Goal: Task Accomplishment & Management: Manage account settings

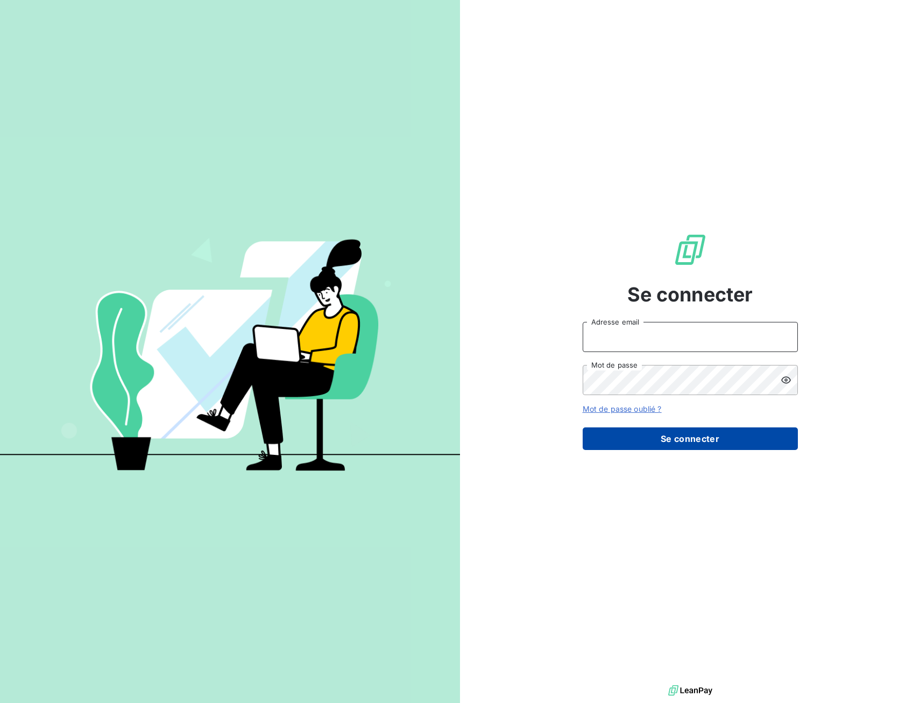
type input "[EMAIL_ADDRESS][DOMAIN_NAME]"
click at [647, 428] on button "Se connecter" at bounding box center [690, 438] width 215 height 23
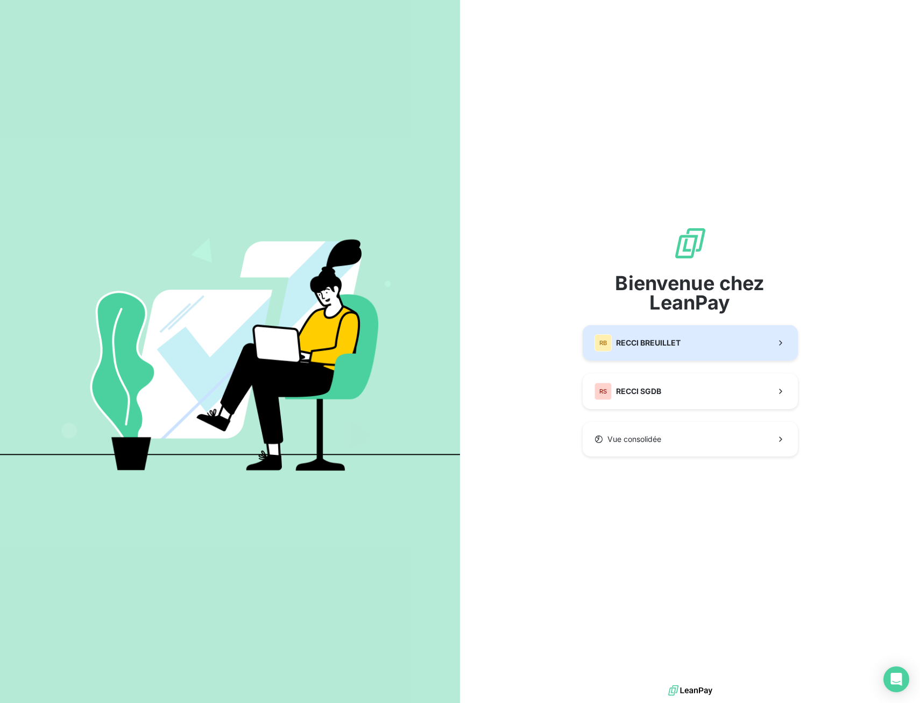
click at [670, 348] on span "RECCI BREUILLET" at bounding box center [648, 342] width 65 height 11
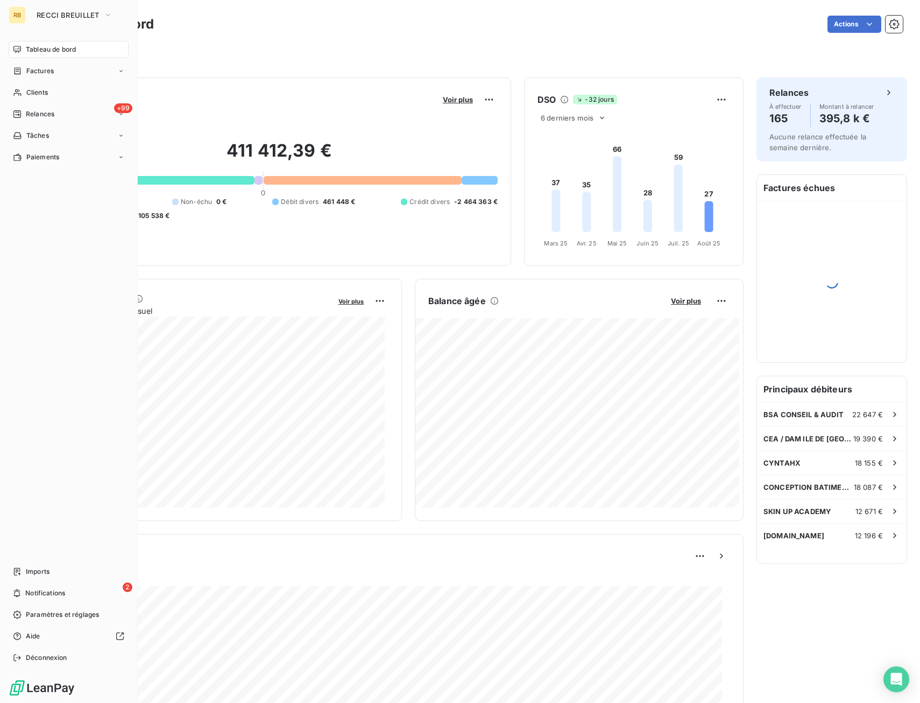
click at [62, 24] on div "RB RECCI BREUILLET Tableau de bord Factures Clients +99 Relances Tâches Paiemen…" at bounding box center [69, 351] width 138 height 703
click at [65, 15] on span "RECCI BREUILLET" at bounding box center [68, 15] width 63 height 9
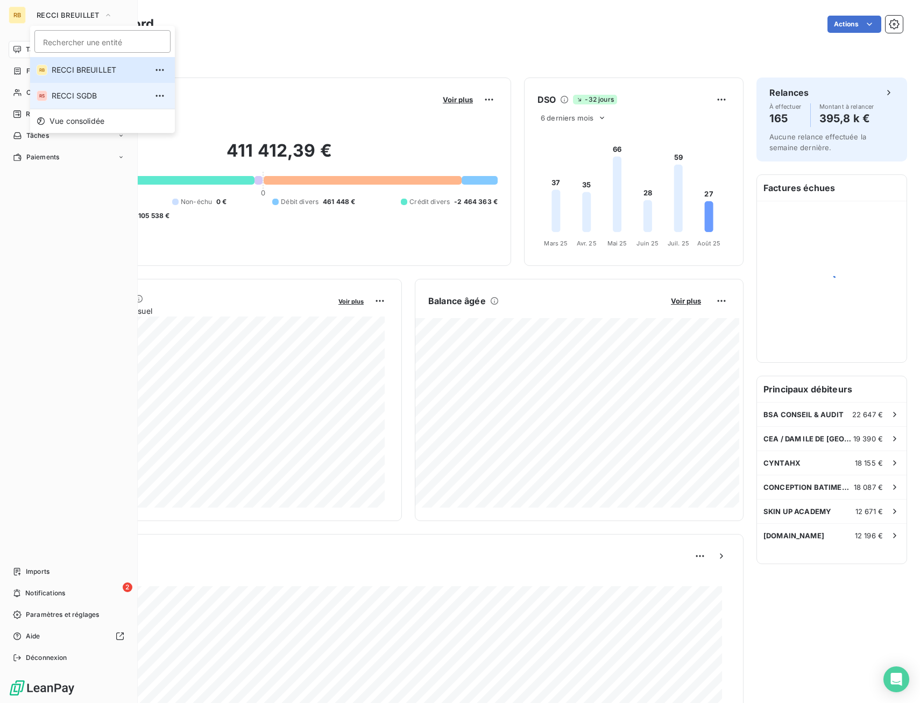
click at [63, 100] on span "RECCI SGDB" at bounding box center [99, 95] width 95 height 11
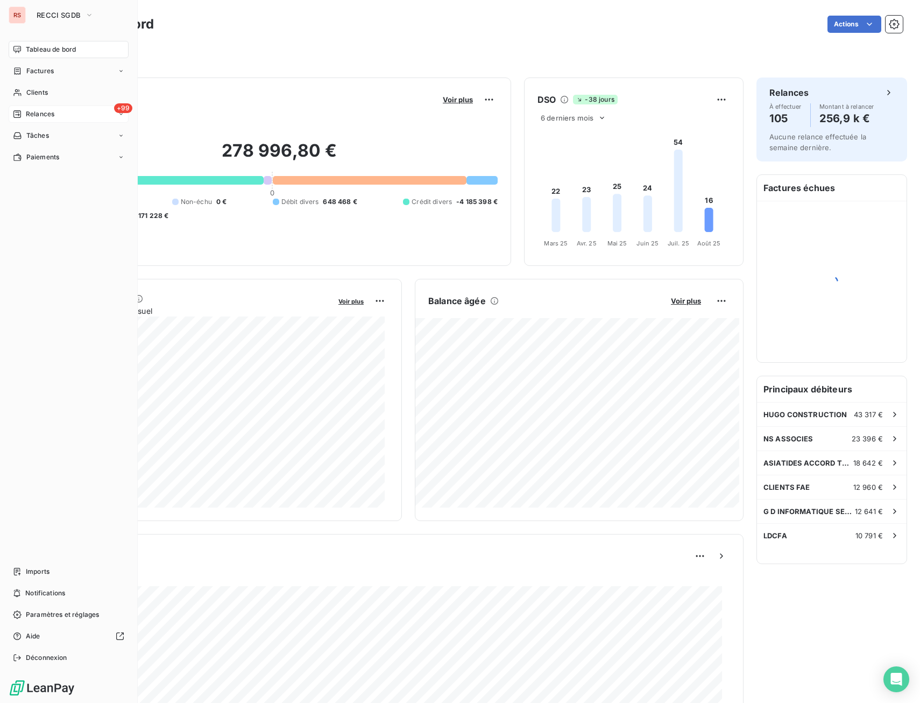
click at [25, 109] on div "+99 Relances" at bounding box center [69, 113] width 120 height 17
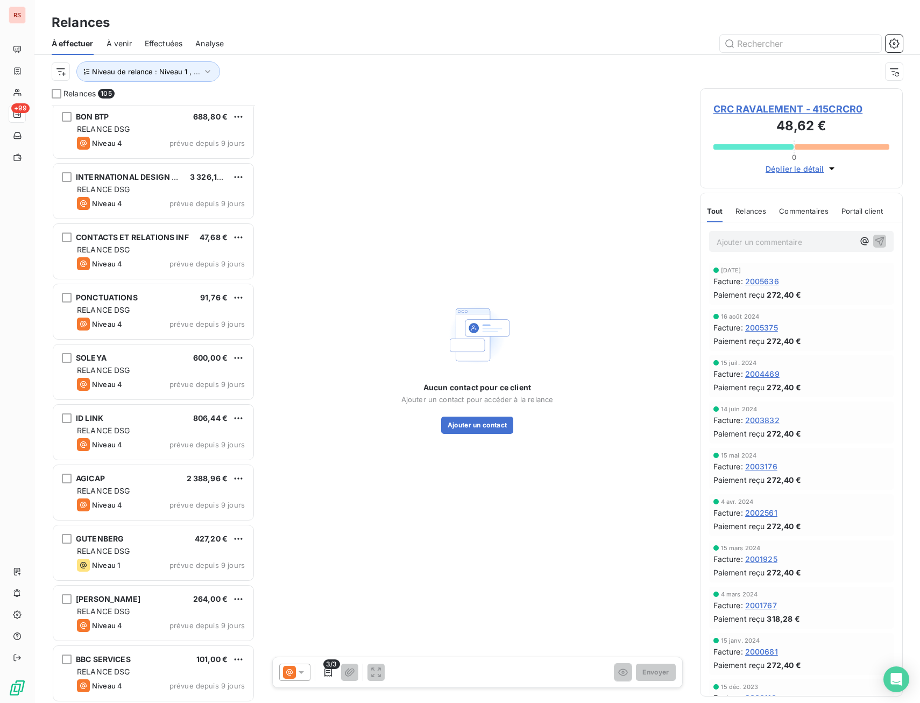
scroll to position [5731, 0]
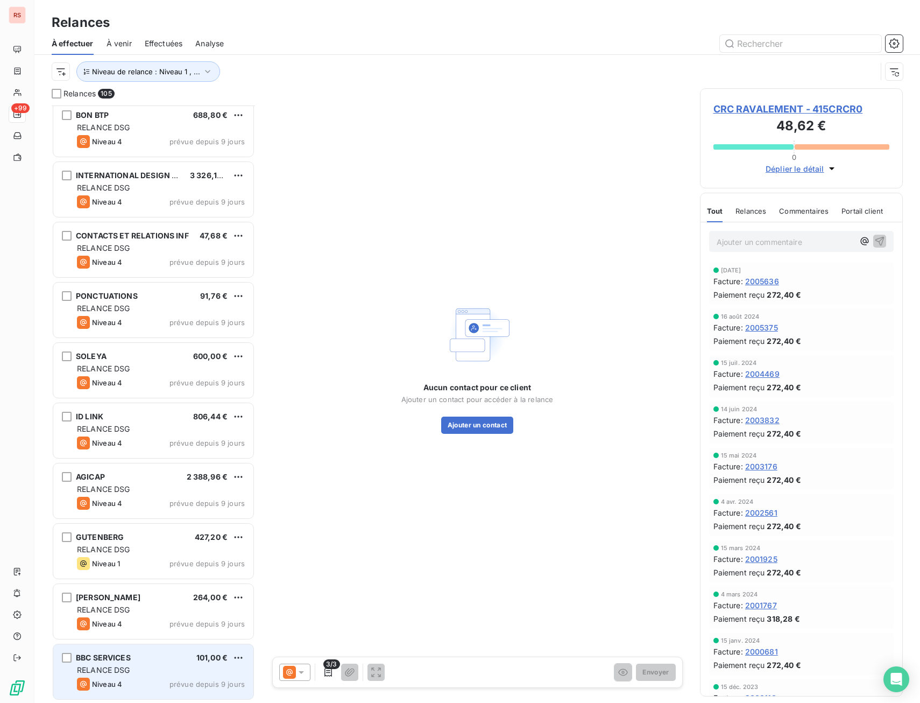
click at [176, 661] on div "BBC SERVICES 101,00 €" at bounding box center [161, 658] width 168 height 10
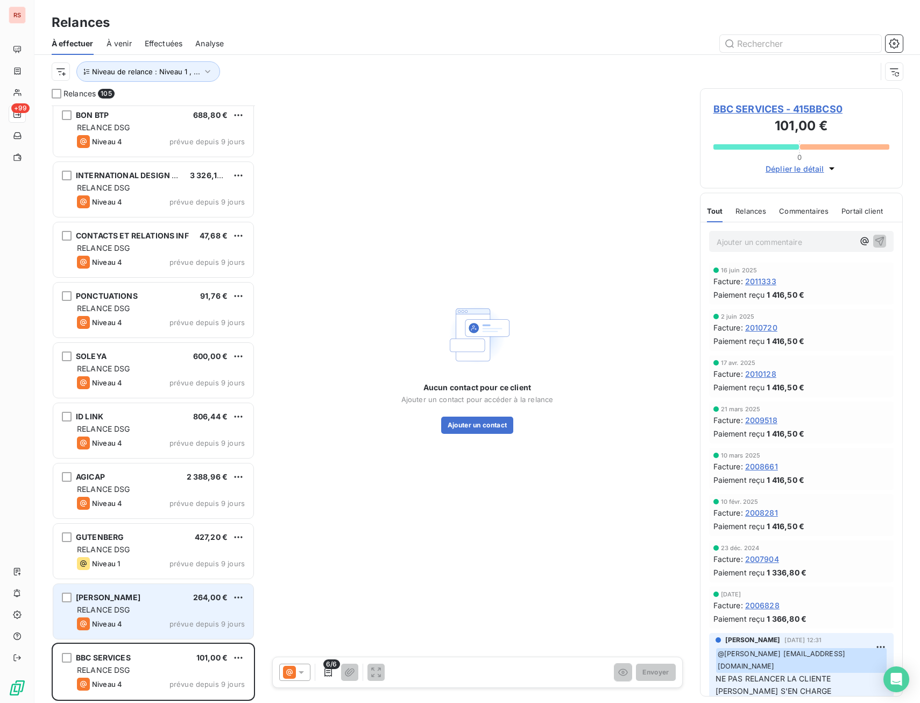
click at [202, 617] on div "Patricia DUBUT 264,00 € RELANCE DSG Niveau 4 prévue depuis 9 jours" at bounding box center [153, 611] width 200 height 55
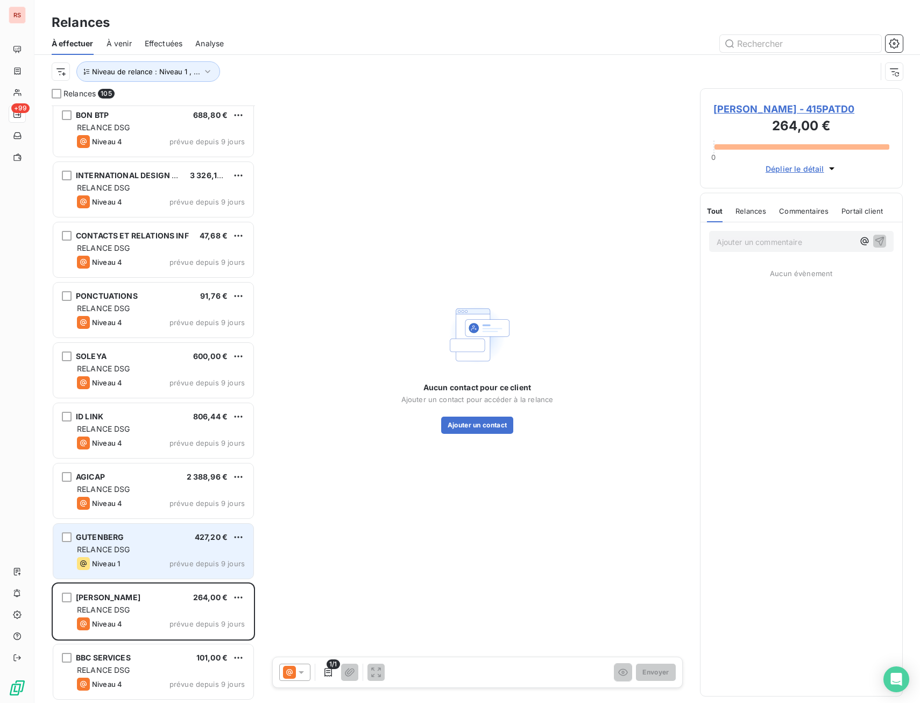
click at [165, 561] on div "Niveau 1 prévue depuis 9 jours" at bounding box center [161, 563] width 168 height 13
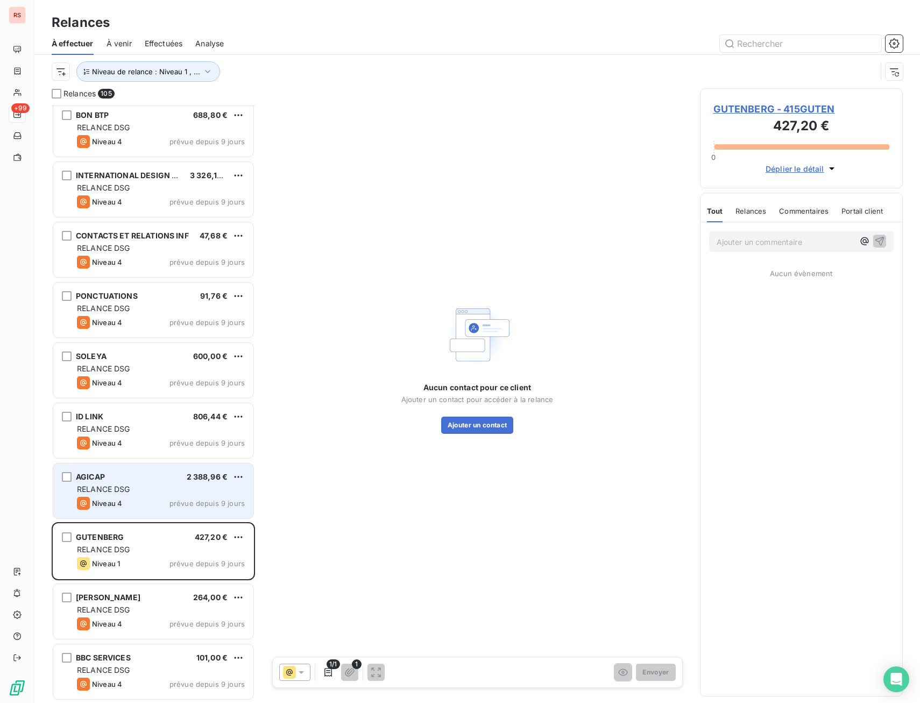
click at [172, 491] on div "RELANCE DSG" at bounding box center [161, 489] width 168 height 11
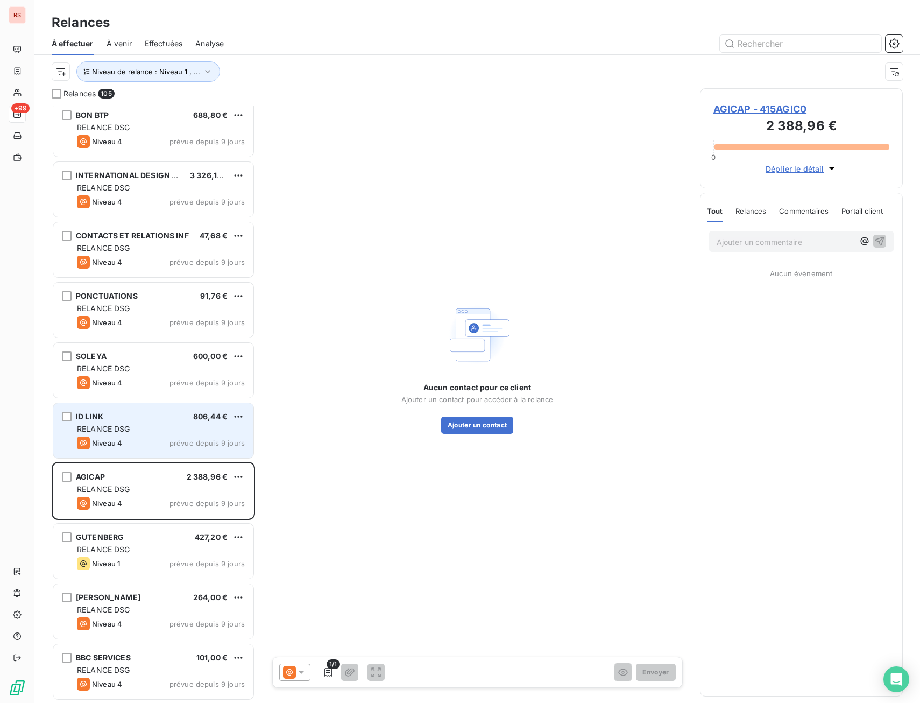
click at [174, 430] on div "RELANCE DSG" at bounding box center [161, 428] width 168 height 11
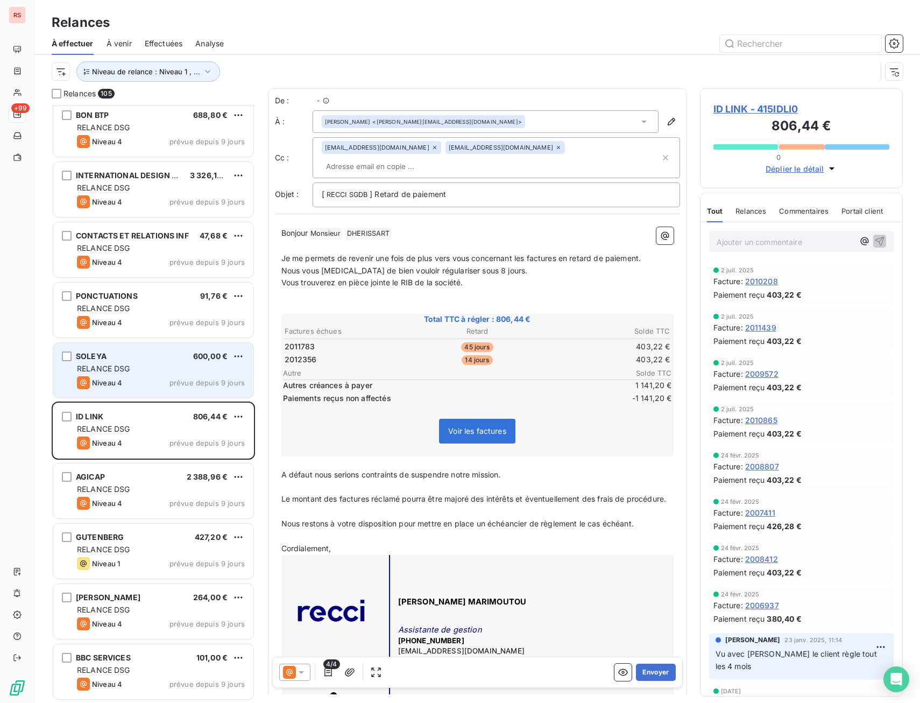
click at [168, 380] on div "Niveau 4 prévue depuis 9 jours" at bounding box center [161, 382] width 168 height 13
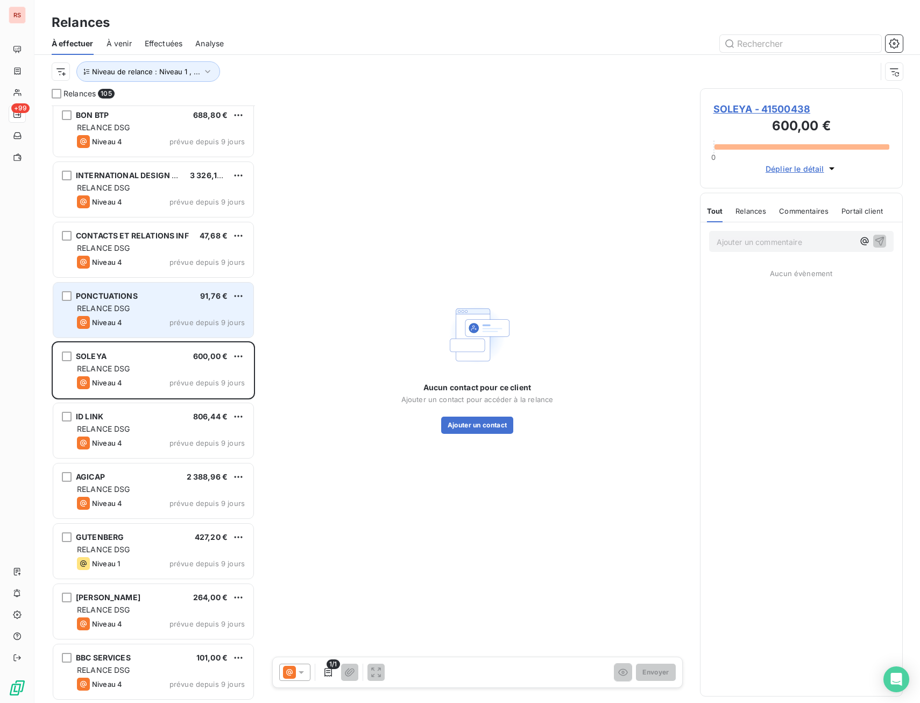
click at [162, 313] on div "RELANCE DSG" at bounding box center [161, 308] width 168 height 11
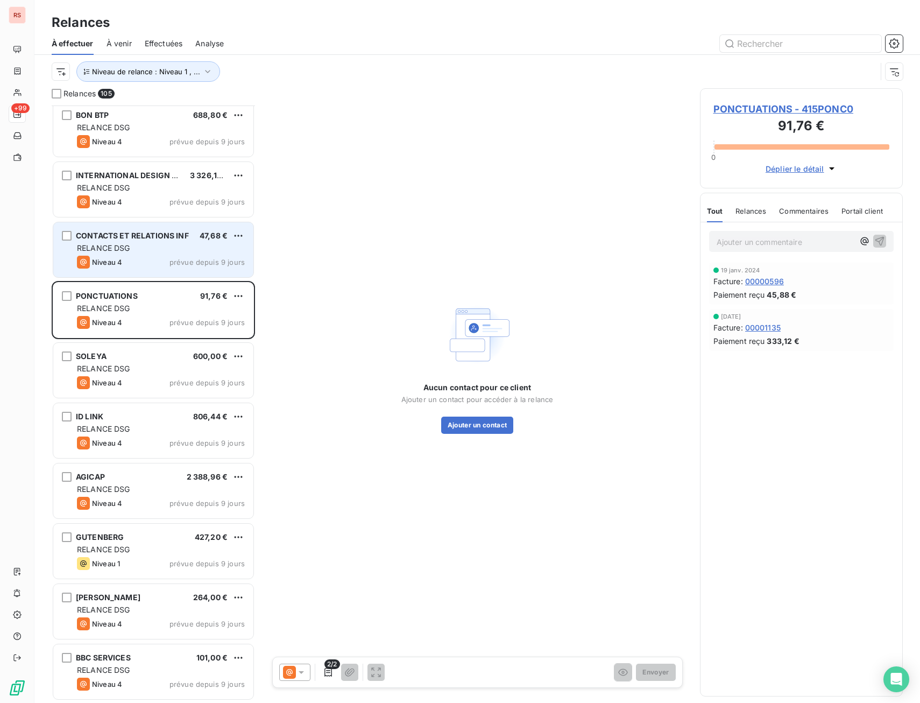
click at [175, 238] on span "CONTACTS ET RELATIONS INF" at bounding box center [132, 235] width 113 height 9
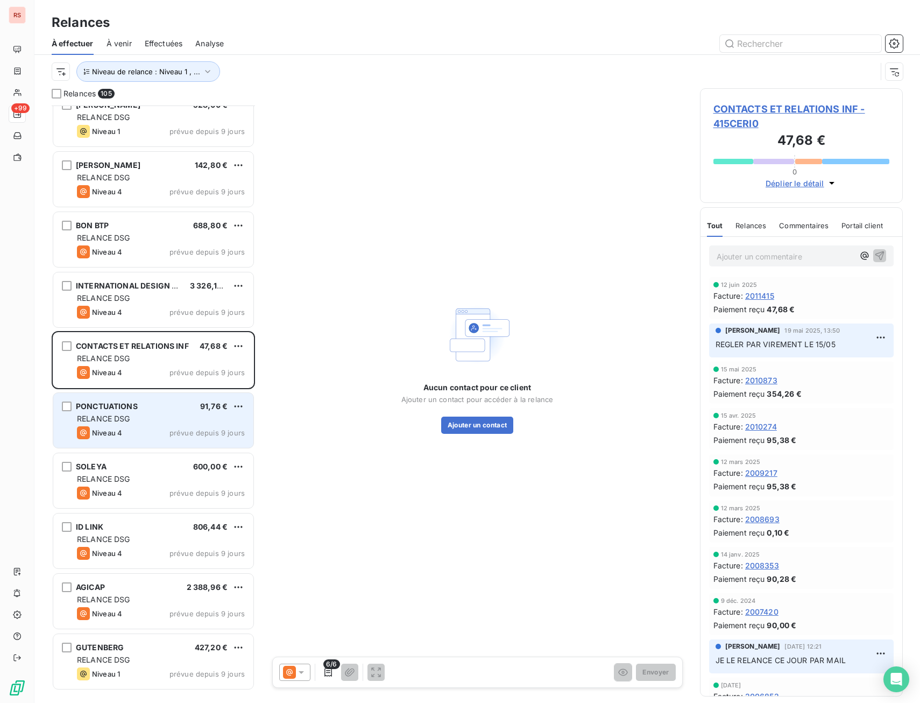
scroll to position [5515, 0]
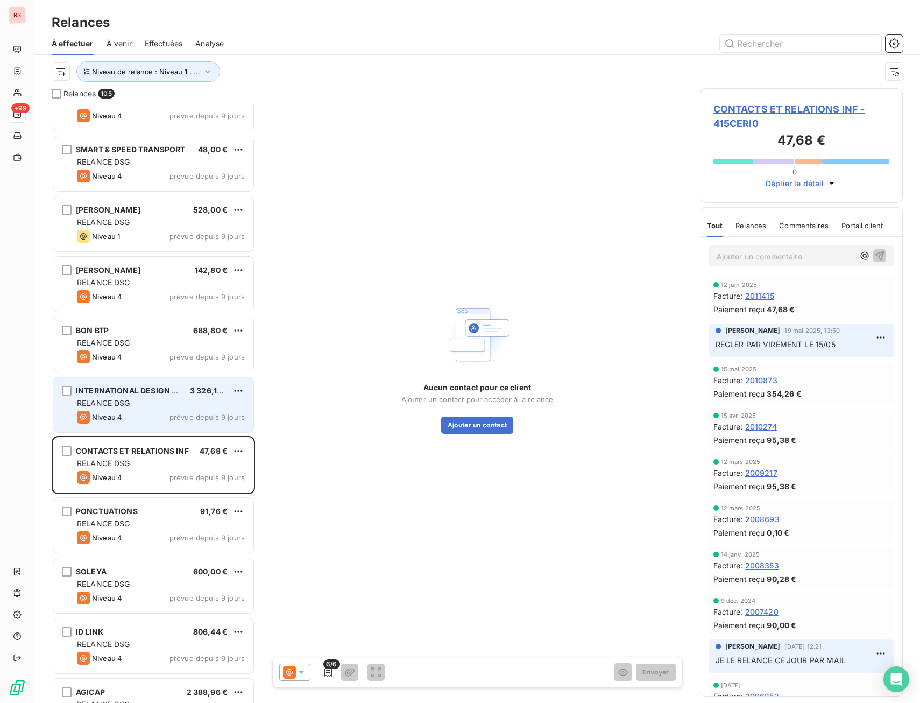
click at [169, 419] on div "Niveau 4 prévue depuis 9 jours" at bounding box center [161, 417] width 168 height 13
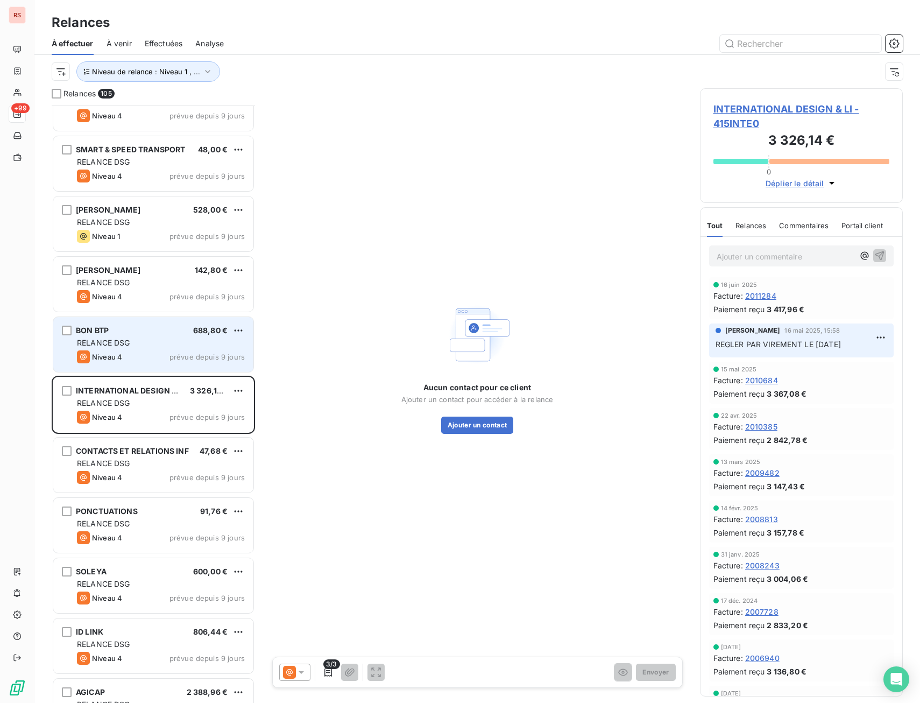
click at [166, 368] on div "BON BTP 688,80 € RELANCE DSG Niveau 4 prévue depuis 9 jours" at bounding box center [153, 344] width 200 height 55
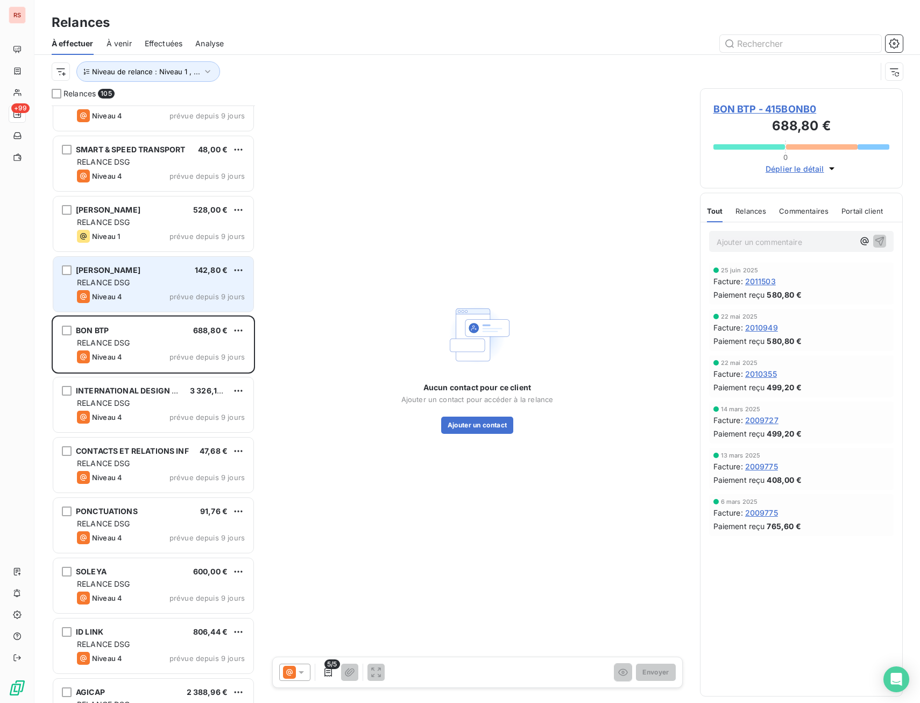
click at [166, 294] on div "Niveau 4 prévue depuis 9 jours" at bounding box center [161, 296] width 168 height 13
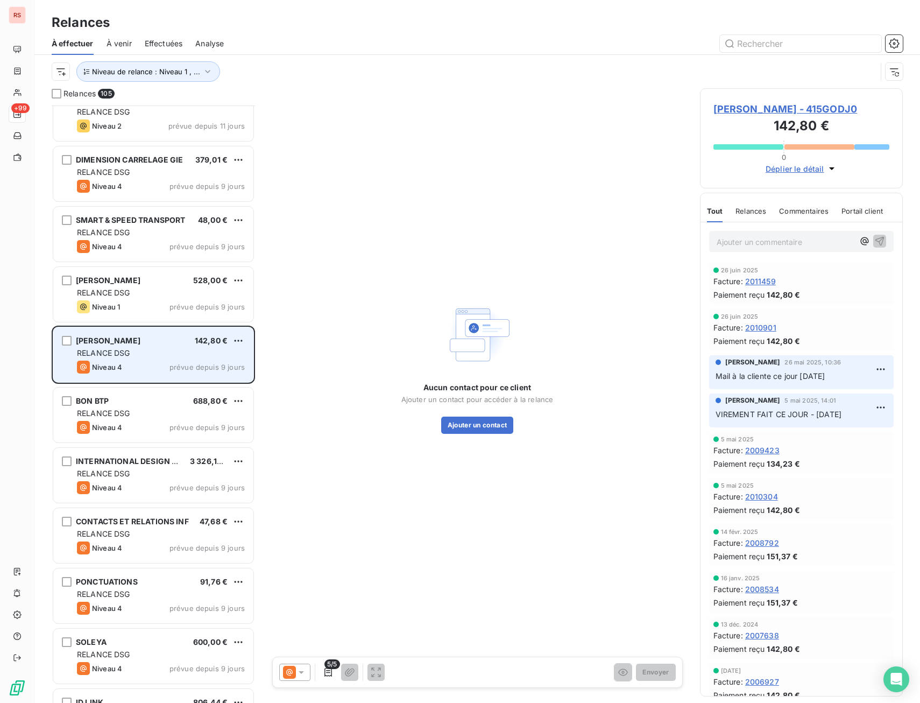
scroll to position [5408, 0]
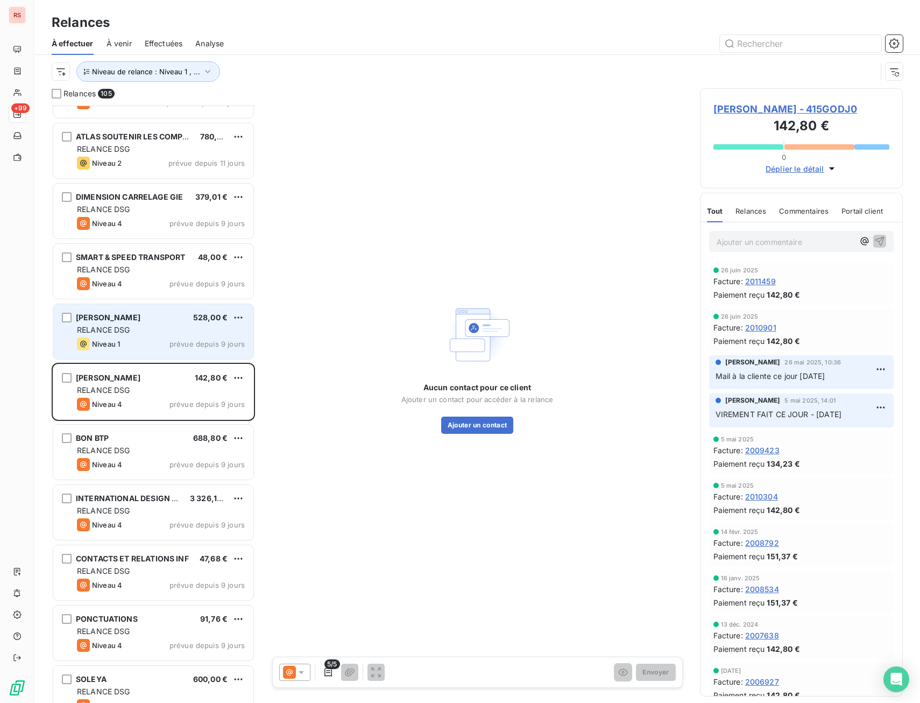
click at [165, 345] on div "Niveau 1 prévue depuis 9 jours" at bounding box center [161, 343] width 168 height 13
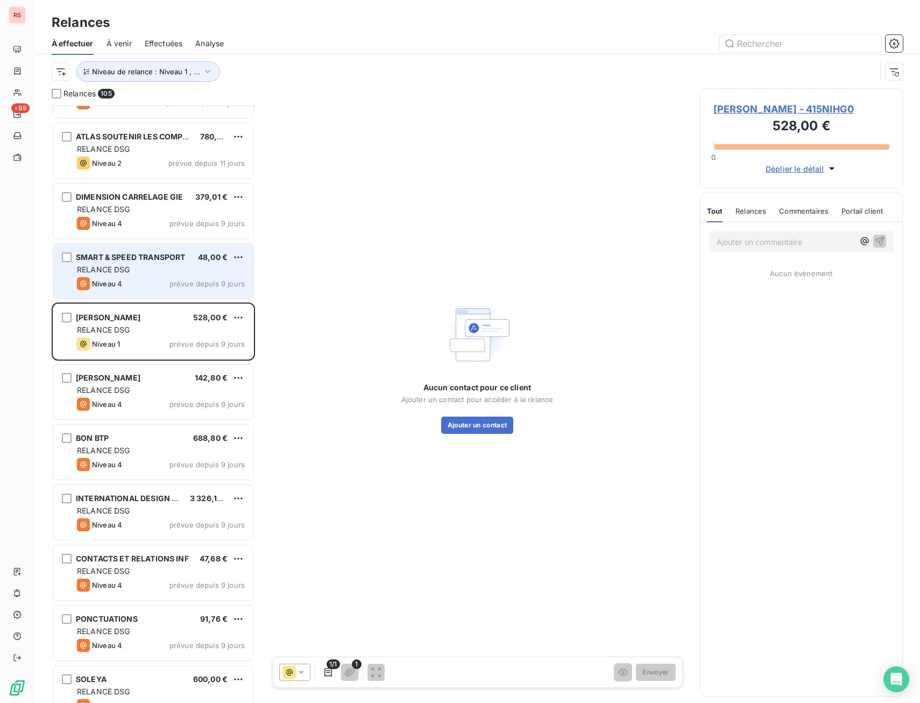
click at [163, 264] on div "RELANCE DSG" at bounding box center [161, 269] width 168 height 11
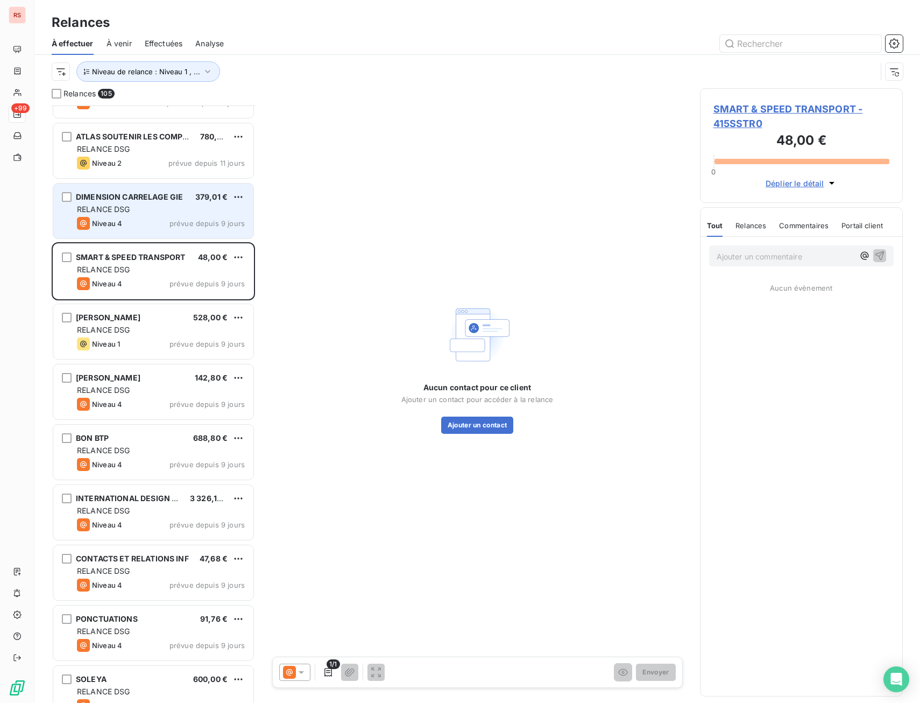
drag, startPoint x: 161, startPoint y: 227, endPoint x: 160, endPoint y: 201, distance: 26.4
click at [161, 226] on div "Niveau 4 prévue depuis 9 jours" at bounding box center [161, 223] width 168 height 13
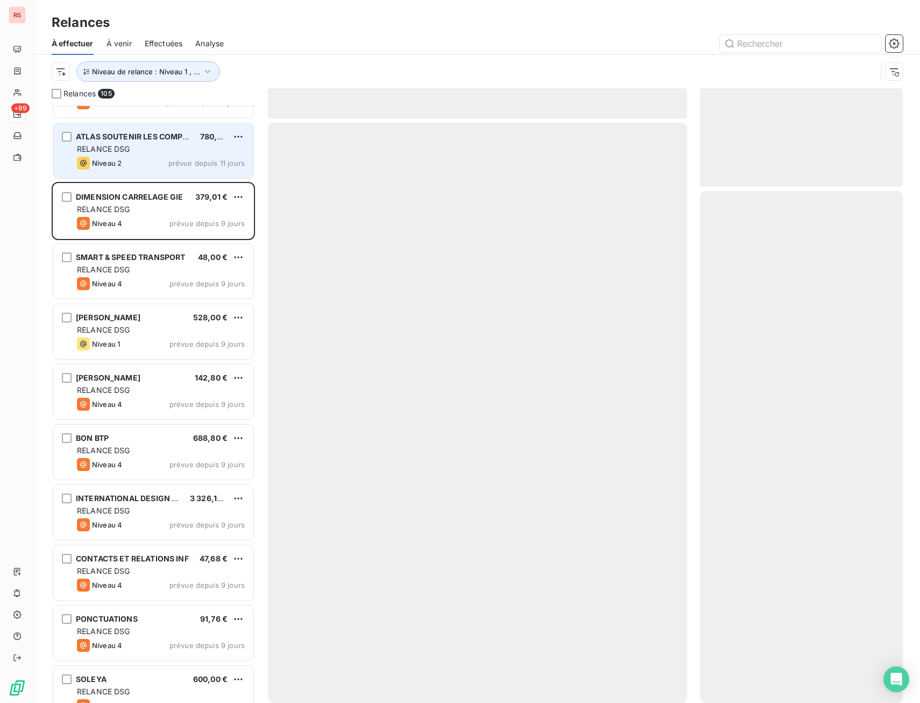
click at [160, 167] on div "Niveau 2 prévue depuis 11 jours" at bounding box center [161, 163] width 168 height 13
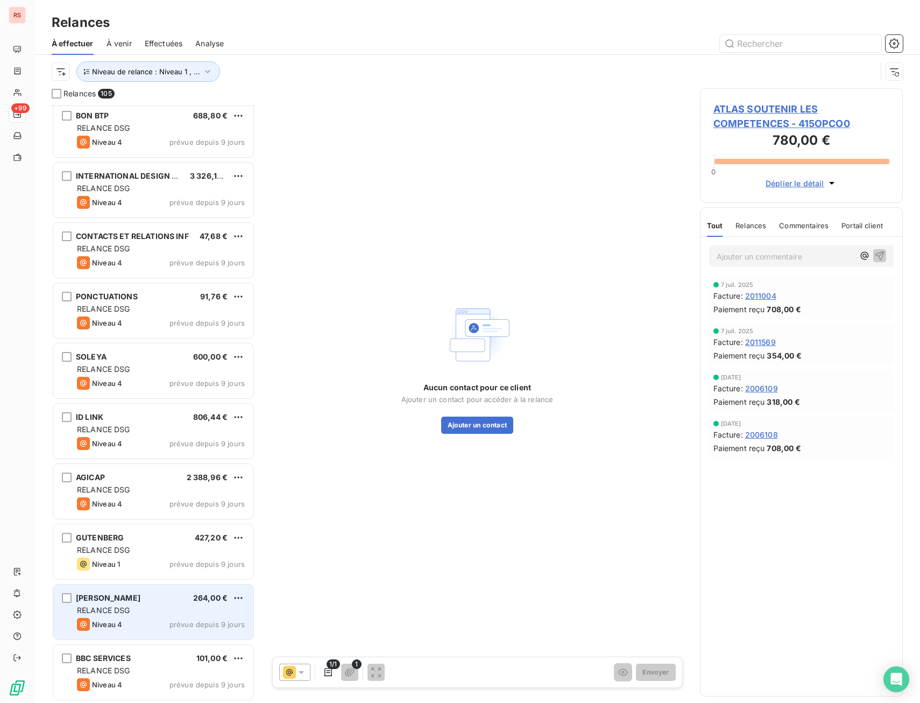
scroll to position [5731, 0]
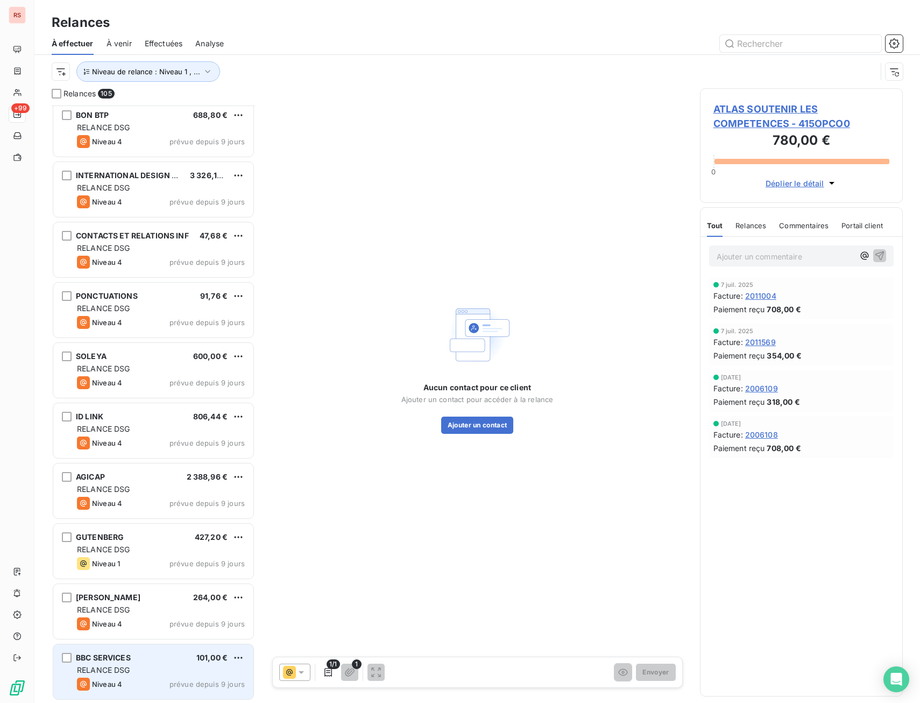
click at [137, 689] on div "Niveau 4 prévue depuis 9 jours" at bounding box center [161, 683] width 168 height 13
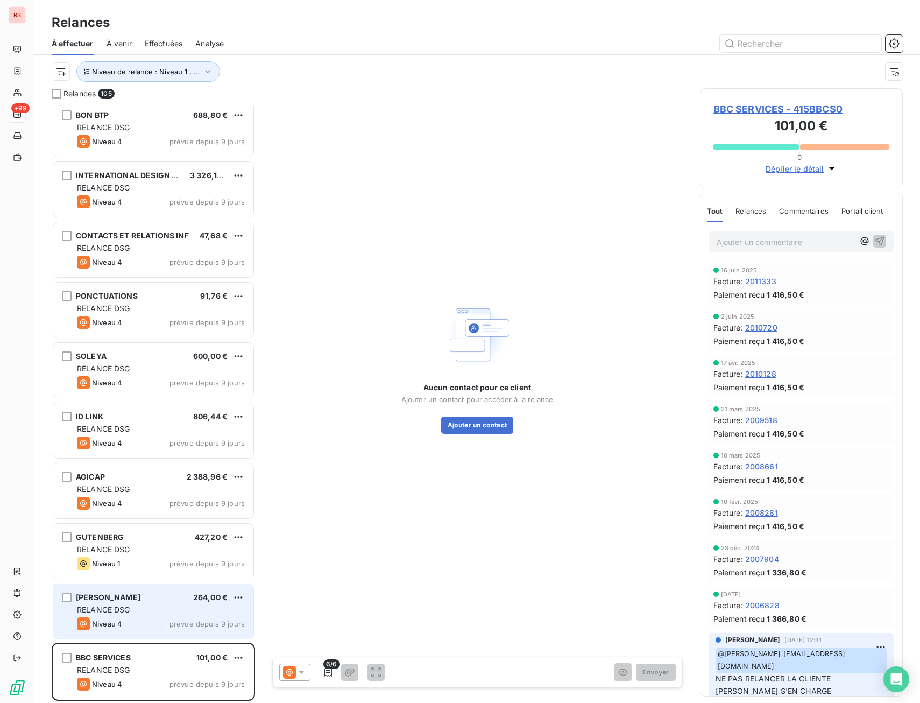
click at [182, 624] on span "prévue depuis 9 jours" at bounding box center [206, 623] width 75 height 9
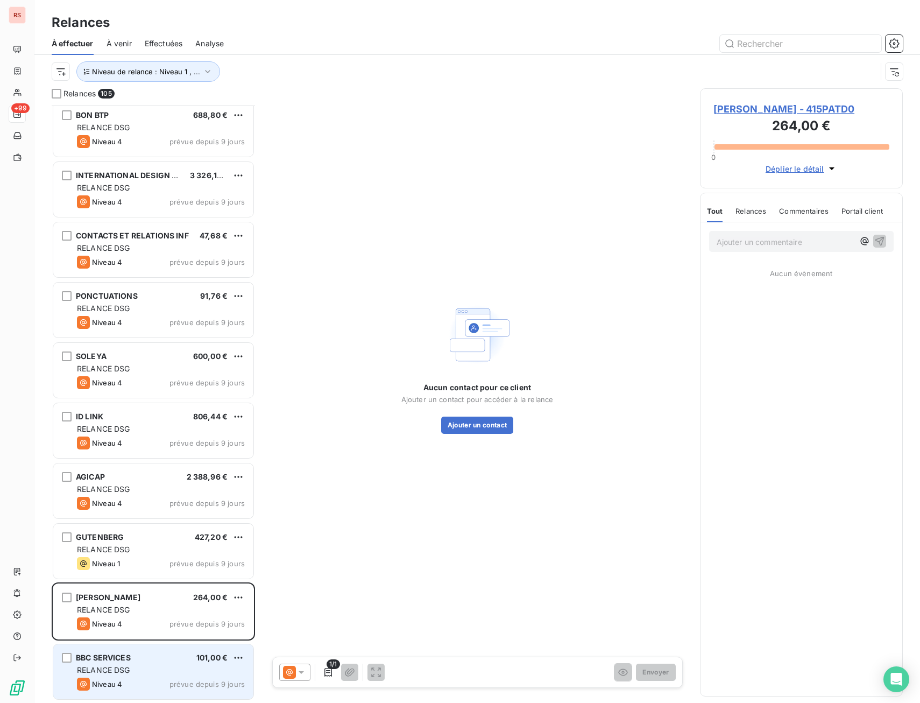
click at [173, 658] on div "BBC SERVICES 101,00 €" at bounding box center [161, 658] width 168 height 10
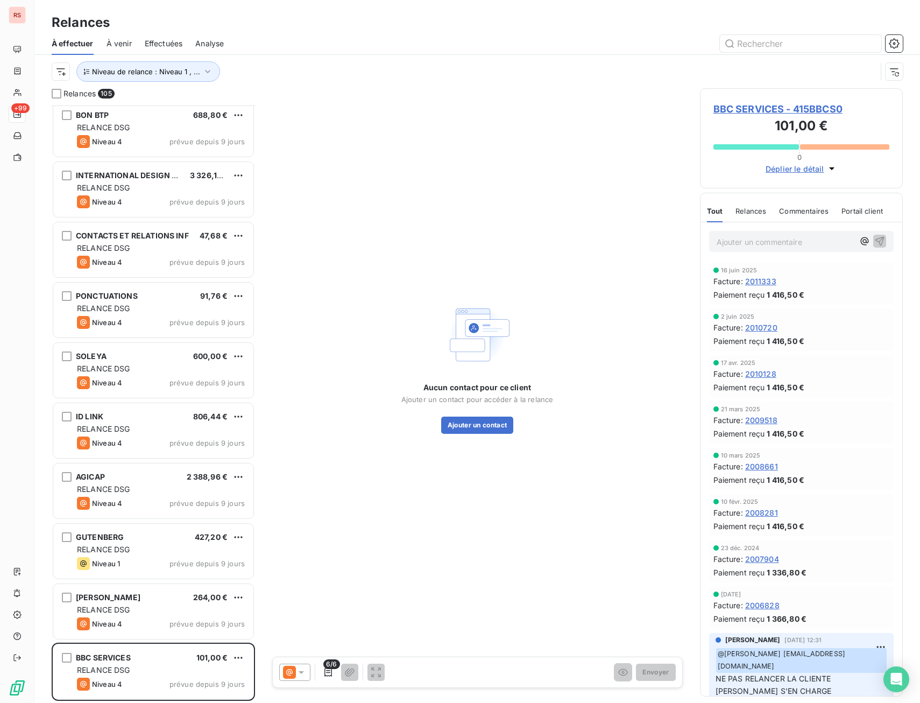
click at [432, 301] on div "Aucun contact pour ce client Ajouter un contact pour accéder à la relance Ajout…" at bounding box center [477, 366] width 419 height 557
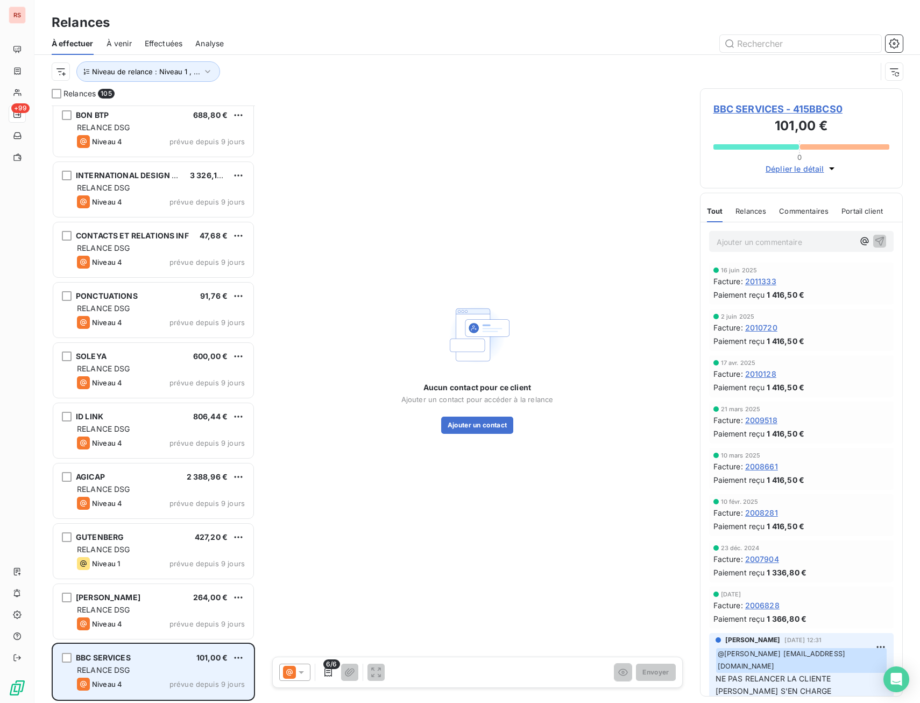
click at [238, 664] on div "BBC SERVICES 101,00 € RELANCE DSG Niveau 4 prévue depuis 9 jours" at bounding box center [153, 671] width 200 height 55
click at [238, 659] on html "RS +99 Relances À effectuer À venir Effectuées Analyse Niveau de relance : Nive…" at bounding box center [460, 351] width 920 height 703
click at [201, 628] on div "Passer cette action" at bounding box center [192, 635] width 96 height 17
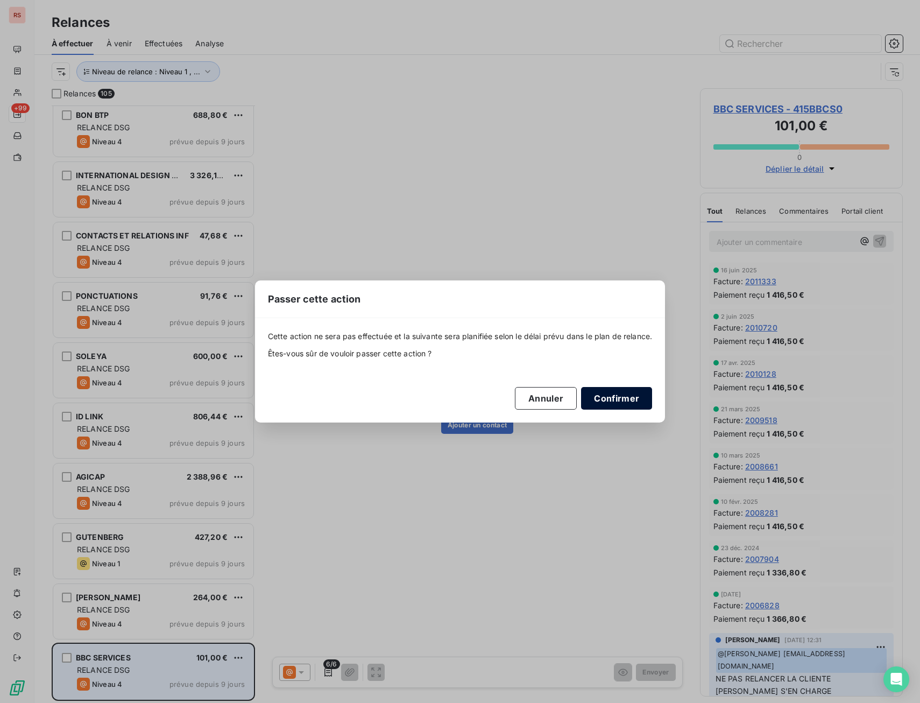
click at [623, 400] on button "Confirmer" at bounding box center [616, 398] width 71 height 23
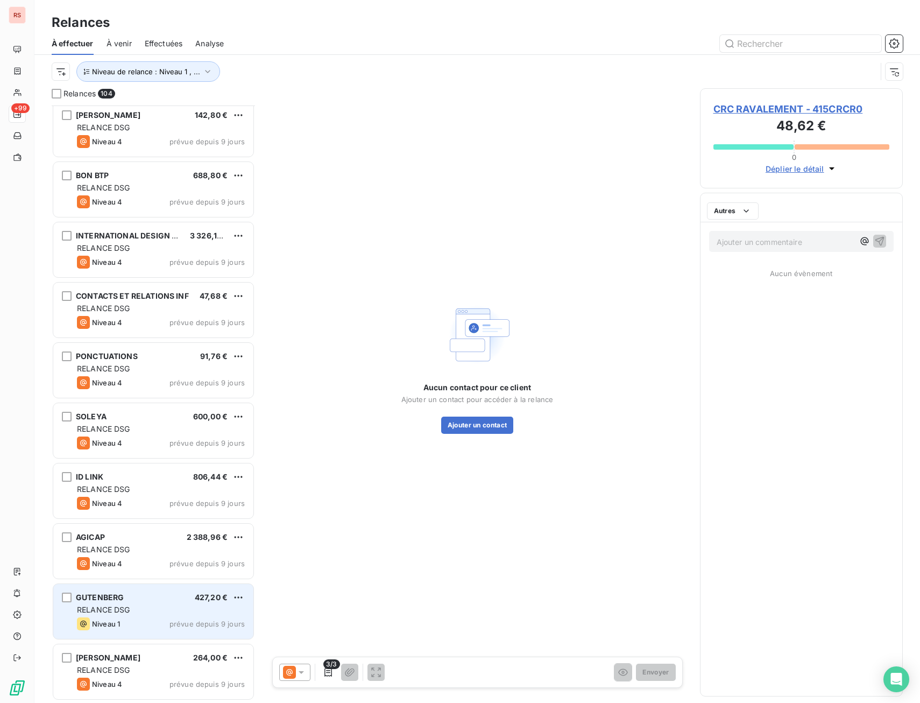
scroll to position [5670, 0]
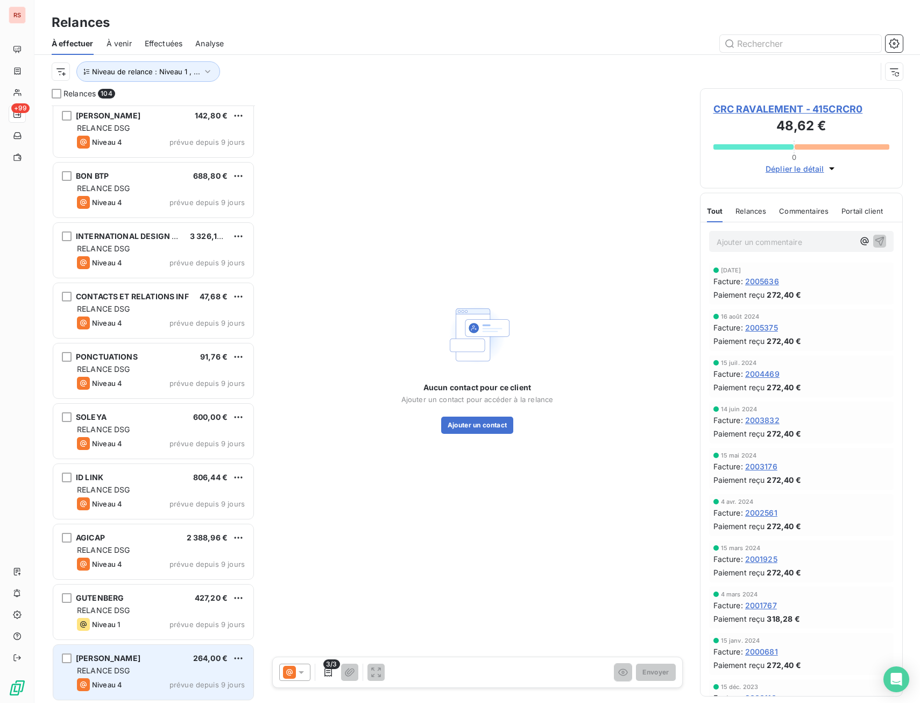
drag, startPoint x: 164, startPoint y: 654, endPoint x: 160, endPoint y: 658, distance: 5.7
click at [164, 655] on div "Patricia DUBUT 264,00 €" at bounding box center [161, 658] width 168 height 10
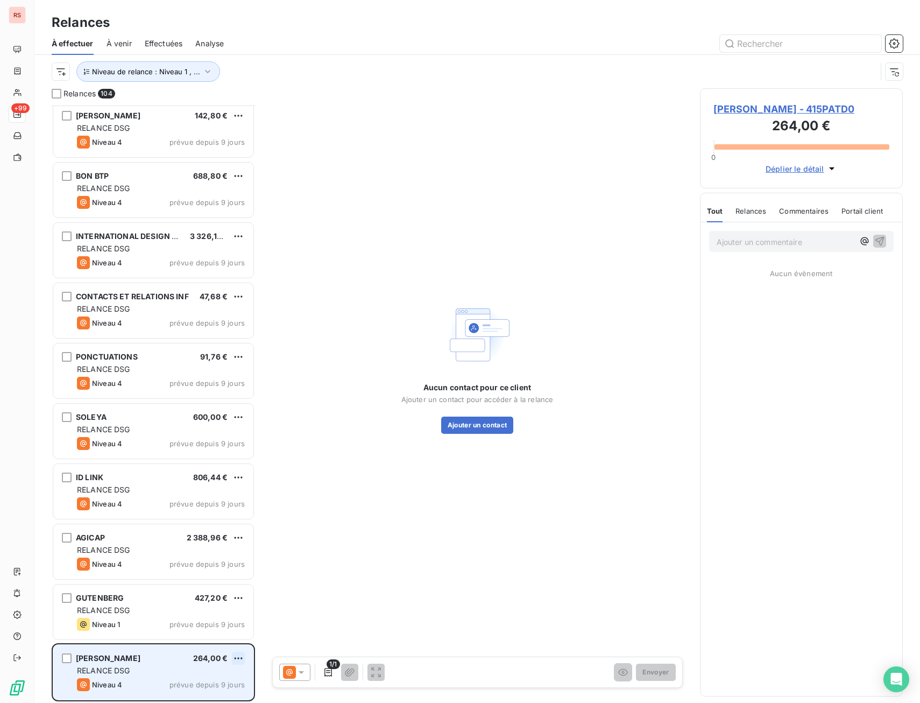
click at [237, 652] on html "RS +99 Relances À effectuer À venir Effectuées Analyse Niveau de relance : Nive…" at bounding box center [460, 351] width 920 height 703
click at [222, 646] on div "Replanifier cette action Passer cette action" at bounding box center [191, 626] width 105 height 45
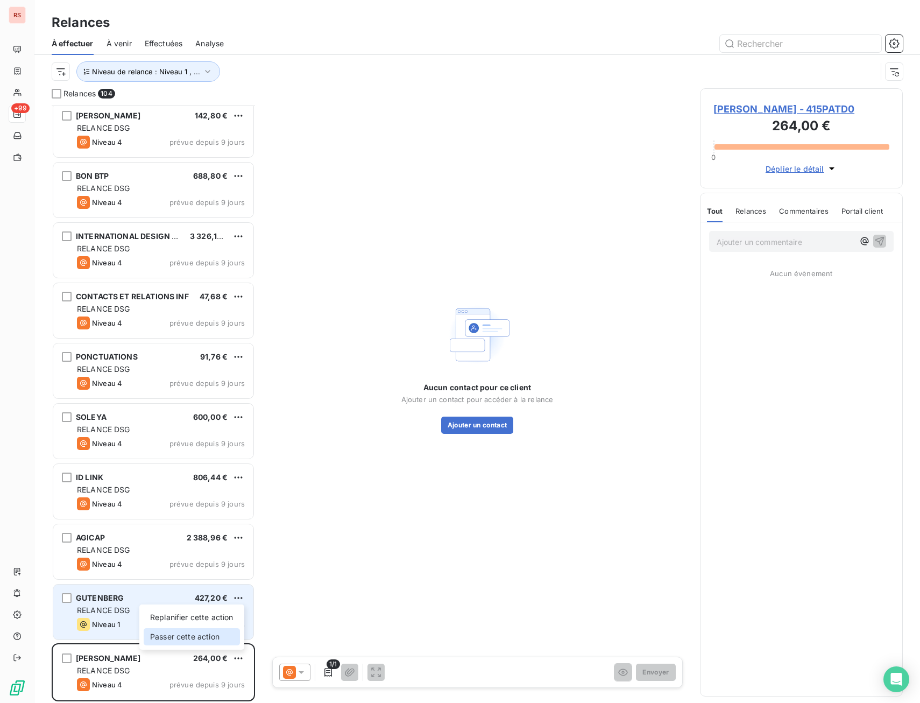
click at [225, 633] on div "Passer cette action" at bounding box center [192, 636] width 96 height 17
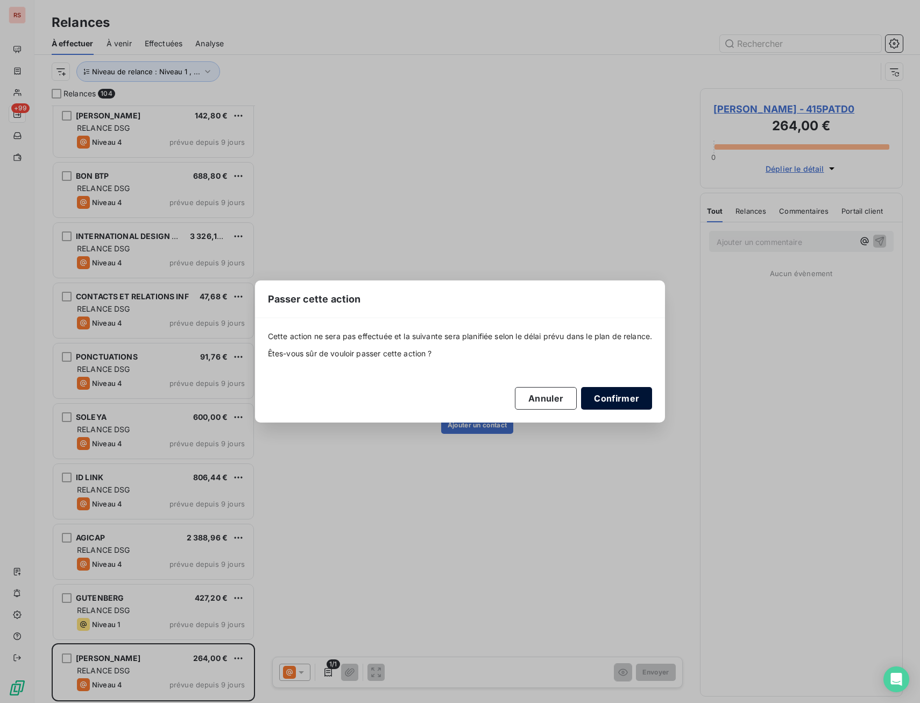
click at [641, 396] on button "Confirmer" at bounding box center [616, 398] width 71 height 23
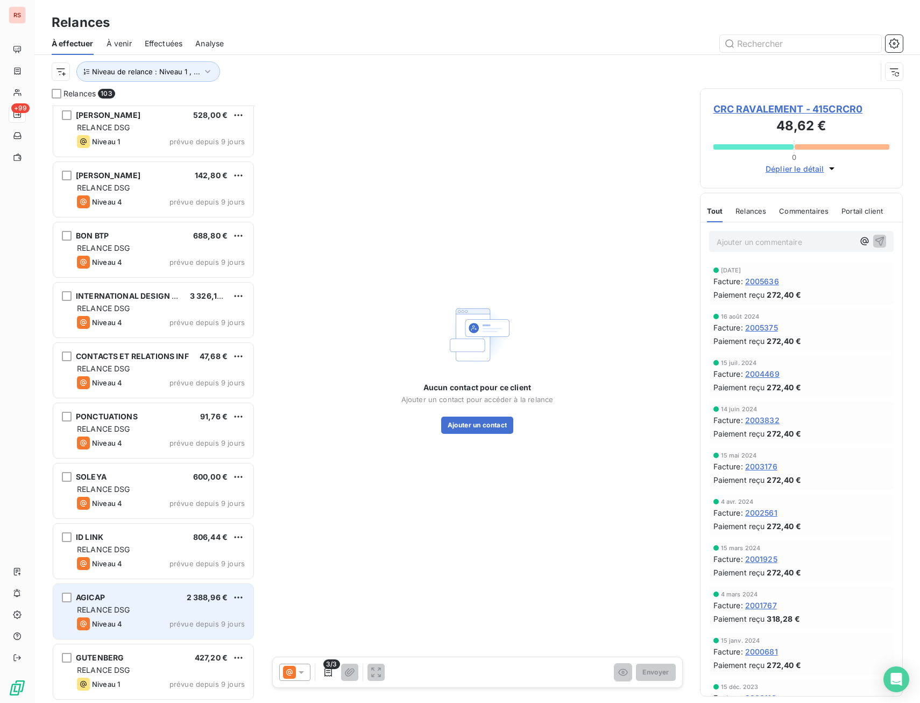
scroll to position [5610, 0]
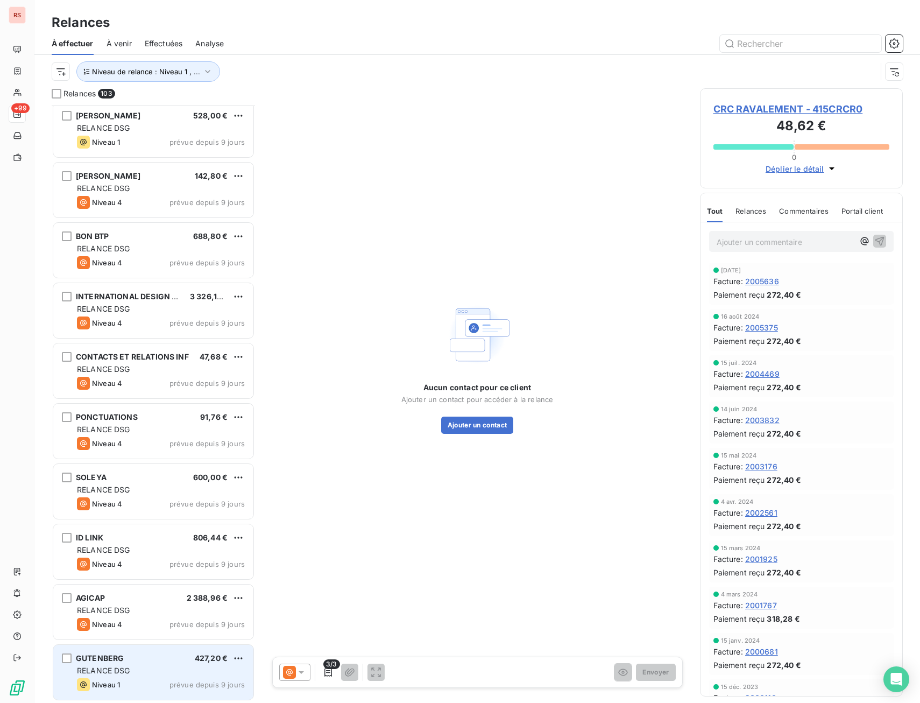
click at [140, 658] on div "GUTENBERG 427,20 €" at bounding box center [161, 658] width 168 height 10
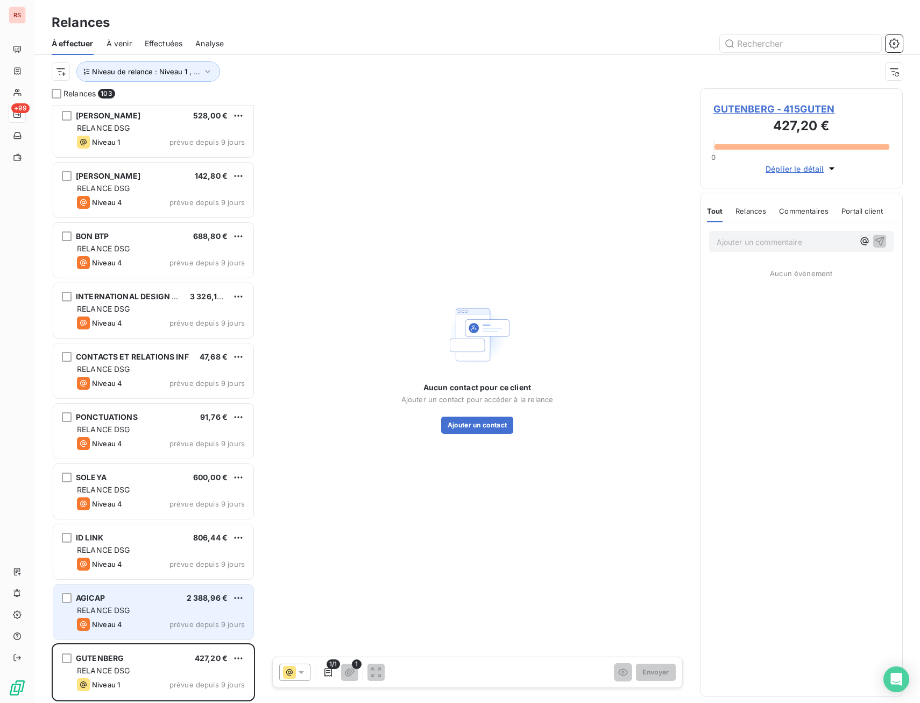
click at [157, 635] on div "AGICAP 2 388,96 € RELANCE DSG Niveau 4 prévue depuis 9 jours" at bounding box center [153, 611] width 200 height 55
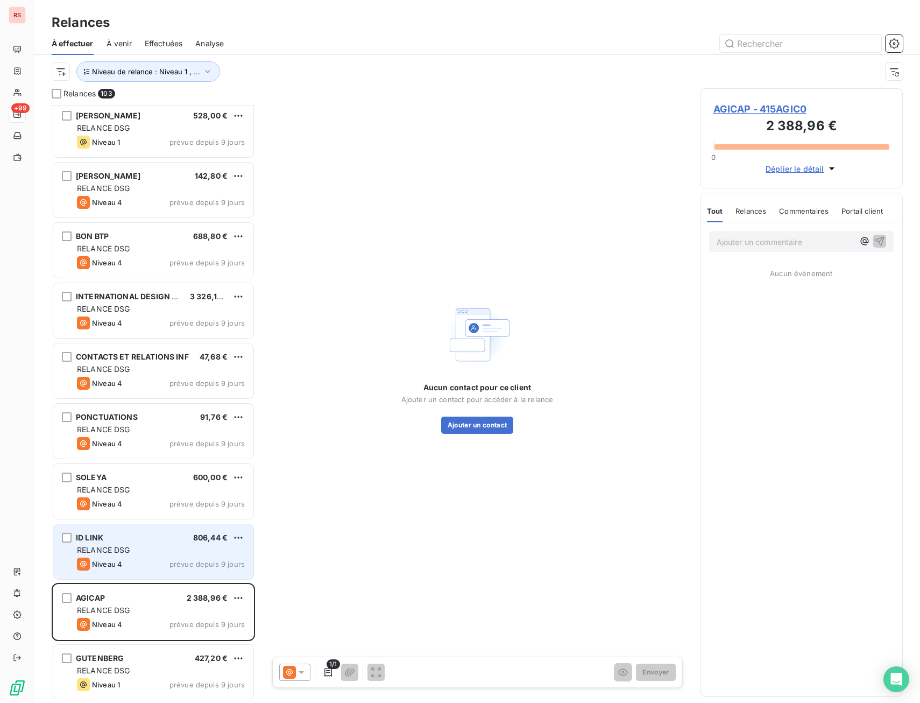
click at [141, 557] on div "ID LINK 806,44 € RELANCE DSG Niveau 4 prévue depuis 9 jours" at bounding box center [153, 551] width 200 height 55
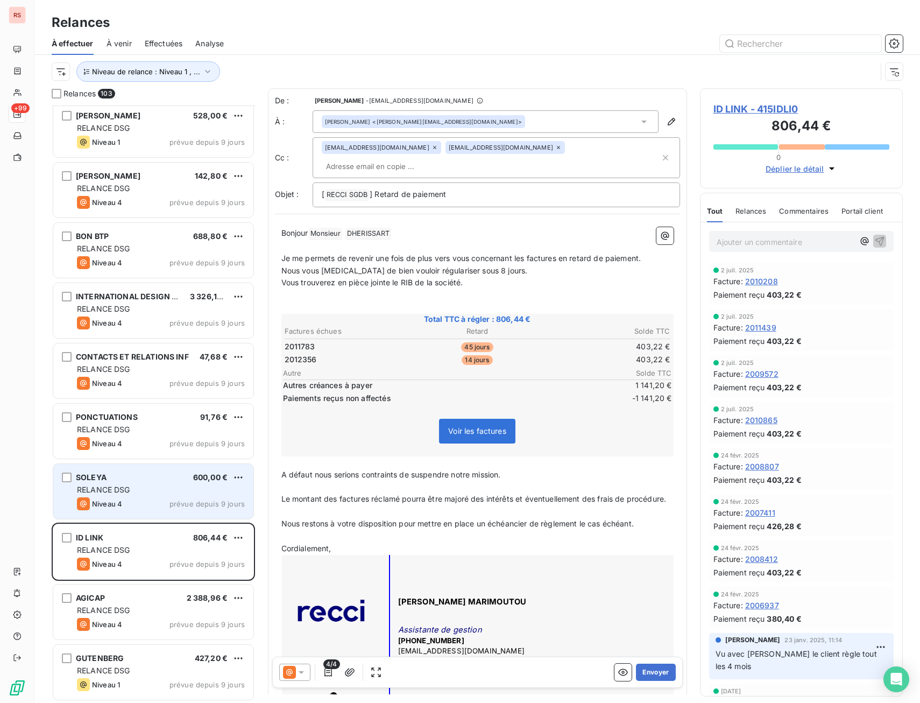
click at [143, 486] on div "RELANCE DSG" at bounding box center [161, 489] width 168 height 11
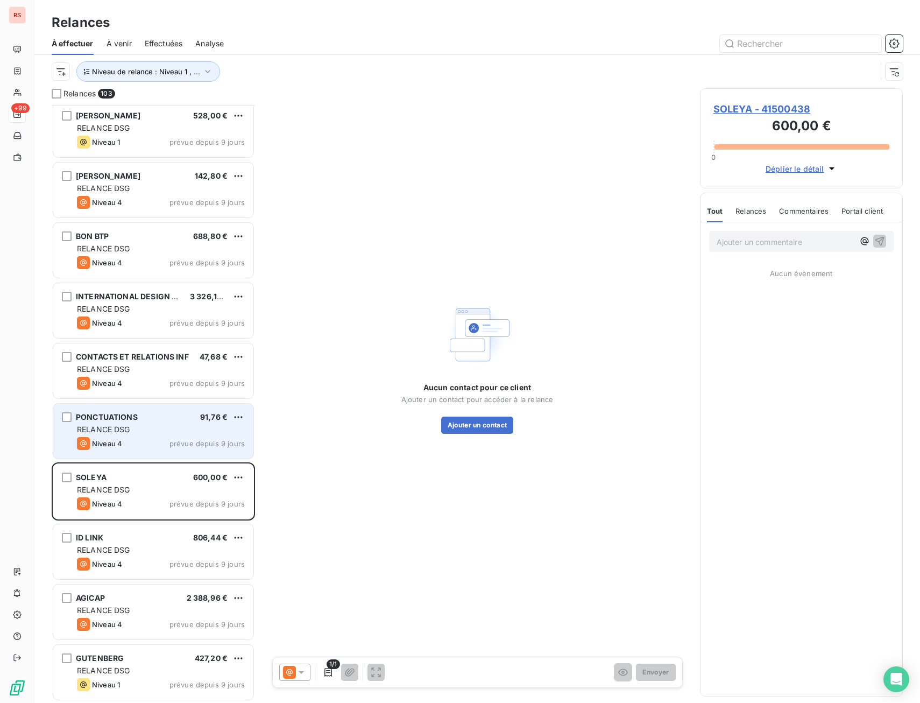
click at [164, 450] on div "PONCTUATIONS 91,76 € RELANCE DSG Niveau 4 prévue depuis 9 jours" at bounding box center [153, 431] width 200 height 55
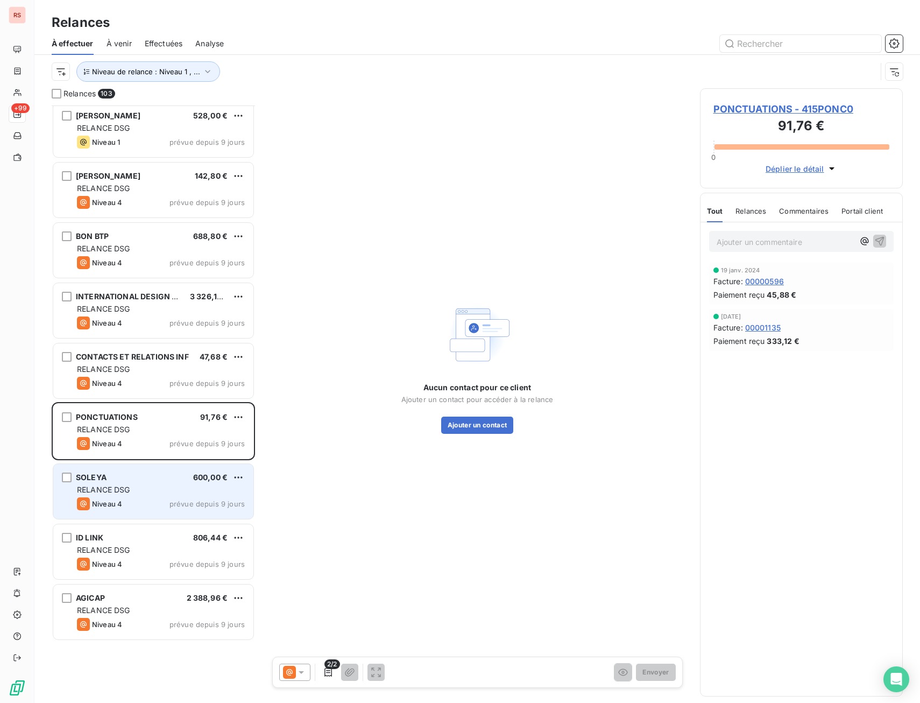
scroll to position [5448, 0]
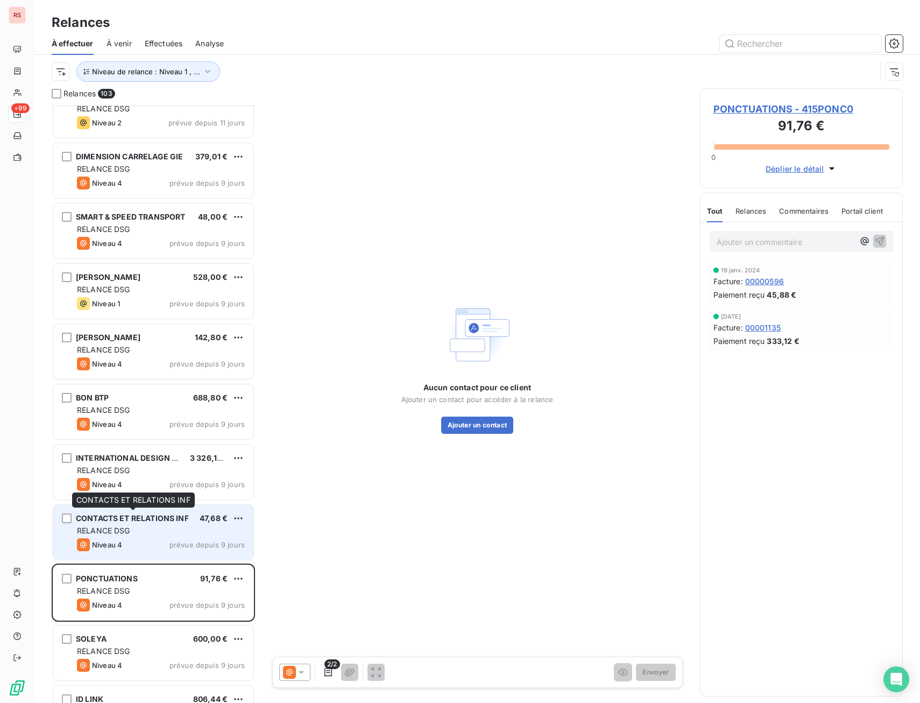
click at [171, 522] on div "CONTACTS ET RELATIONS INF" at bounding box center [132, 518] width 113 height 11
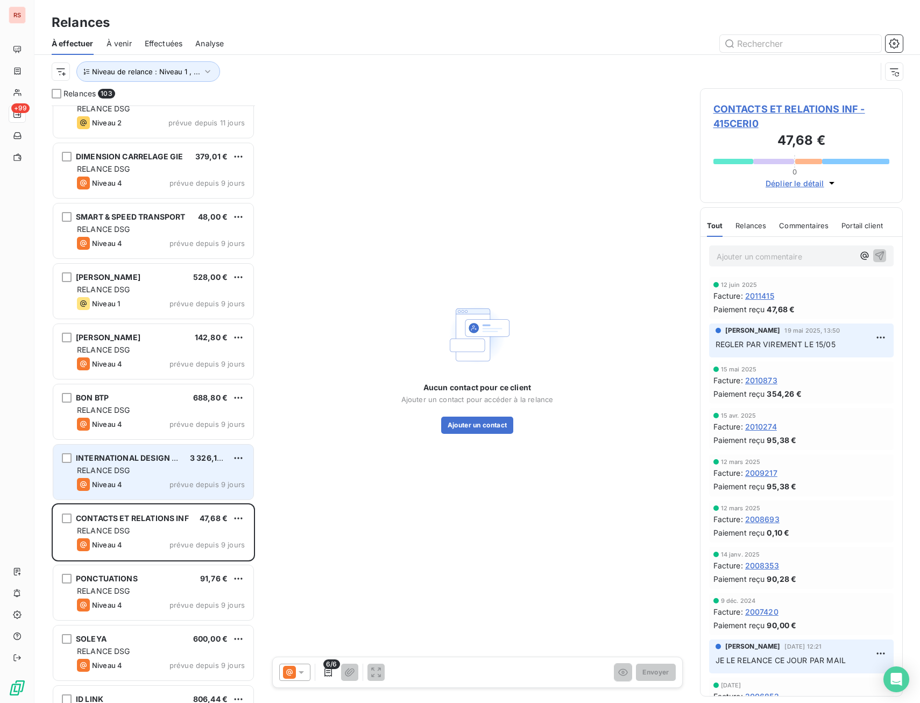
click at [174, 470] on div "RELANCE DSG" at bounding box center [161, 470] width 168 height 11
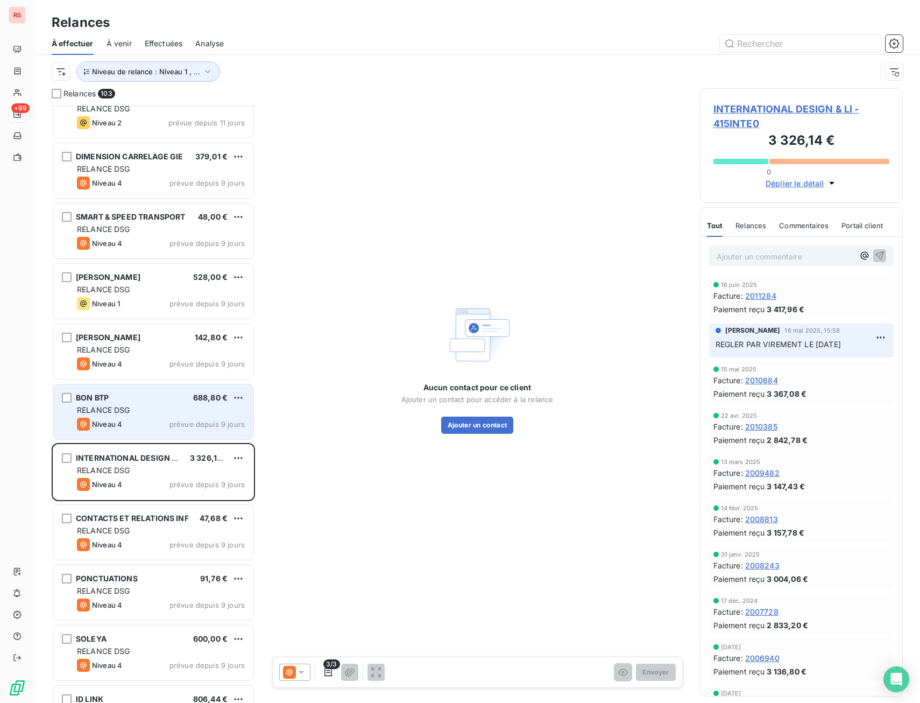
click at [168, 416] on div "BON BTP 688,80 € RELANCE DSG Niveau 4 prévue depuis 9 jours" at bounding box center [153, 411] width 200 height 55
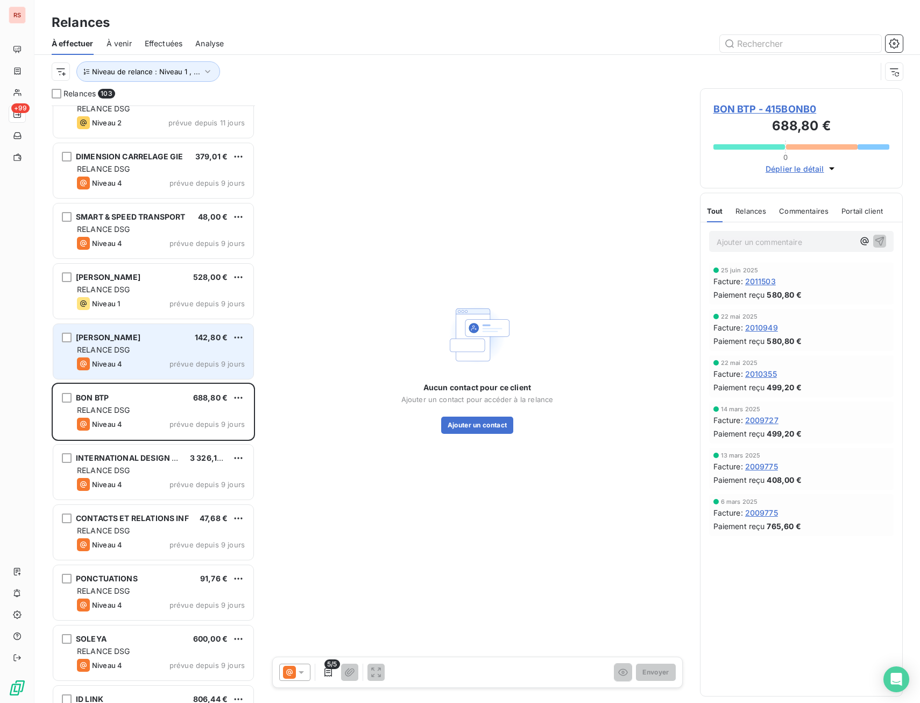
click at [168, 367] on div "Niveau 4 prévue depuis 9 jours" at bounding box center [161, 363] width 168 height 13
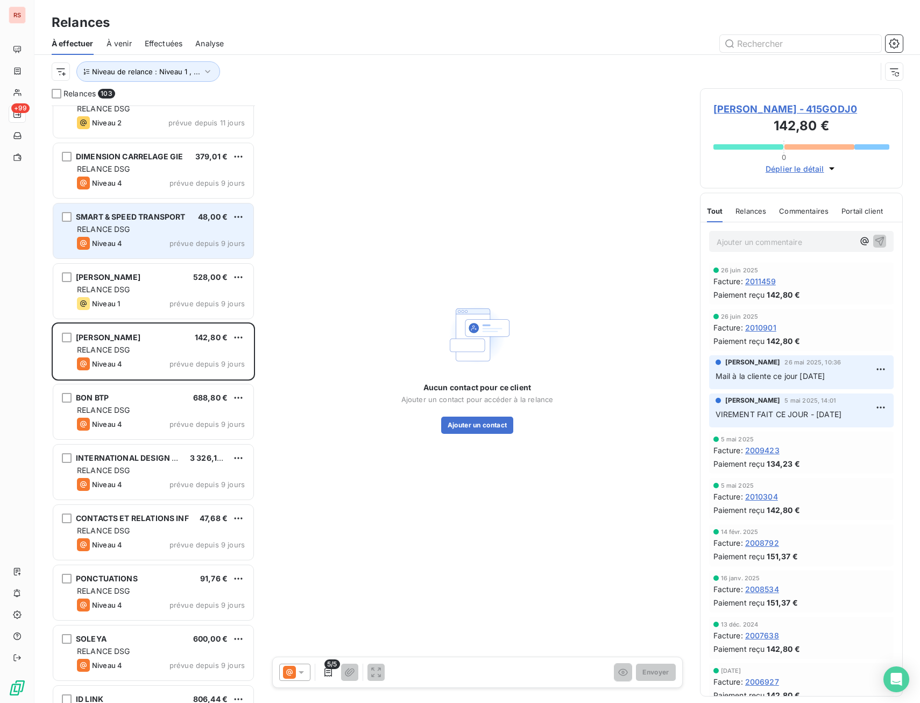
click at [128, 230] on span "RELANCE DSG" at bounding box center [103, 228] width 53 height 9
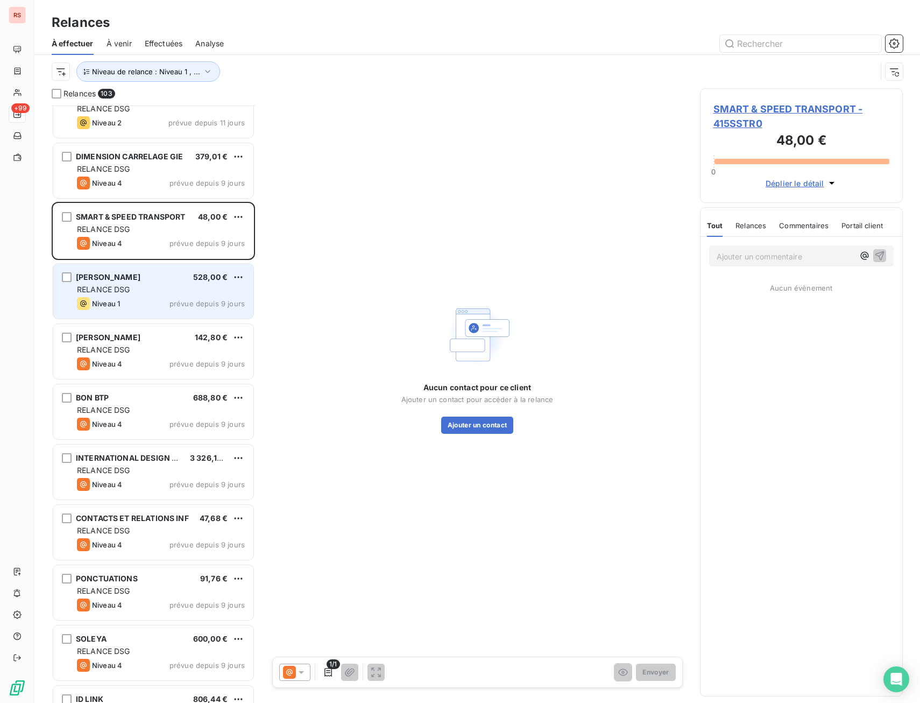
click at [131, 280] on div "NICOL HG 528,00 €" at bounding box center [161, 277] width 168 height 10
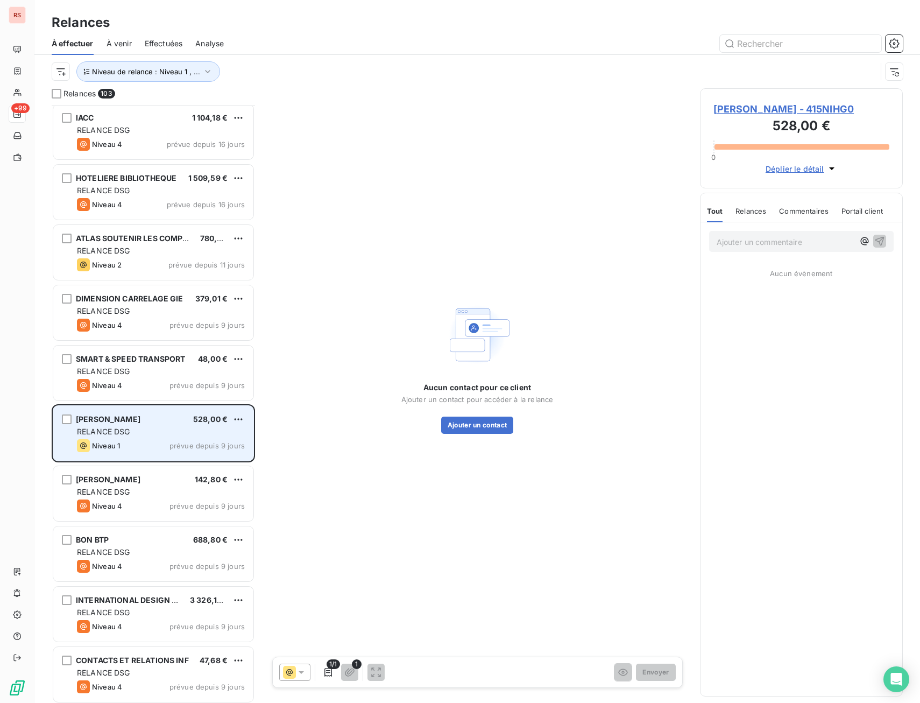
scroll to position [5287, 0]
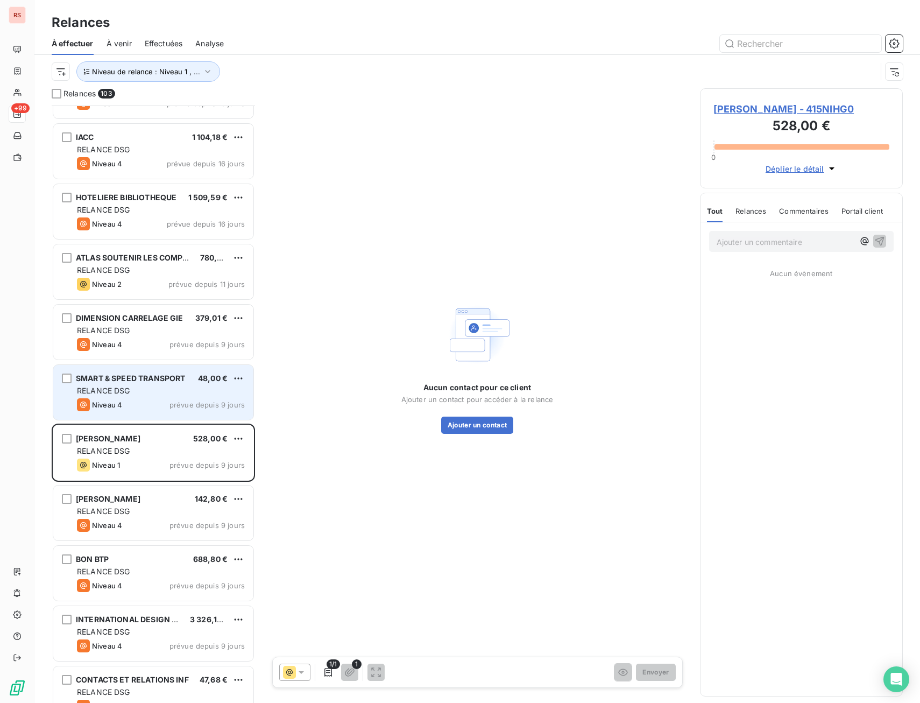
click at [128, 393] on span "RELANCE DSG" at bounding box center [103, 390] width 53 height 9
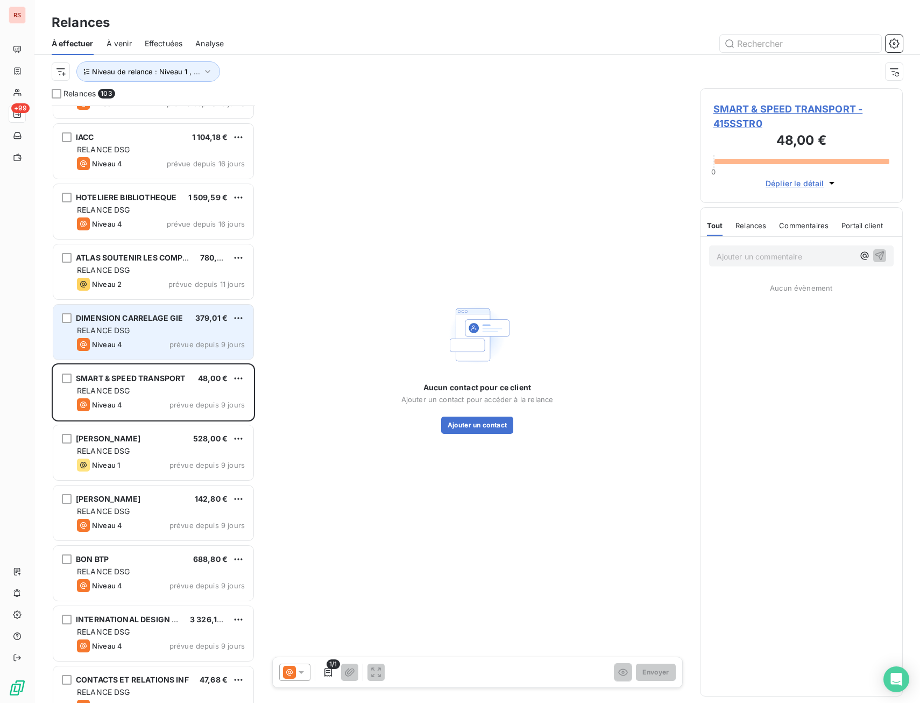
click at [148, 331] on div "RELANCE DSG" at bounding box center [161, 330] width 168 height 11
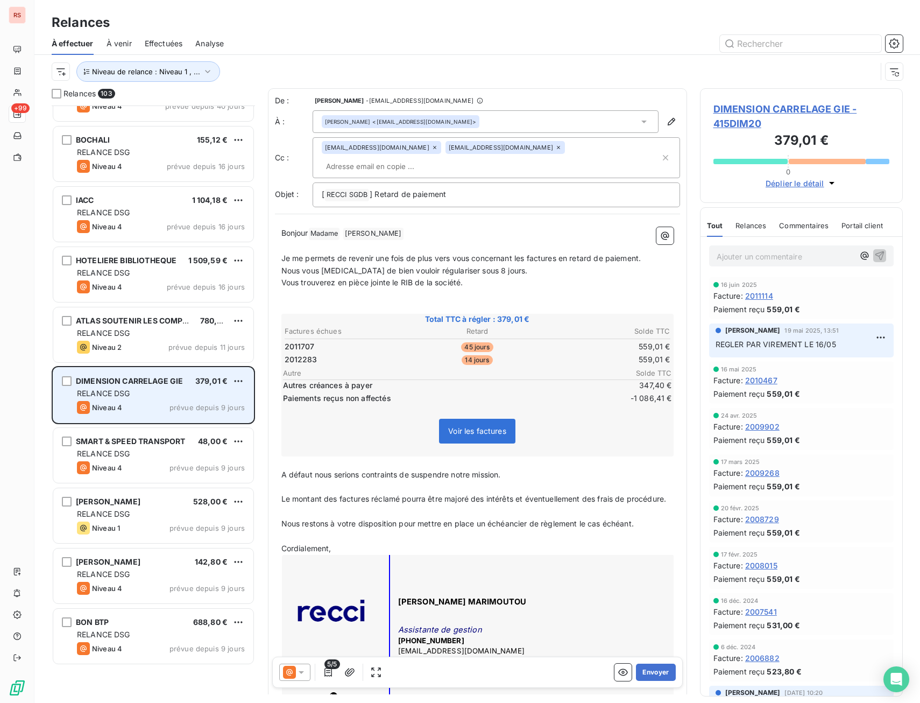
scroll to position [5125, 0]
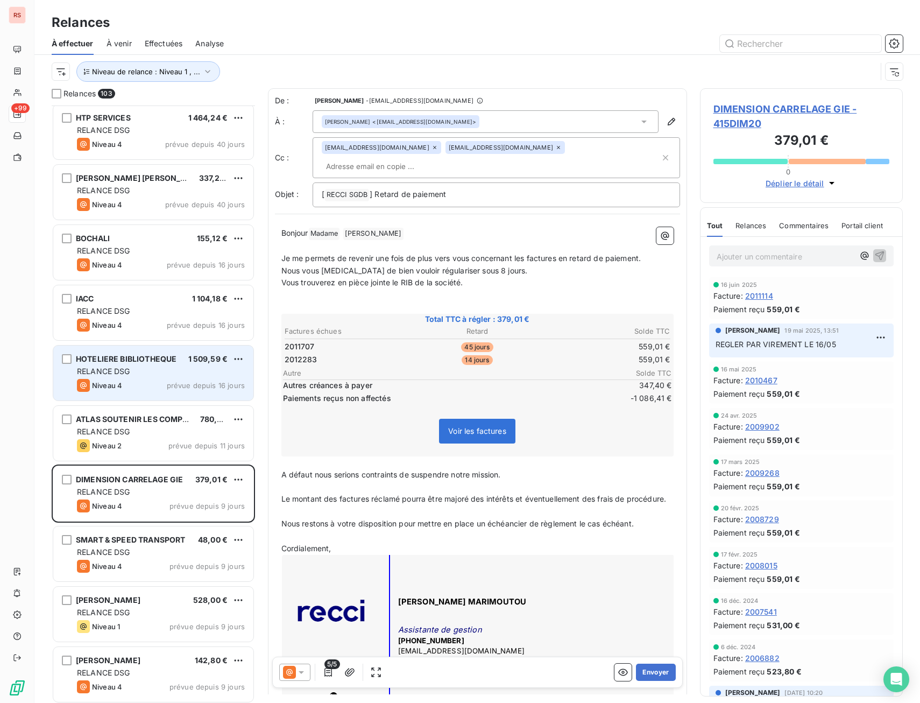
click at [144, 361] on span "HOTELIERE BIBLIOTHEQUE" at bounding box center [126, 358] width 101 height 9
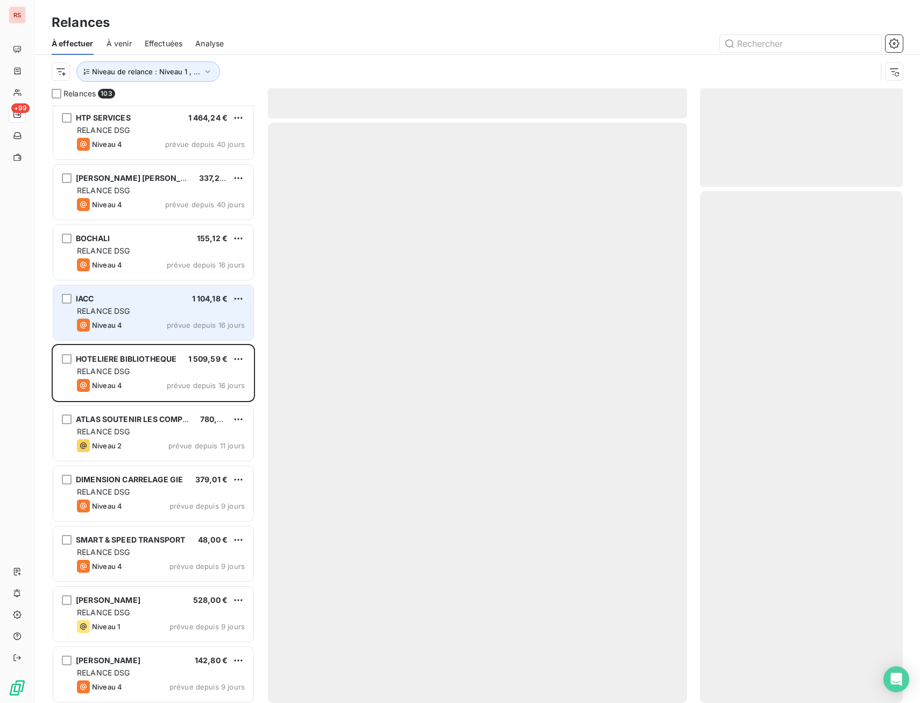
click at [161, 304] on div "IACC 1 104,18 € RELANCE DSG Niveau 4 prévue depuis 16 jours" at bounding box center [153, 312] width 200 height 55
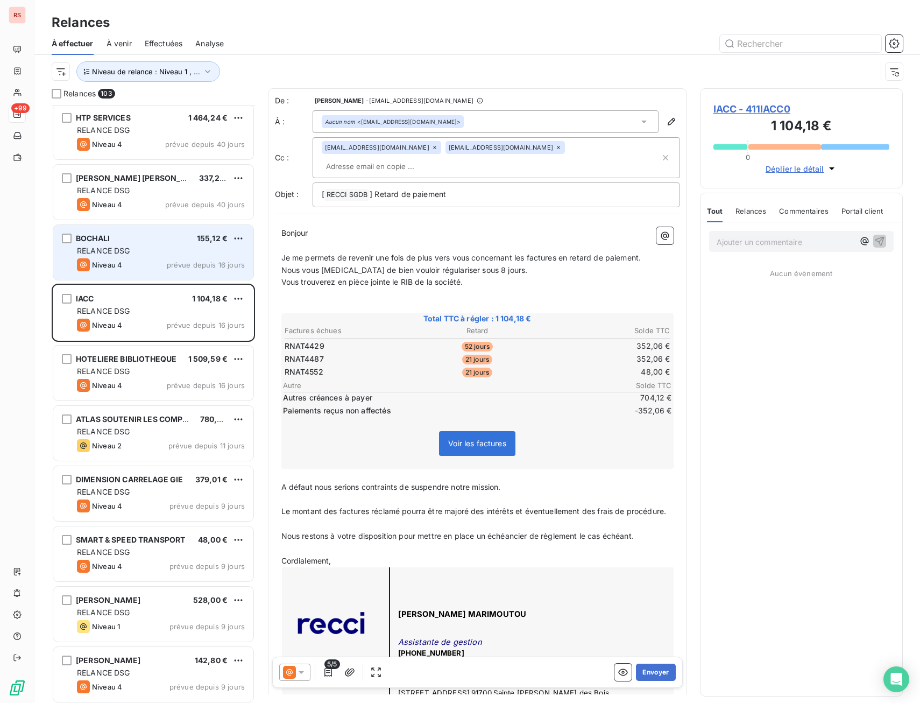
click at [167, 257] on div "BOCHALI 155,12 € RELANCE DSG Niveau 4 prévue depuis 16 jours" at bounding box center [153, 252] width 200 height 55
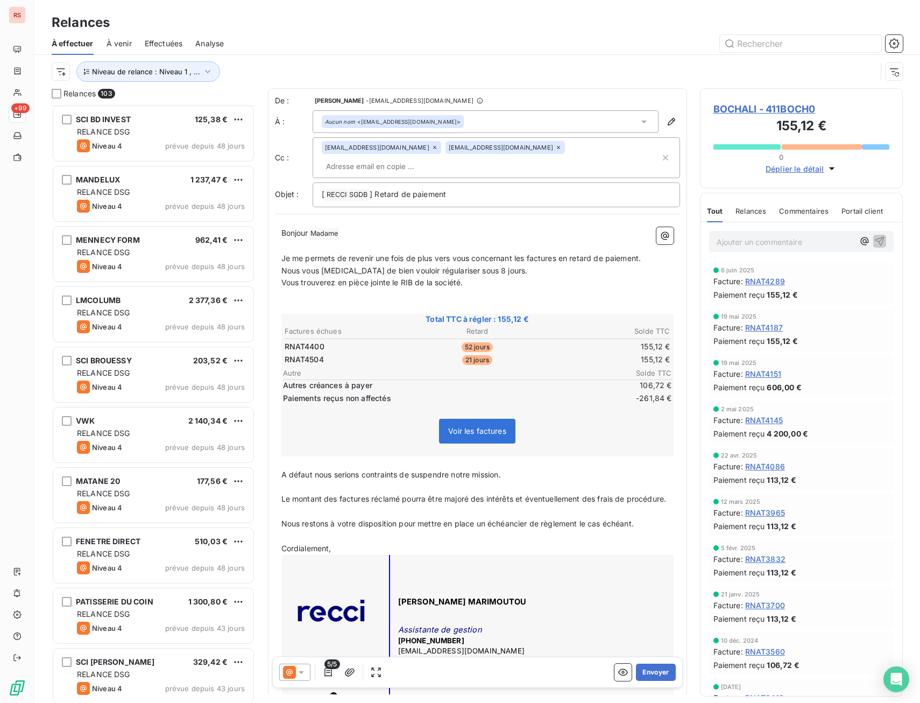
scroll to position [4157, 0]
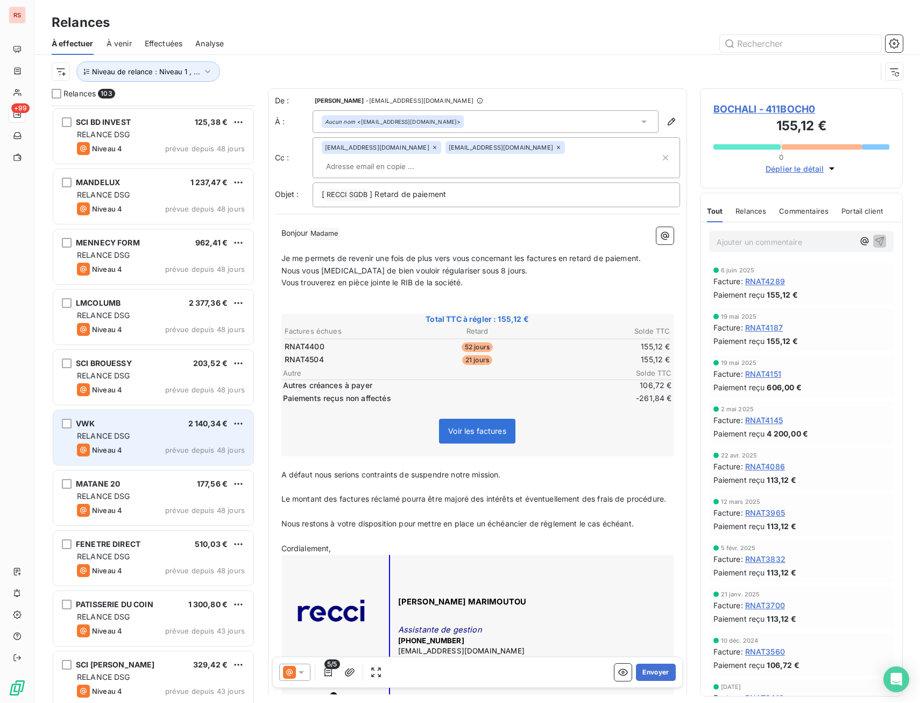
click at [140, 441] on div "RELANCE DSG" at bounding box center [161, 435] width 168 height 11
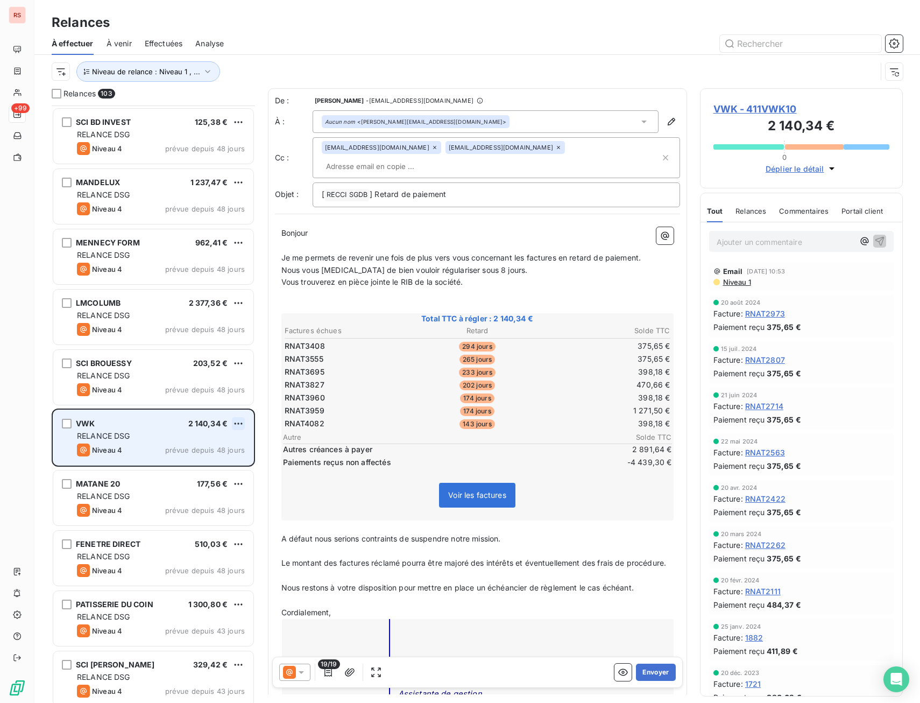
click at [237, 426] on html "RS +99 Relances À effectuer À venir Effectuées Analyse Niveau de relance : Nive…" at bounding box center [460, 351] width 920 height 703
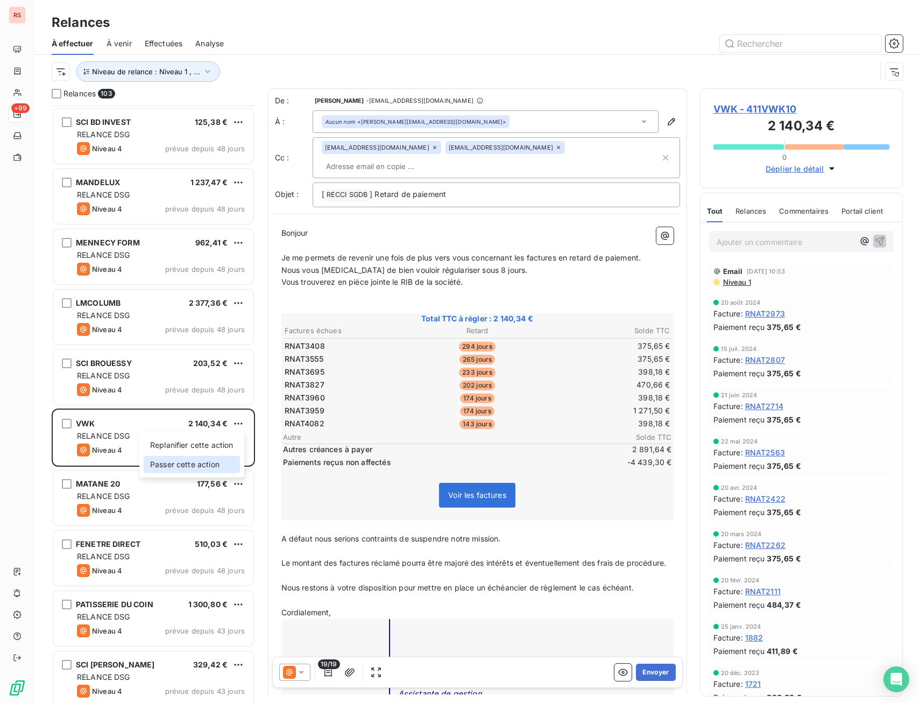
click at [220, 467] on div "Passer cette action" at bounding box center [192, 464] width 96 height 17
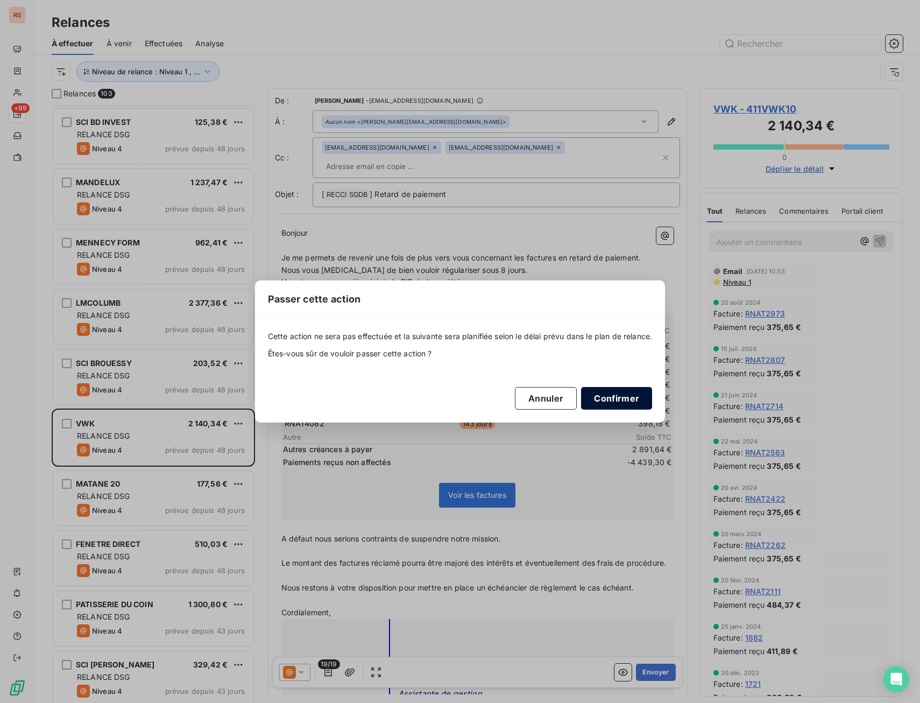
click at [616, 393] on button "Confirmer" at bounding box center [616, 398] width 71 height 23
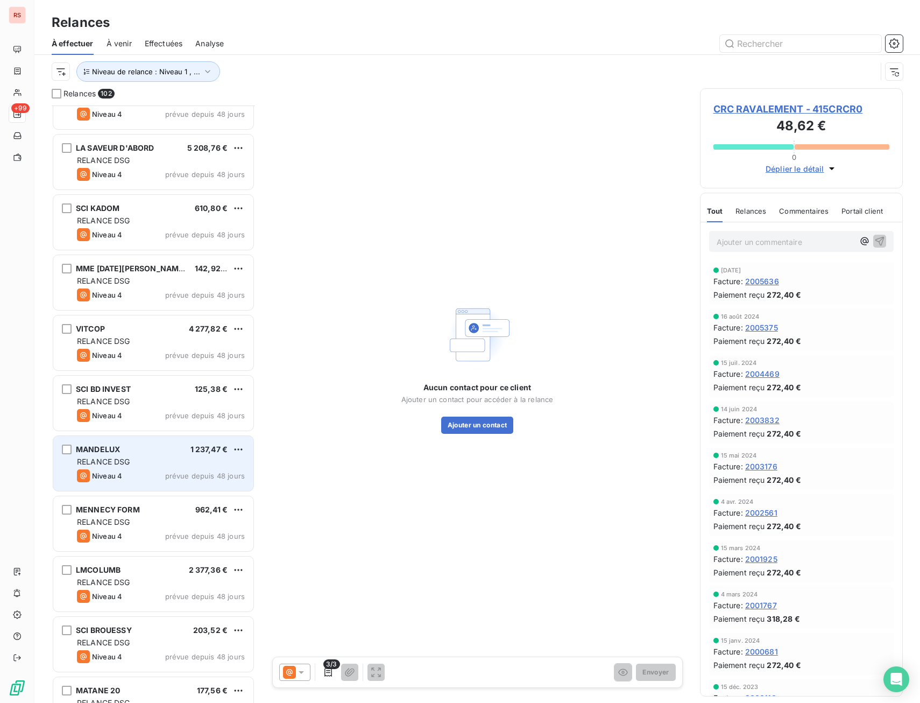
scroll to position [3888, 0]
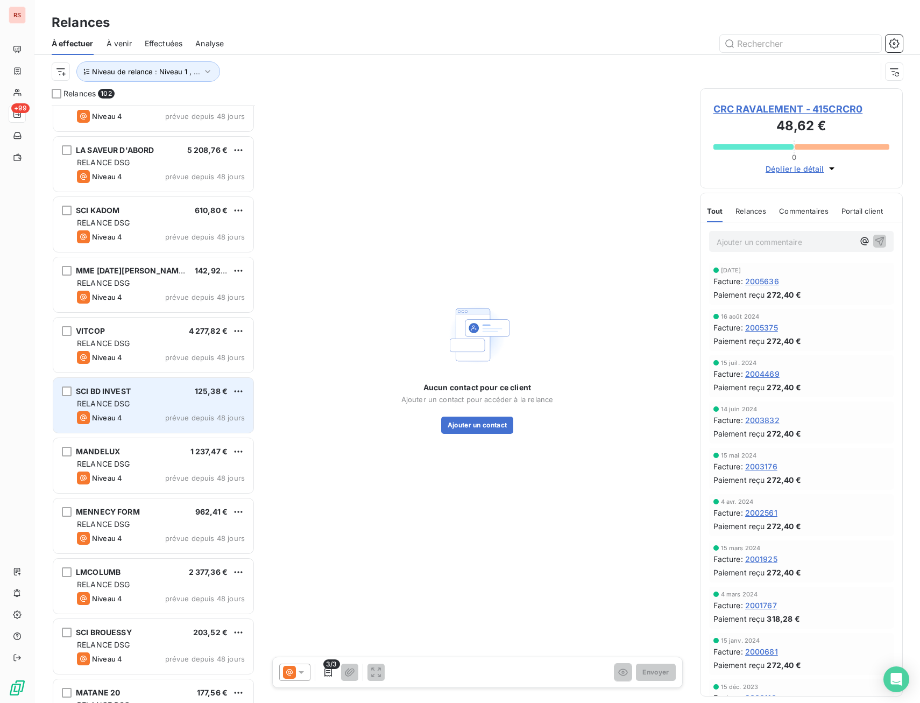
click at [169, 415] on span "prévue depuis 48 jours" at bounding box center [205, 417] width 80 height 9
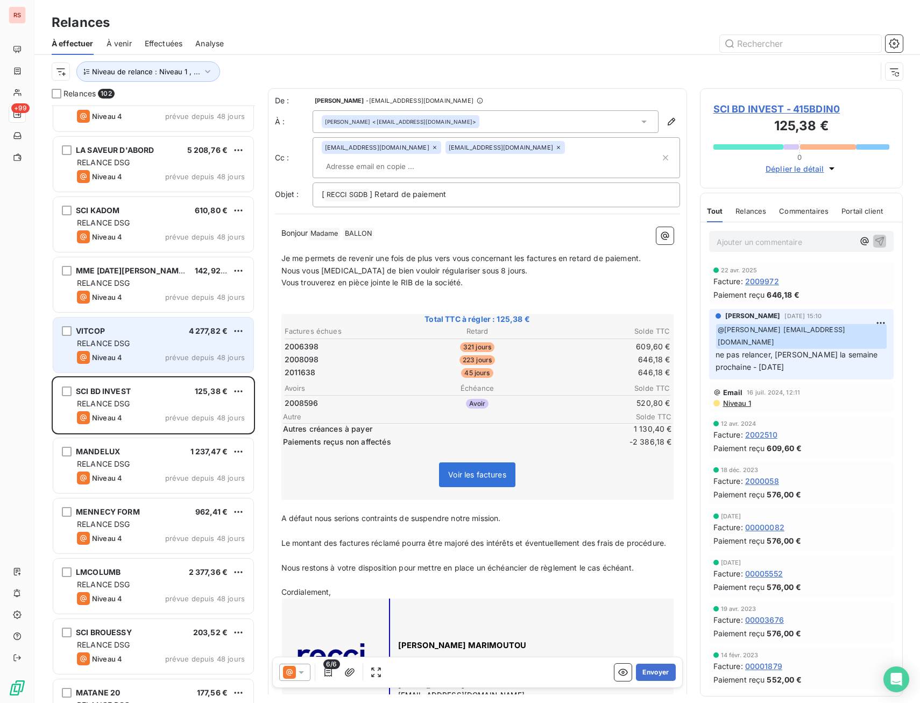
click at [193, 364] on div "VITCOP 4 277,82 € RELANCE DSG Niveau 4 prévue depuis 48 jours" at bounding box center [153, 344] width 200 height 55
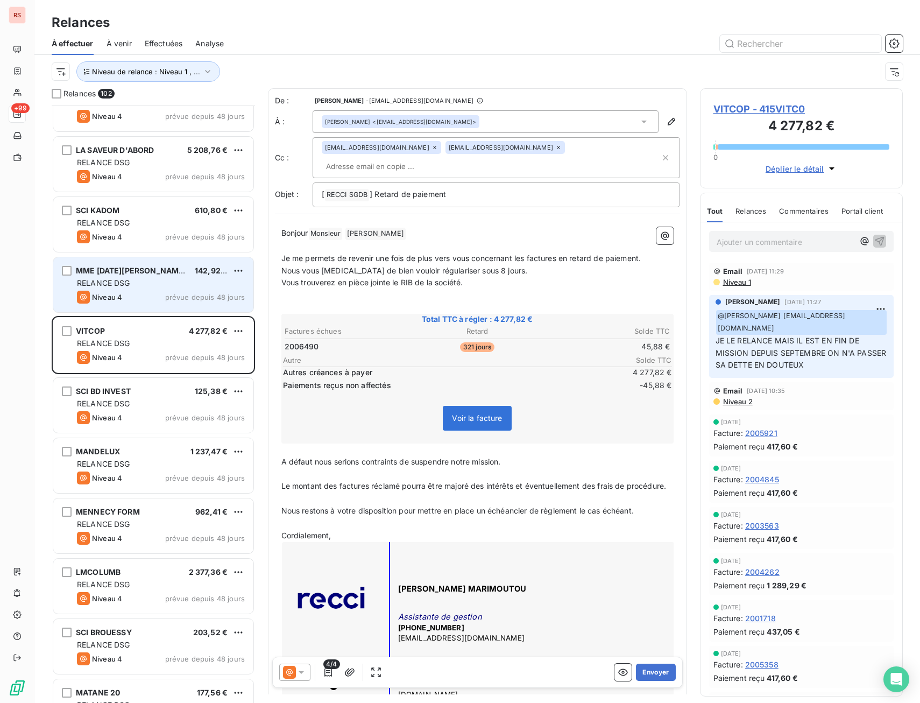
click at [180, 295] on span "prévue depuis 48 jours" at bounding box center [205, 297] width 80 height 9
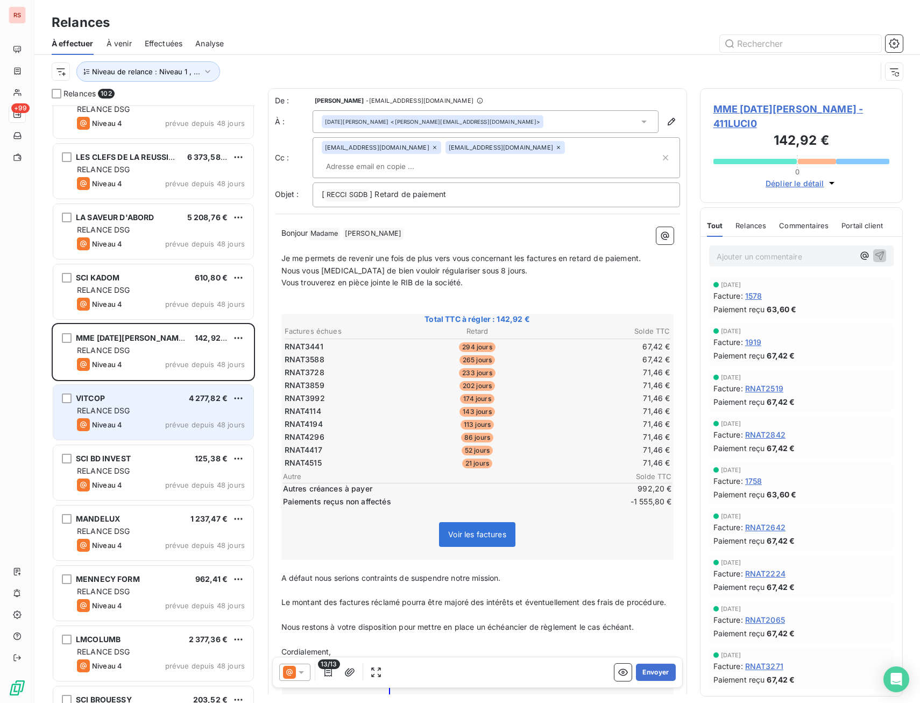
scroll to position [3780, 0]
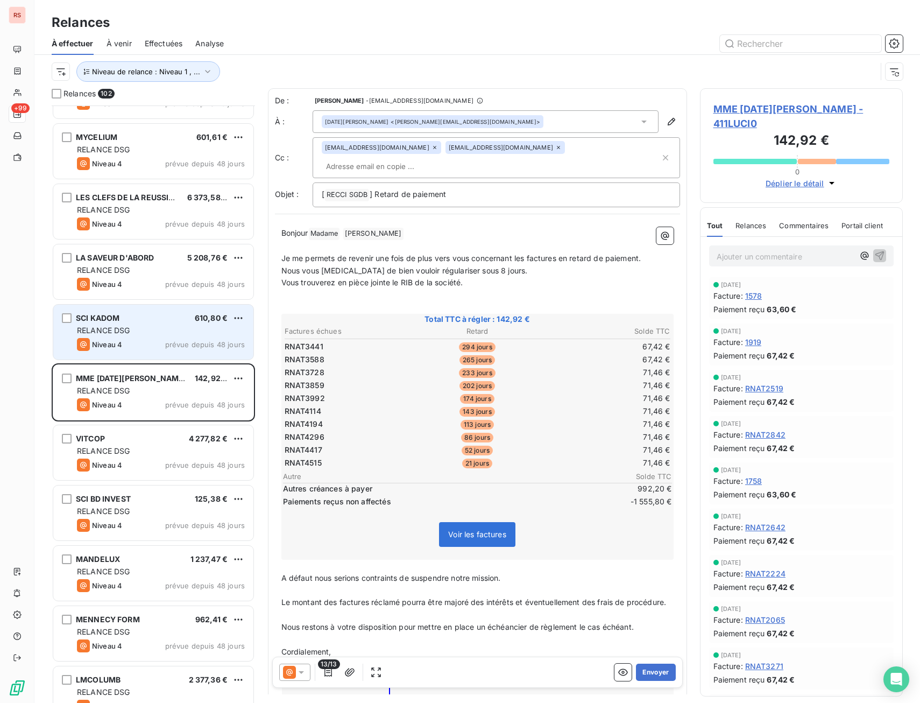
click at [168, 326] on div "RELANCE DSG" at bounding box center [161, 330] width 168 height 11
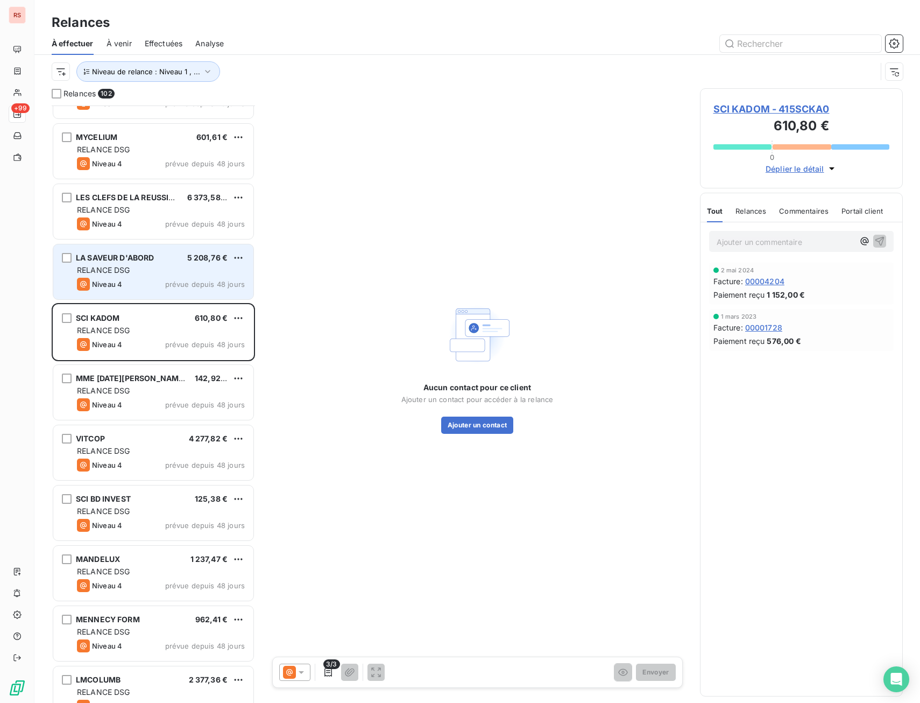
click at [164, 278] on div "Niveau 4 prévue depuis 48 jours" at bounding box center [161, 284] width 168 height 13
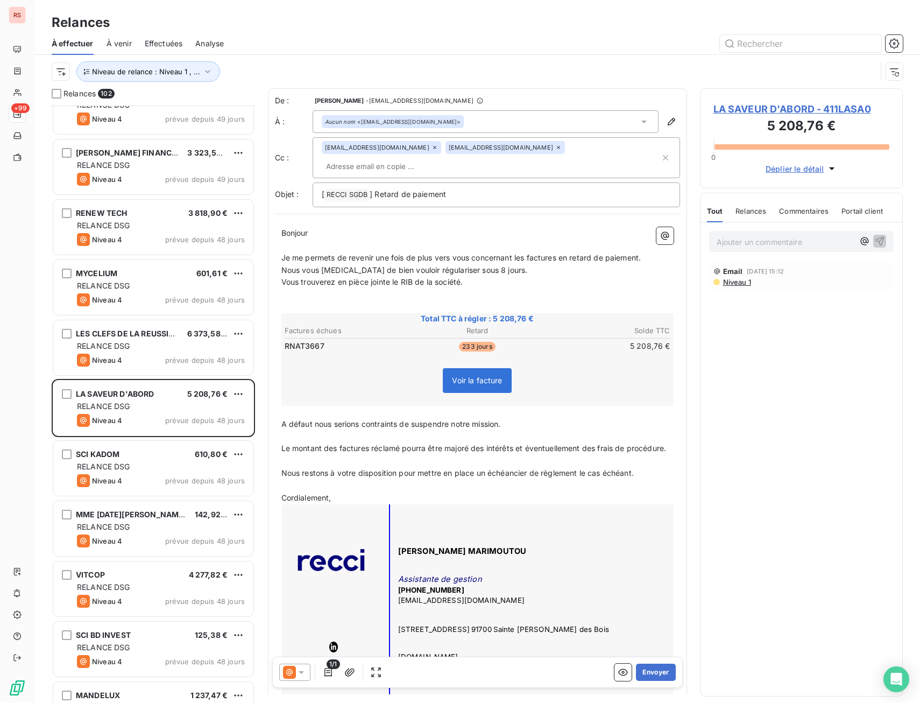
scroll to position [3619, 0]
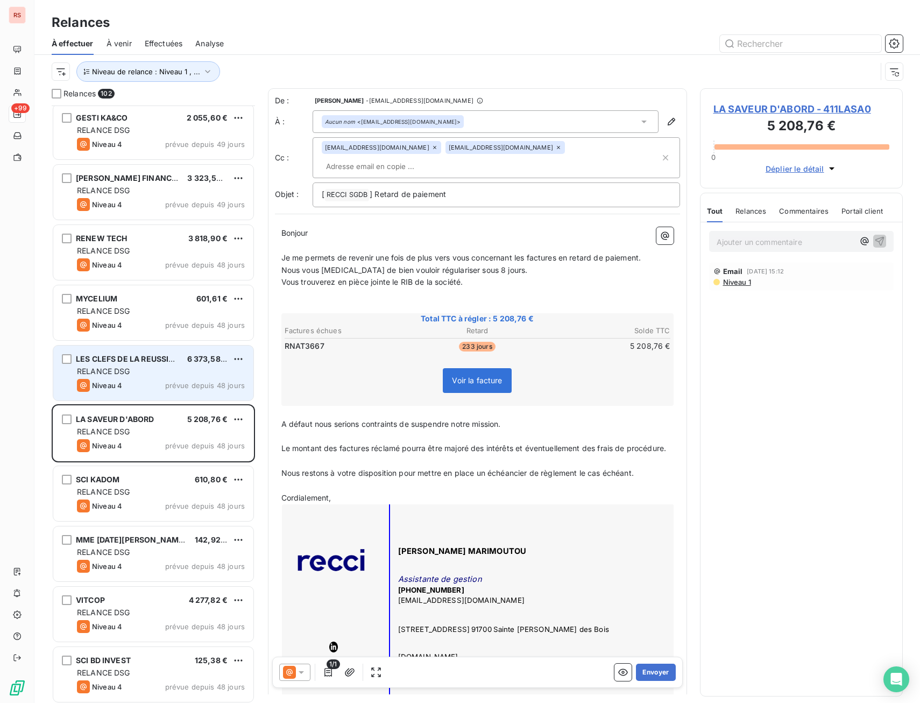
click at [155, 375] on div "RELANCE DSG" at bounding box center [161, 371] width 168 height 11
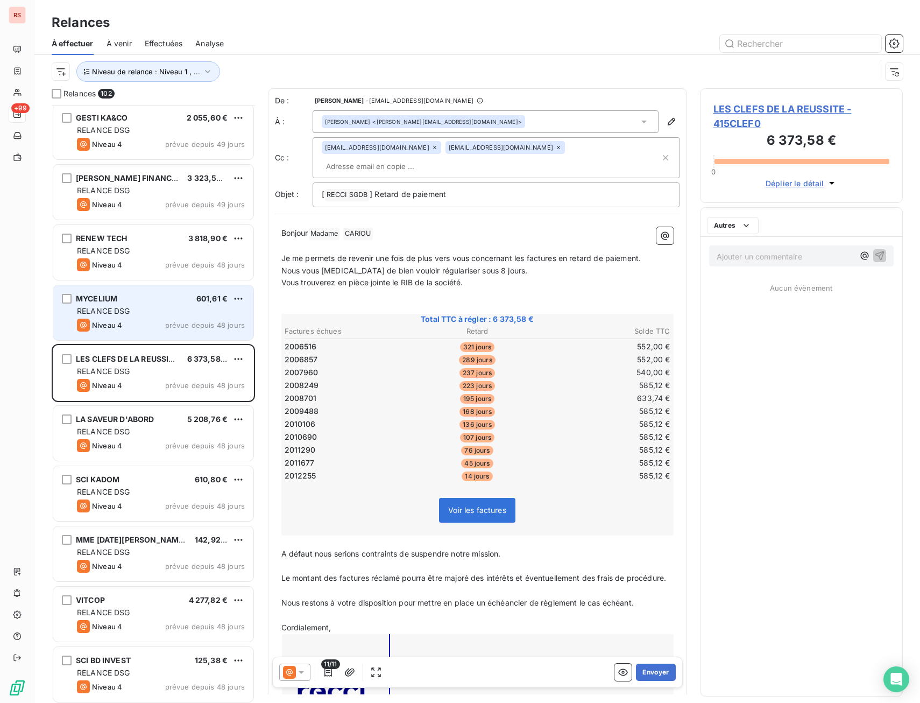
click at [163, 309] on div "RELANCE DSG" at bounding box center [161, 311] width 168 height 11
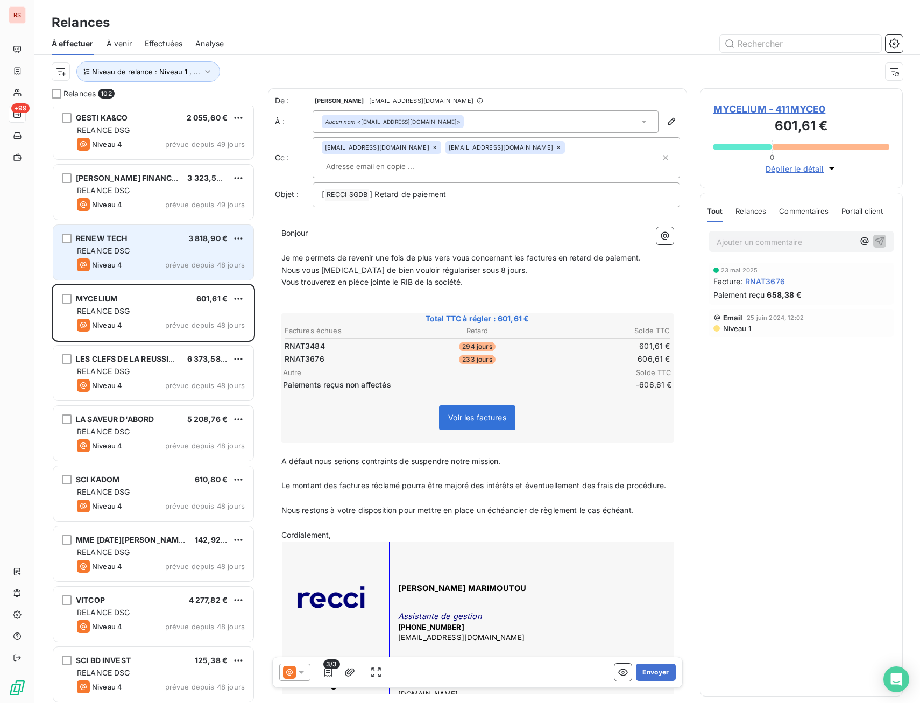
click at [172, 263] on span "prévue depuis 48 jours" at bounding box center [205, 264] width 80 height 9
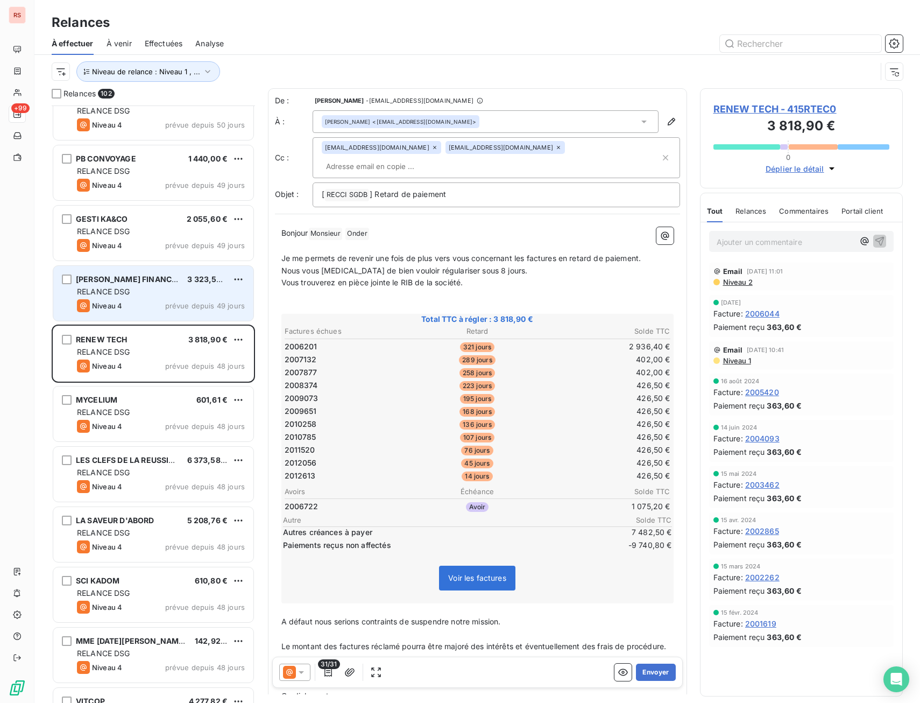
scroll to position [3511, 0]
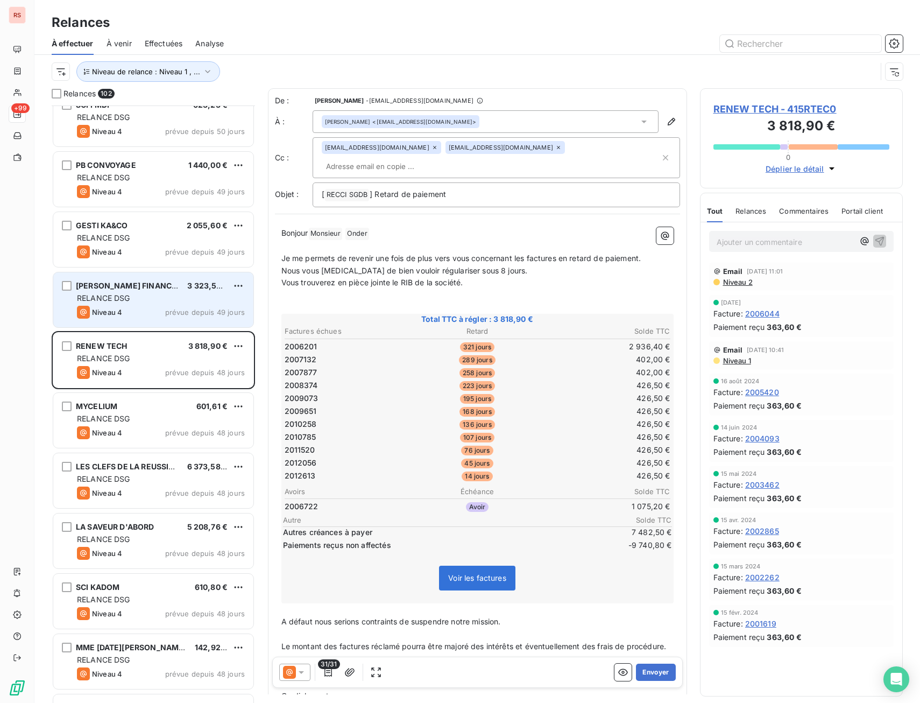
click at [167, 325] on div "NICOL FINANCES 3 323,59 € RELANCE DSG Niveau 4 prévue depuis 49 jours" at bounding box center [153, 299] width 200 height 55
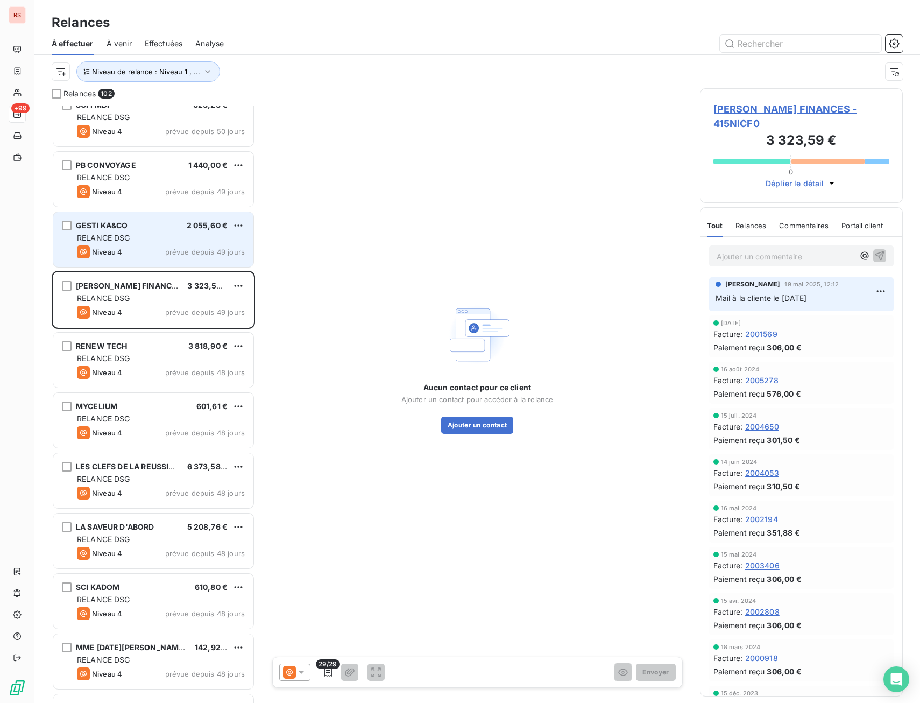
click at [178, 242] on div "RELANCE DSG" at bounding box center [161, 237] width 168 height 11
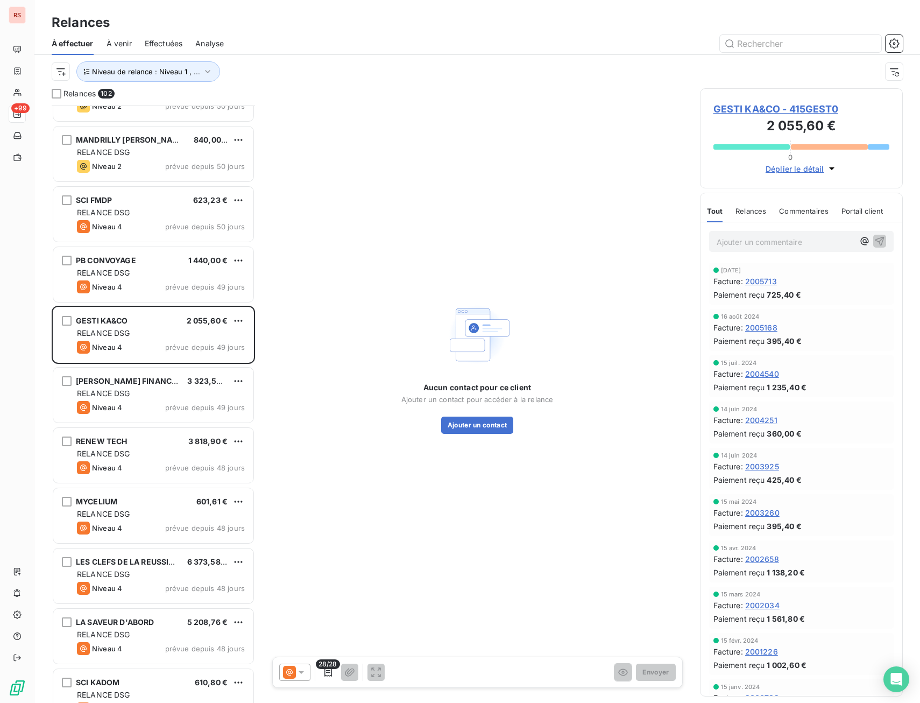
scroll to position [3404, 0]
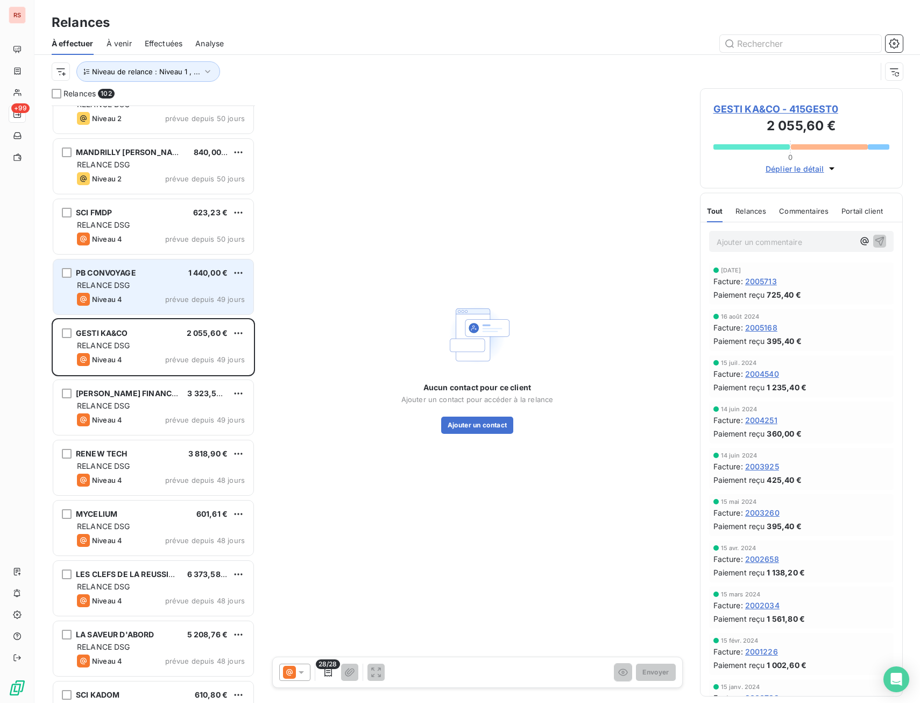
drag, startPoint x: 180, startPoint y: 273, endPoint x: 178, endPoint y: 281, distance: 8.5
click at [180, 274] on div "PB CONVOYAGE 1 440,00 €" at bounding box center [161, 273] width 168 height 10
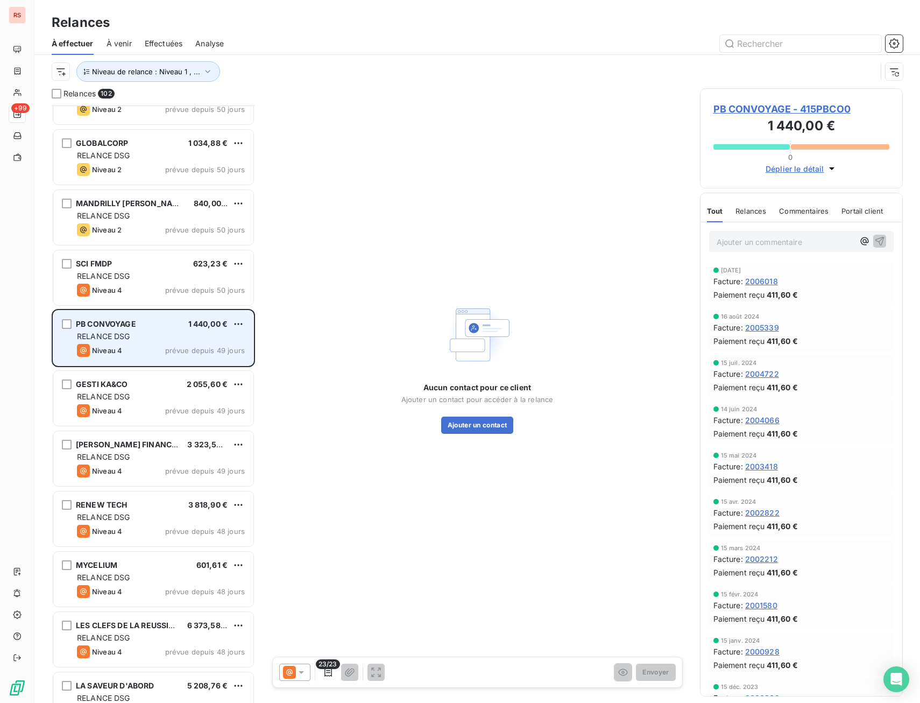
scroll to position [3350, 0]
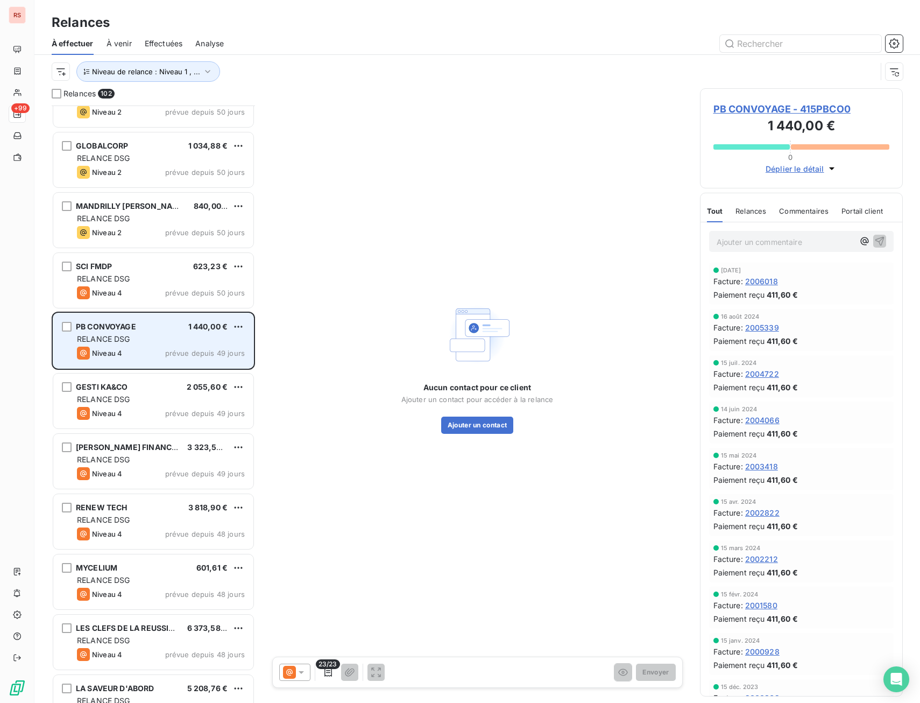
click at [176, 280] on div "G D INFORMATIQUE SERVICES 12 640,80 € RELANCE DSG Niveau 4 prévue depuis 100 jo…" at bounding box center [153, 403] width 203 height 597
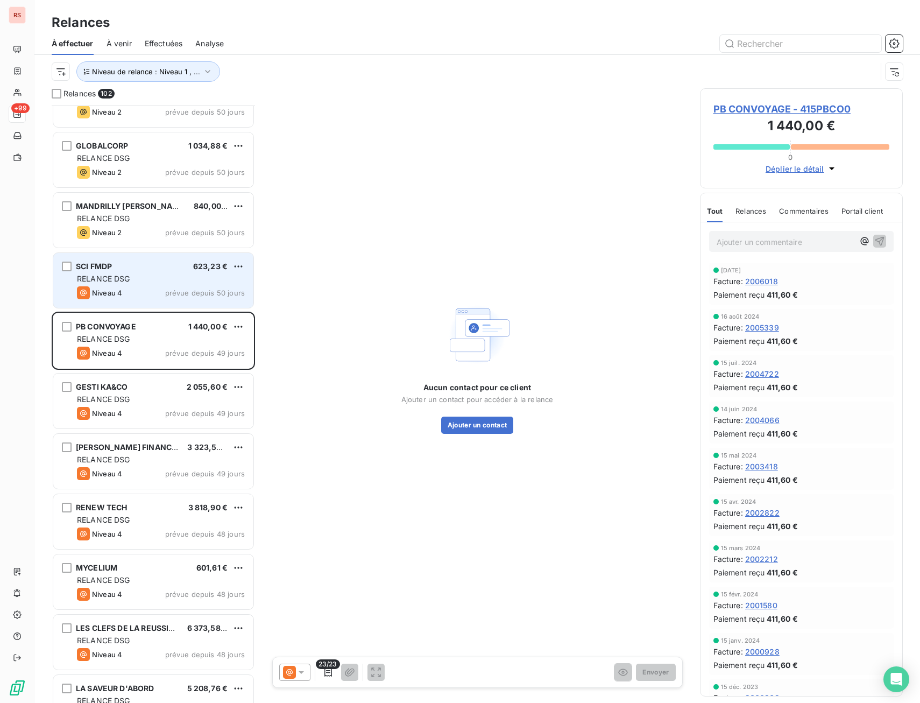
click at [179, 259] on div "SCI FMDP 623,23 € RELANCE DSG Niveau 4 prévue depuis 50 jours" at bounding box center [153, 280] width 200 height 55
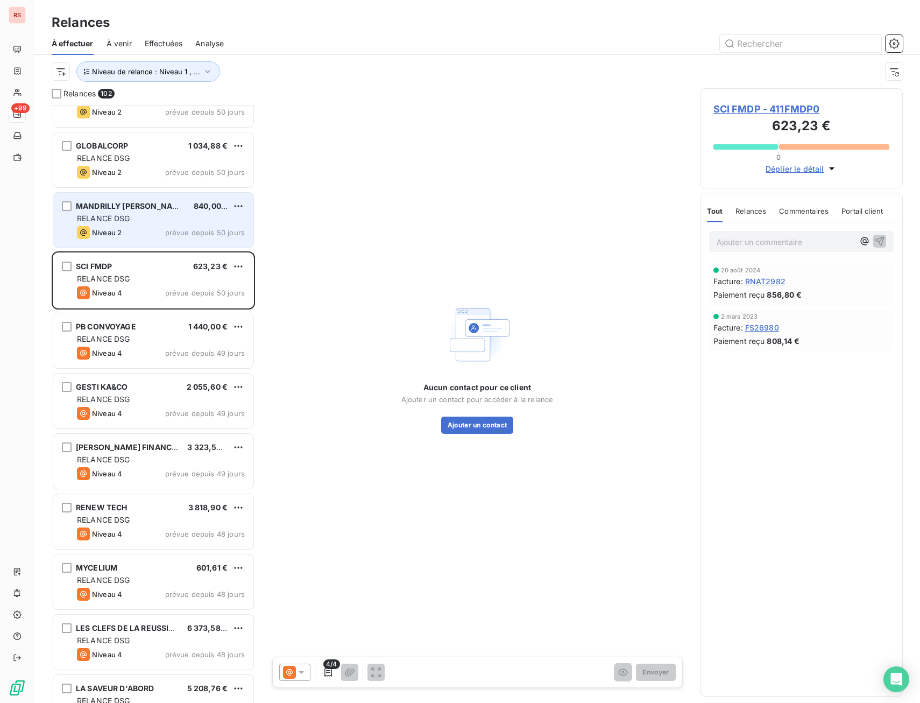
click at [180, 222] on div "RELANCE DSG" at bounding box center [161, 218] width 168 height 11
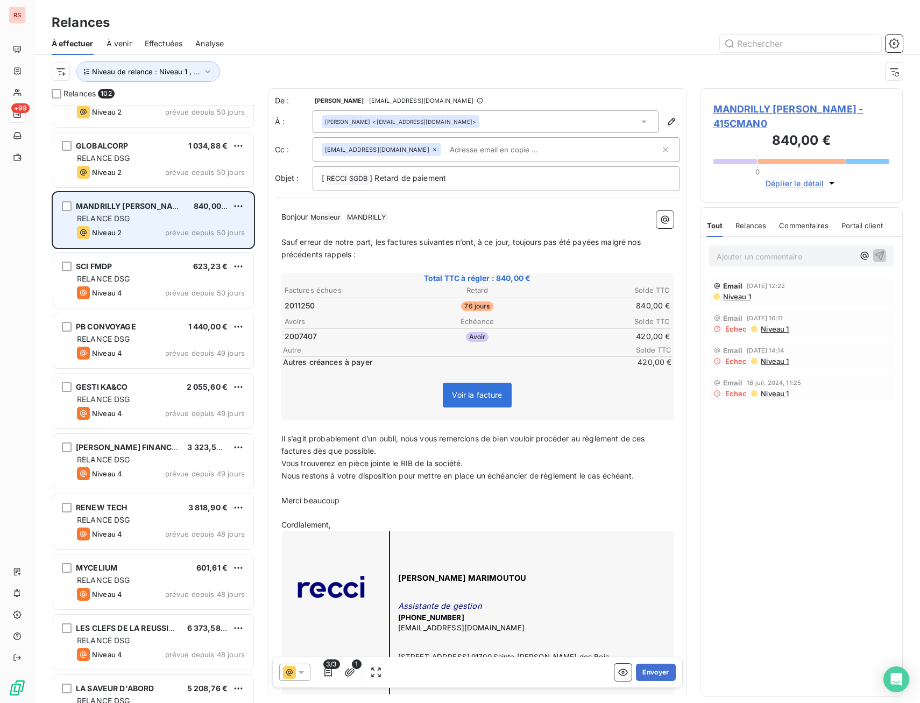
scroll to position [3242, 0]
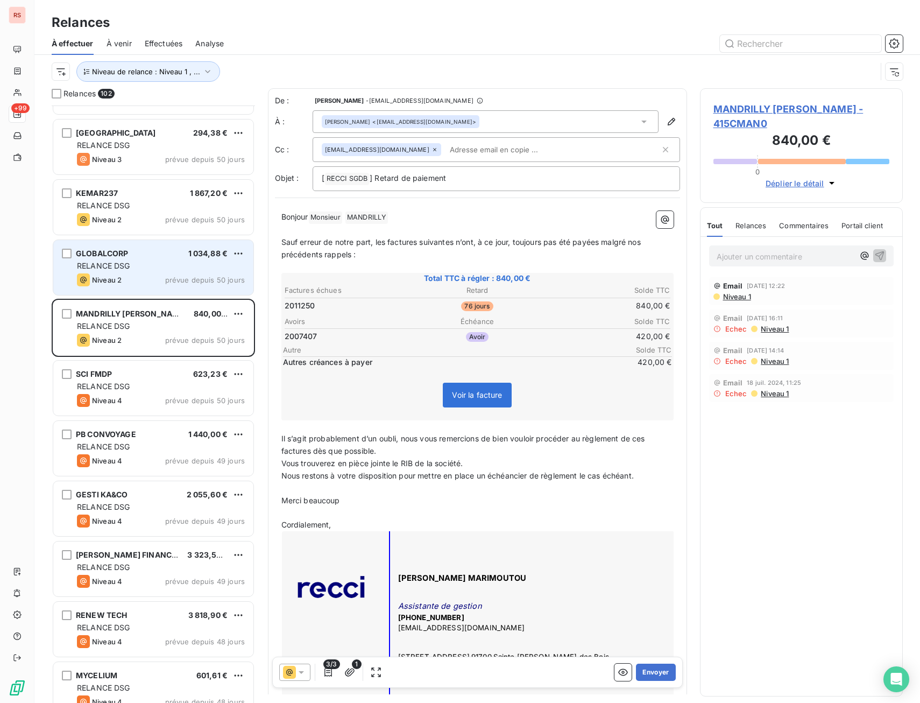
click at [139, 271] on div "RELANCE DSG" at bounding box center [161, 265] width 168 height 11
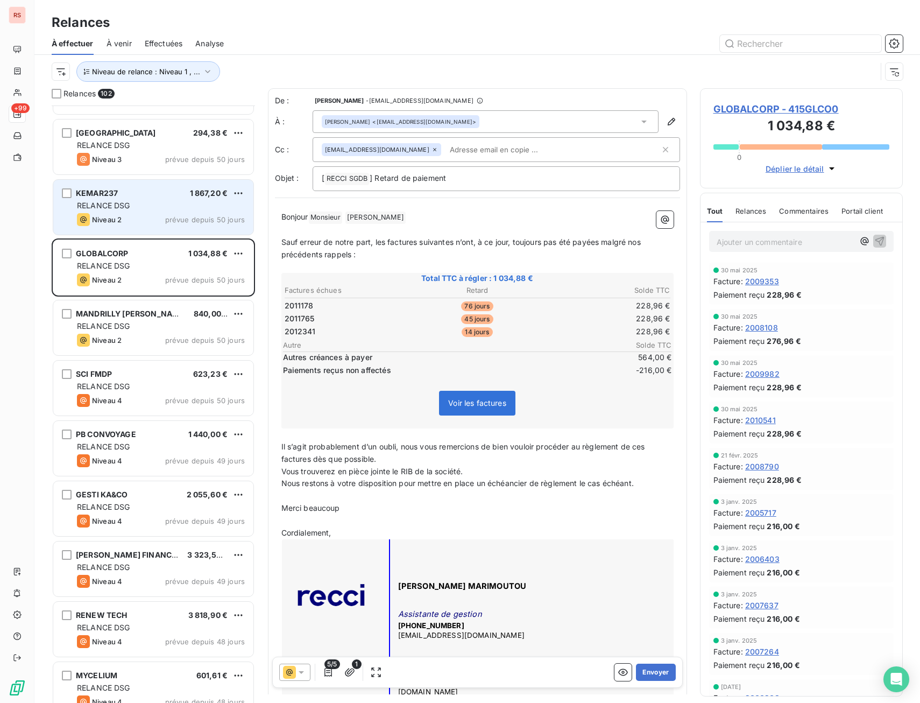
click at [161, 201] on div "RELANCE DSG" at bounding box center [161, 205] width 168 height 11
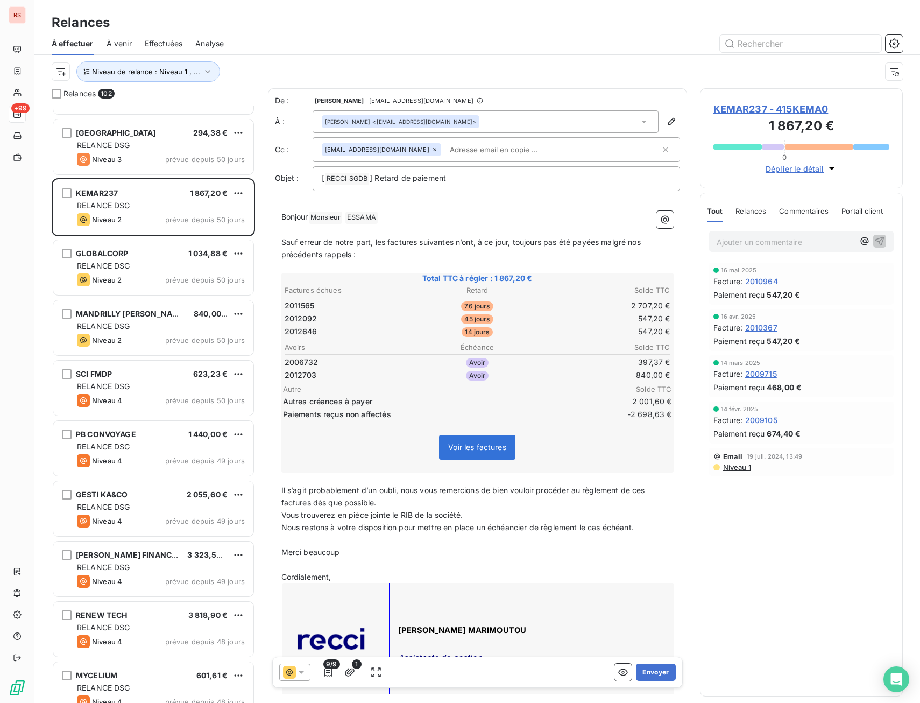
scroll to position [3135, 0]
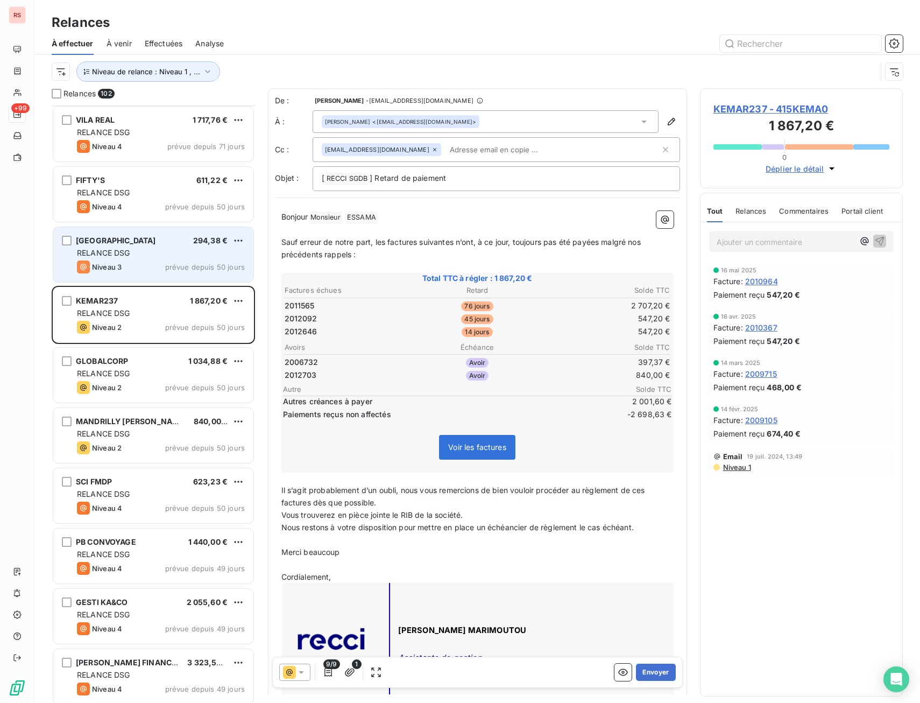
click at [169, 264] on span "prévue depuis 50 jours" at bounding box center [205, 267] width 80 height 9
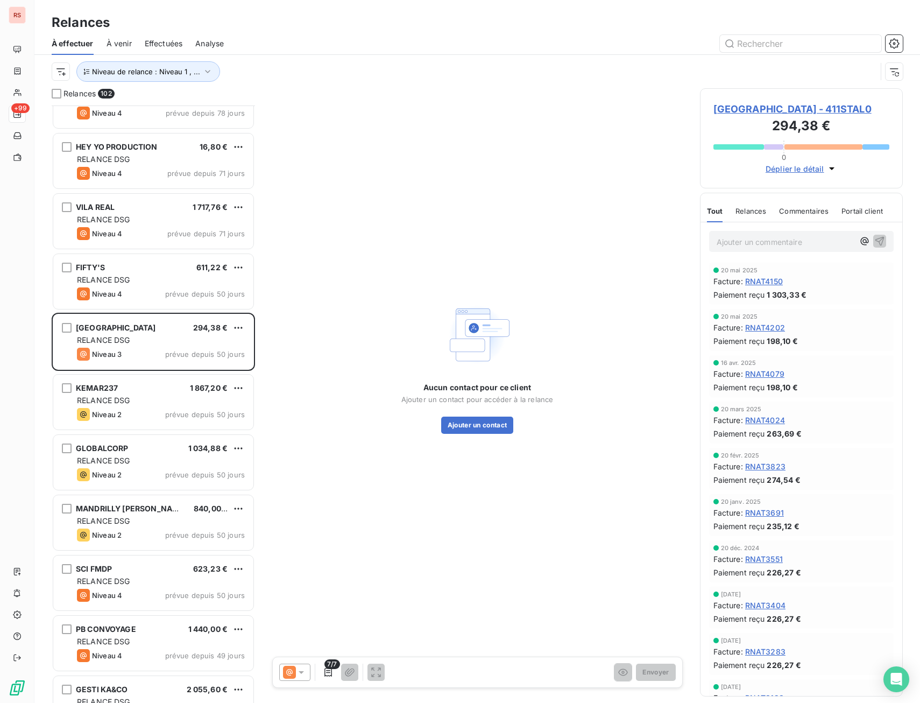
scroll to position [3027, 0]
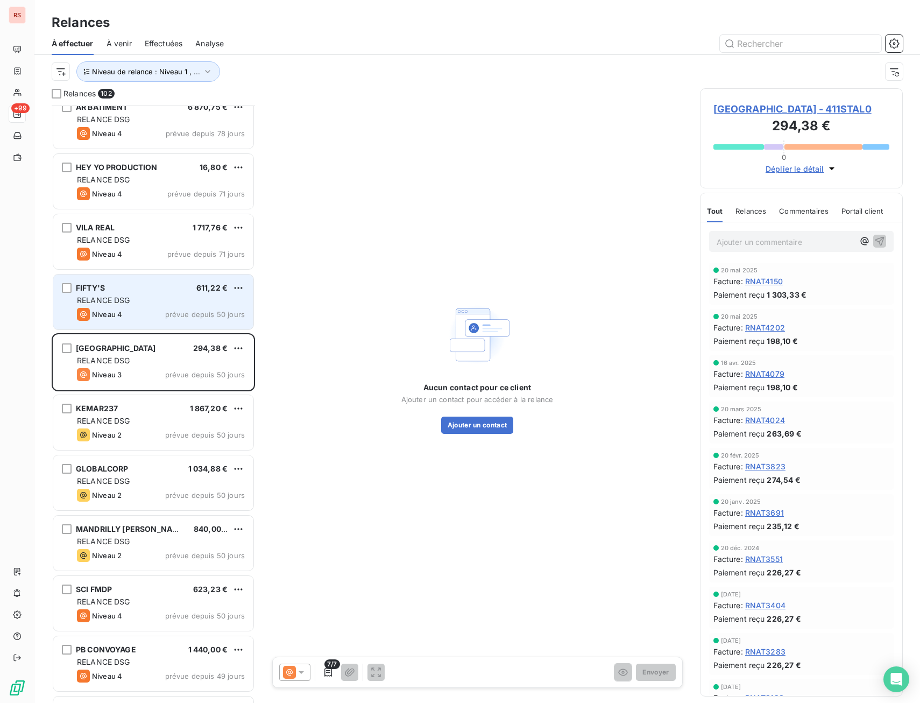
click at [169, 290] on div "FIFTY'S 611,22 €" at bounding box center [161, 288] width 168 height 10
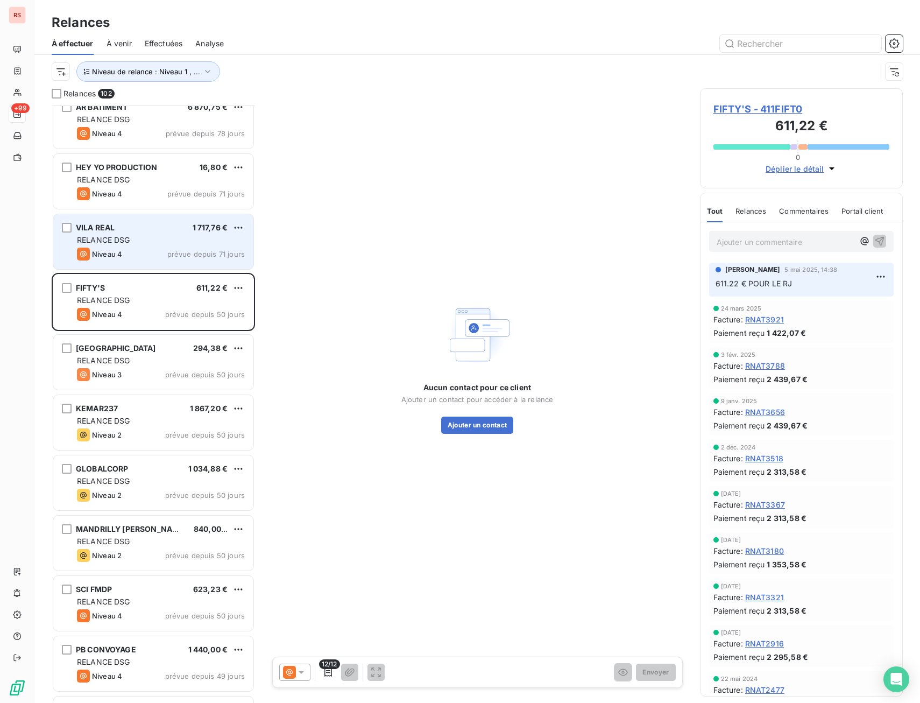
click at [183, 246] on div "VILA REAL 1 717,76 € RELANCE DSG Niveau 4 prévue depuis 71 jours" at bounding box center [153, 241] width 200 height 55
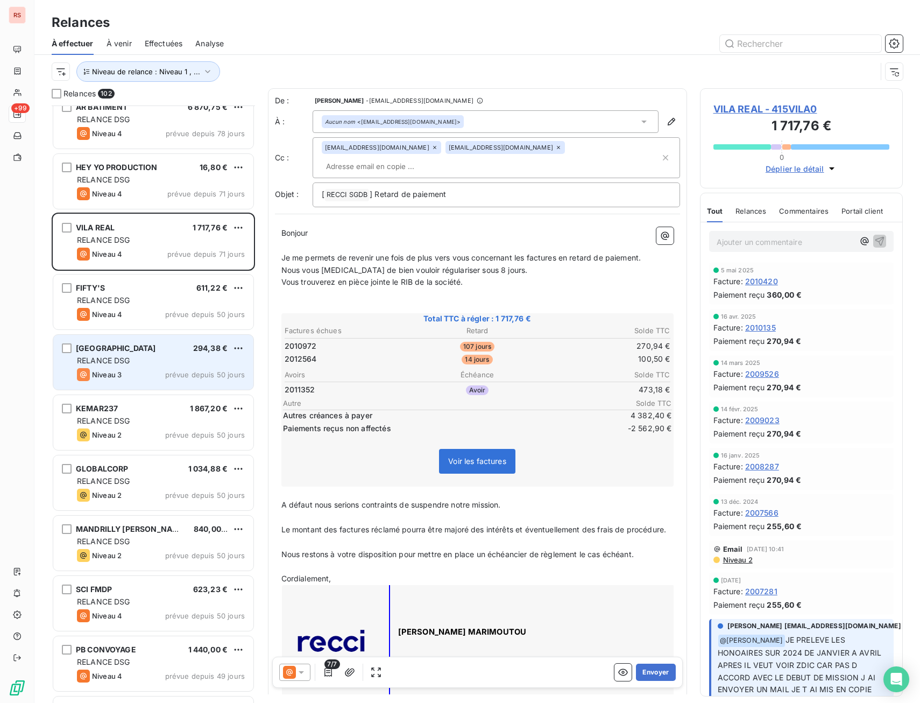
click at [164, 359] on div "RELANCE DSG" at bounding box center [161, 360] width 168 height 11
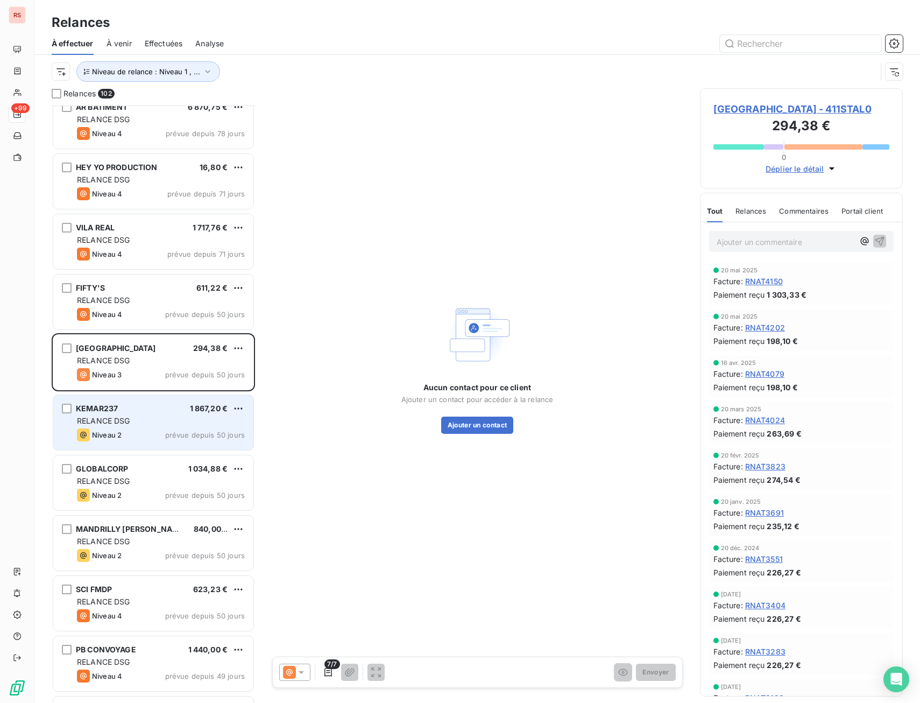
click at [157, 423] on div "RELANCE DSG" at bounding box center [161, 420] width 168 height 11
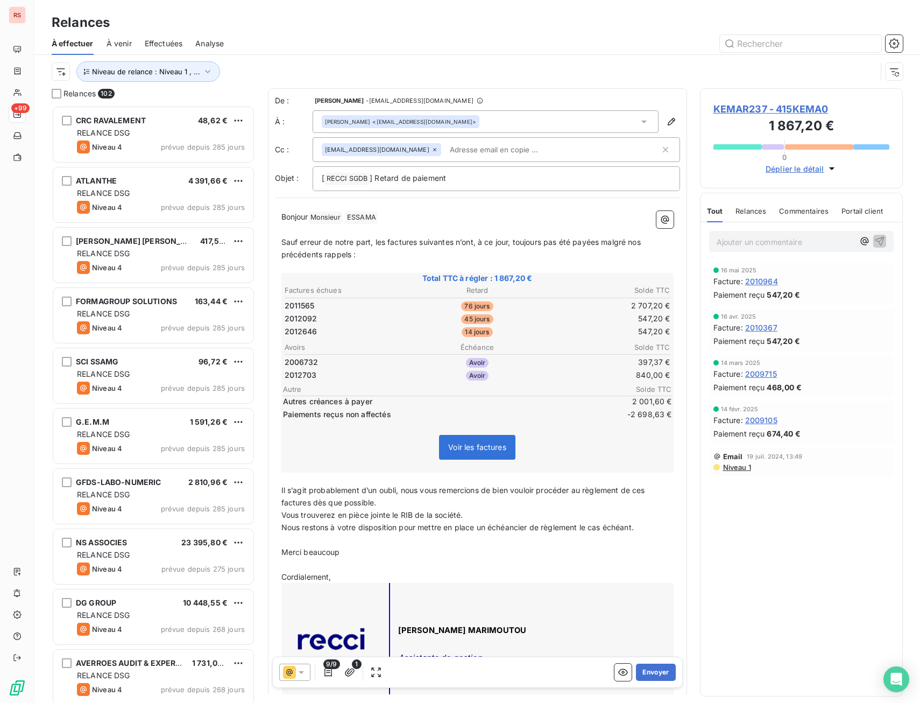
click at [190, 285] on div "BARBIER CYNTHIA MELANIE 417,50 € RELANCE DSG Niveau 4 prévue depuis 285 jours" at bounding box center [153, 256] width 203 height 60
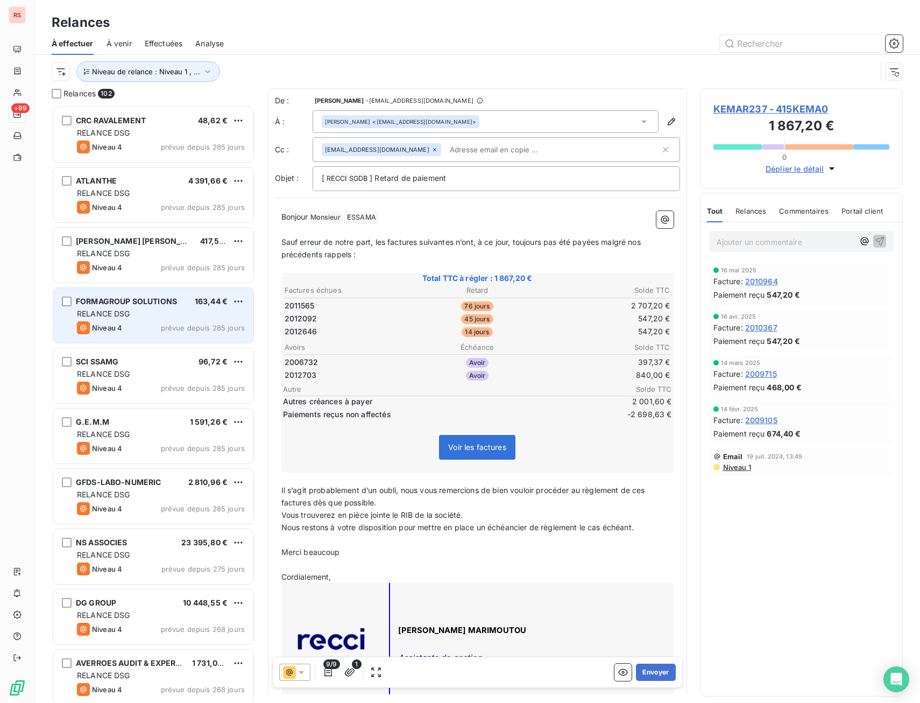
click at [178, 329] on span "prévue depuis 285 jours" at bounding box center [203, 327] width 84 height 9
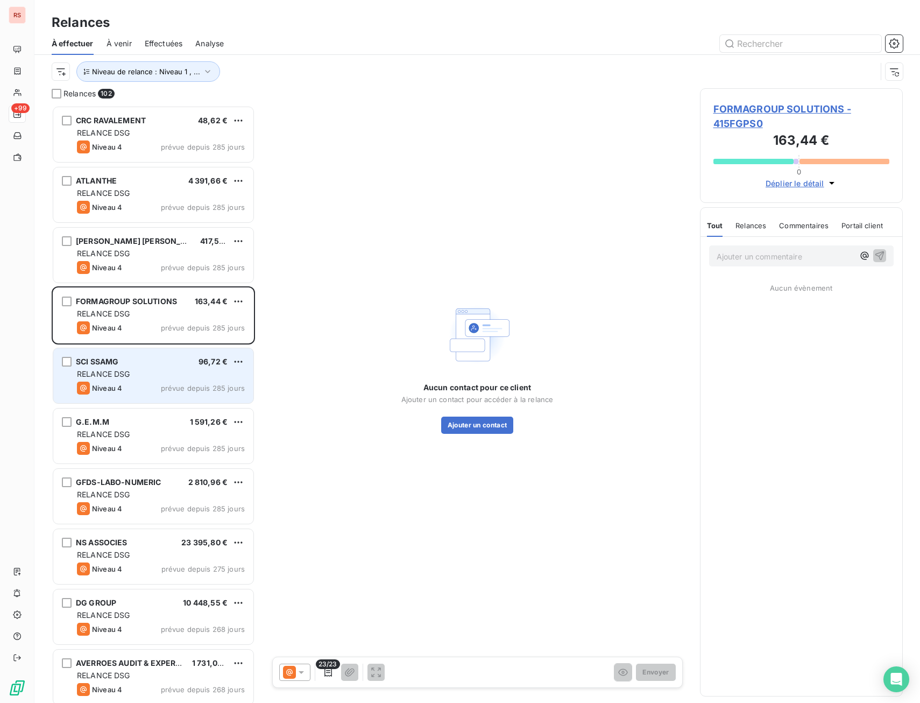
click at [181, 378] on div "RELANCE DSG" at bounding box center [161, 374] width 168 height 11
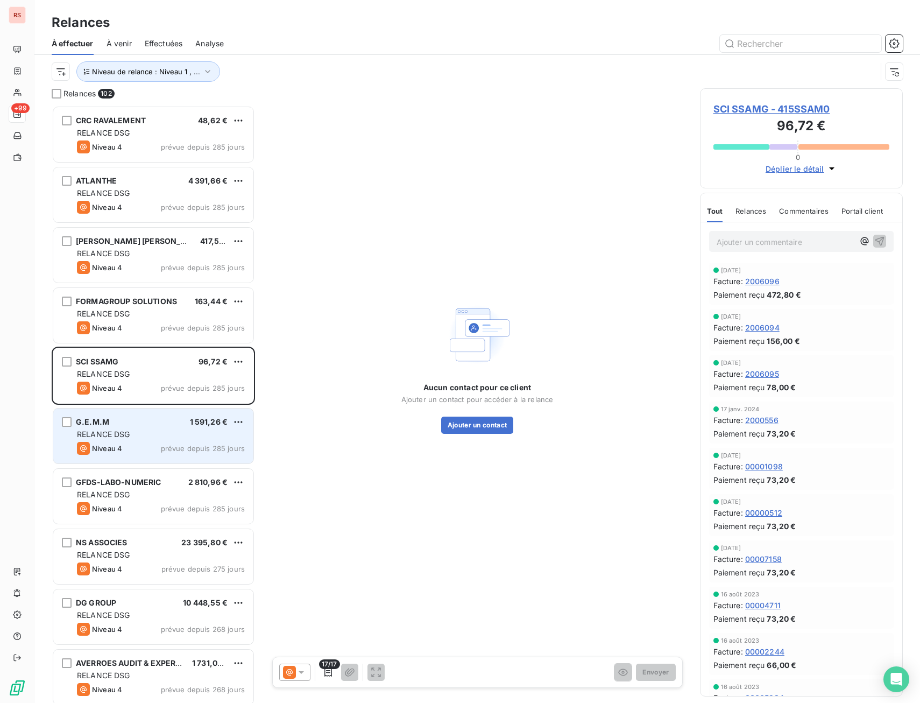
click at [169, 441] on div "G.E.M.M 1 591,26 € RELANCE DSG Niveau 4 prévue depuis 285 jours" at bounding box center [153, 435] width 200 height 55
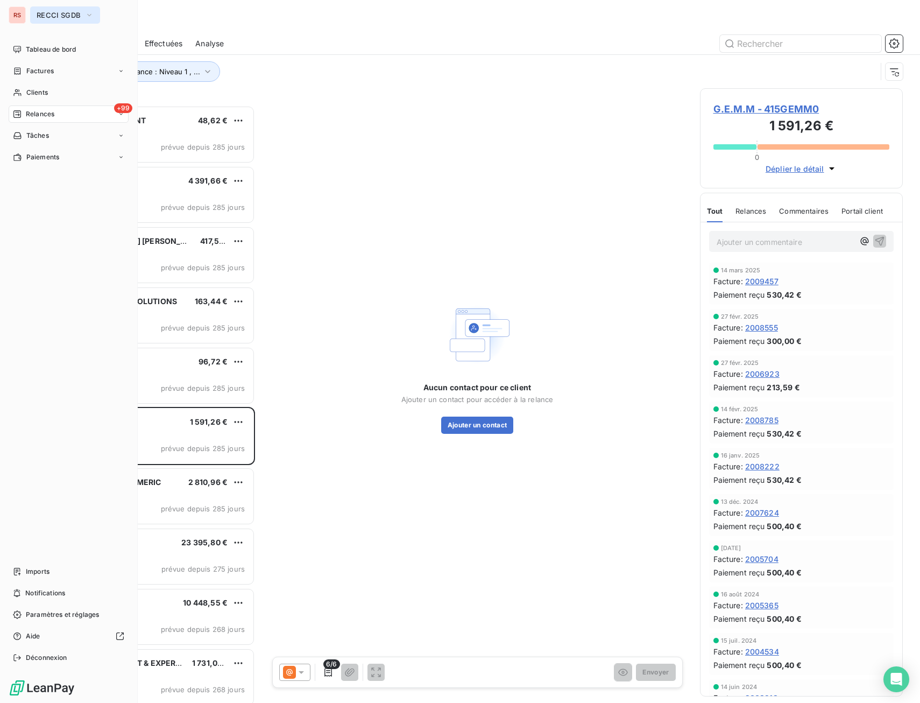
click at [84, 7] on button "RECCI SGDB" at bounding box center [65, 14] width 70 height 17
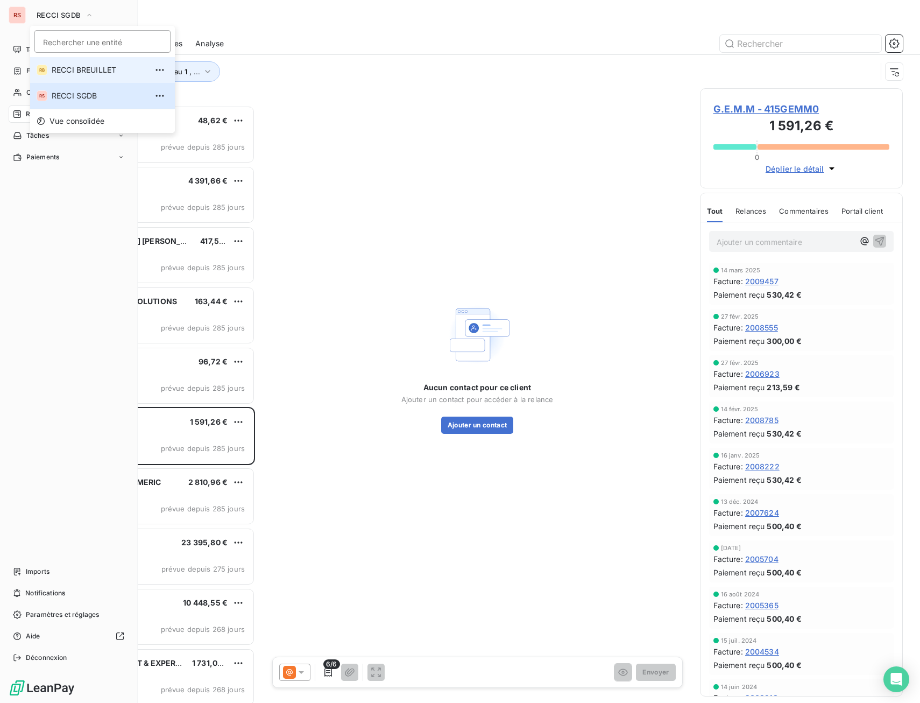
click at [87, 70] on span "RECCI BREUILLET" at bounding box center [99, 70] width 95 height 11
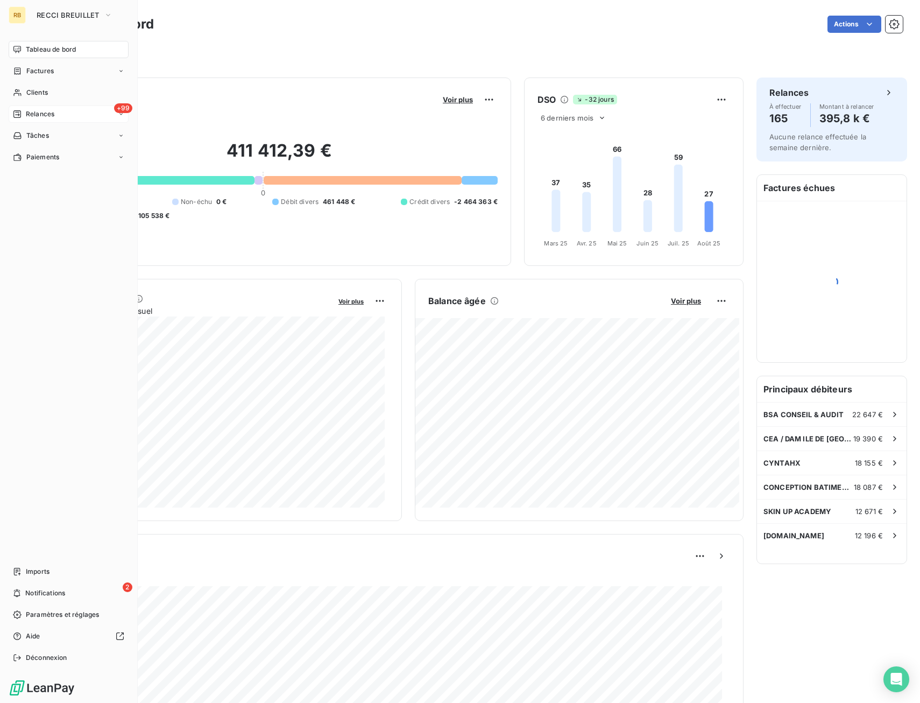
click at [47, 109] on div "+99 Relances" at bounding box center [69, 113] width 120 height 17
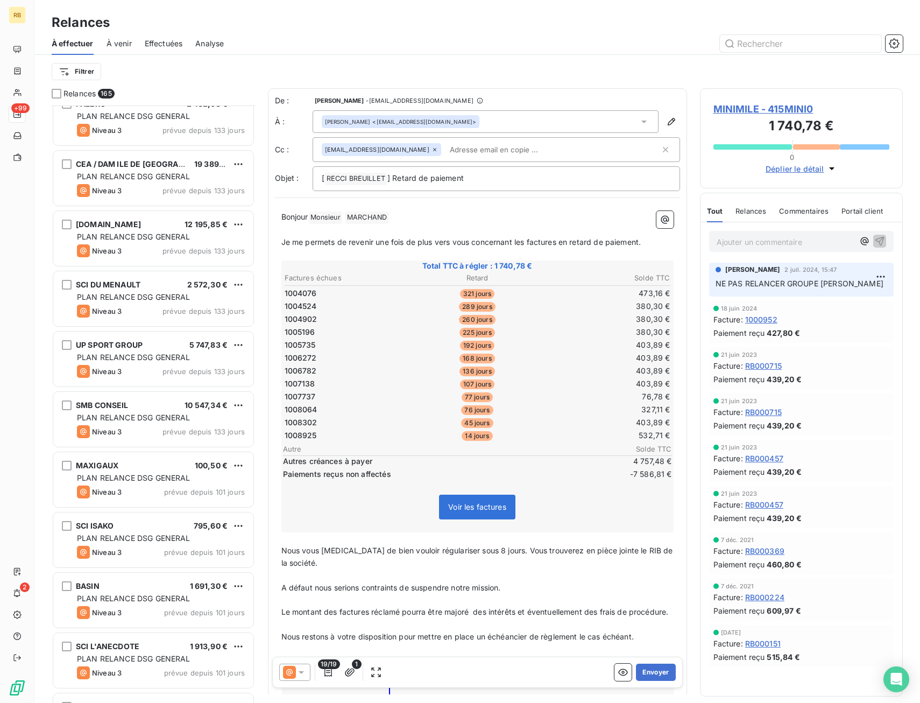
scroll to position [5489, 0]
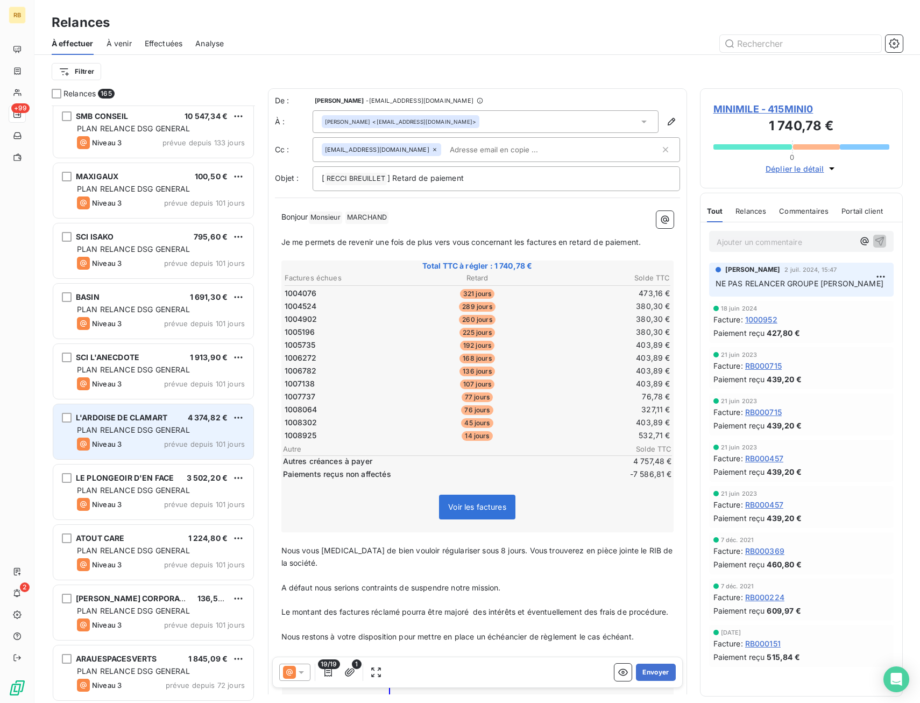
click at [193, 454] on div "L'ARDOISE DE CLAMART 4 374,82 € PLAN RELANCE DSG GENERAL Niveau 3 prévue depuis…" at bounding box center [153, 431] width 200 height 55
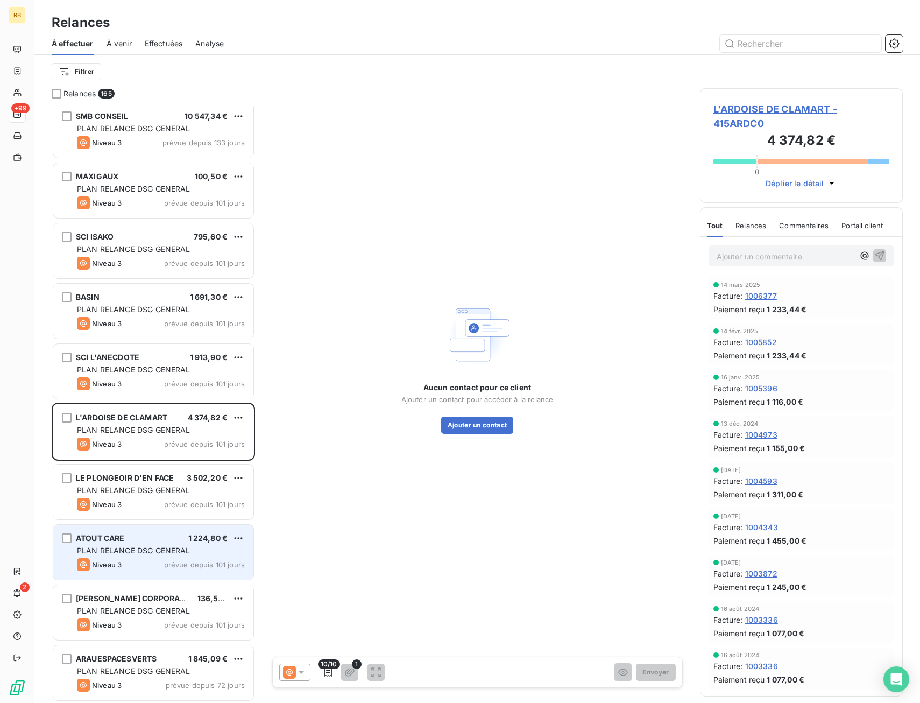
click at [190, 526] on div "ATOUT CARE 1 224,80 € PLAN RELANCE DSG GENERAL Niveau 3 prévue depuis 101 jours" at bounding box center [153, 552] width 200 height 55
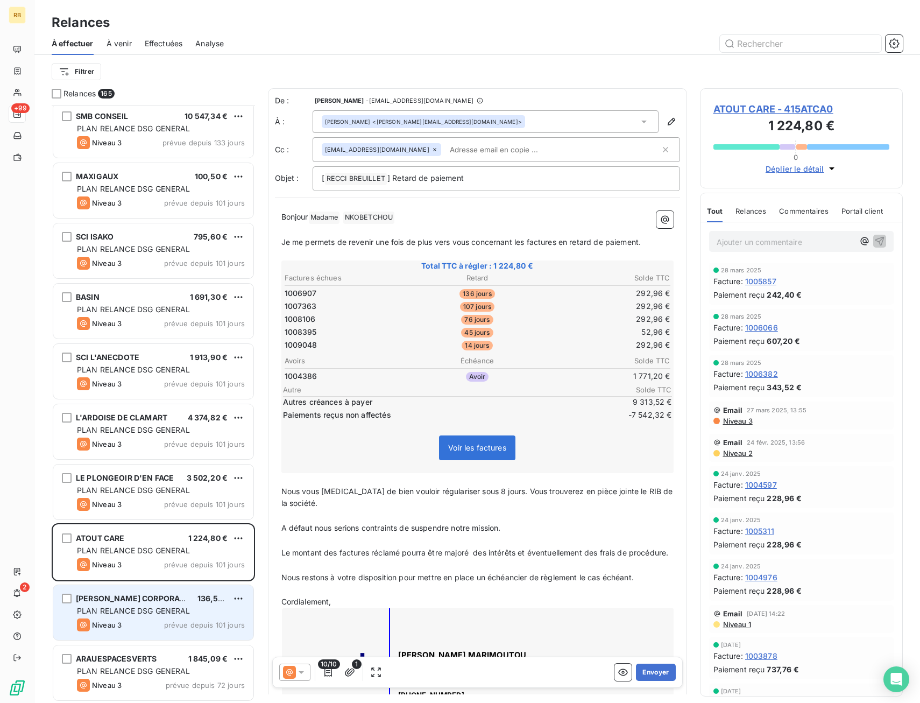
click at [186, 598] on div "MARCHAND CORPORATION 136,50 €" at bounding box center [161, 598] width 168 height 10
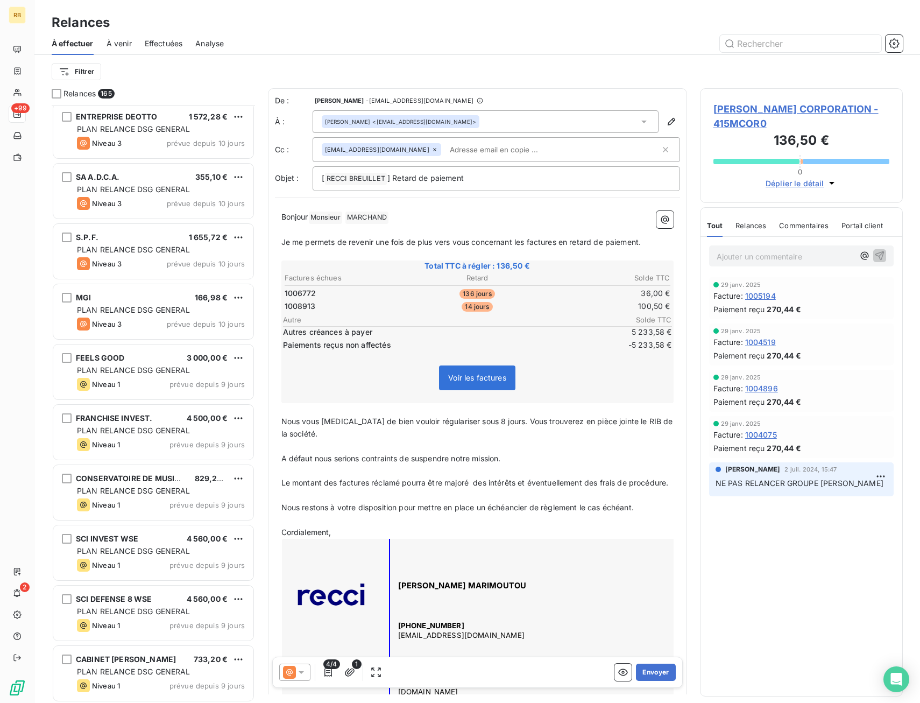
scroll to position [9346, 0]
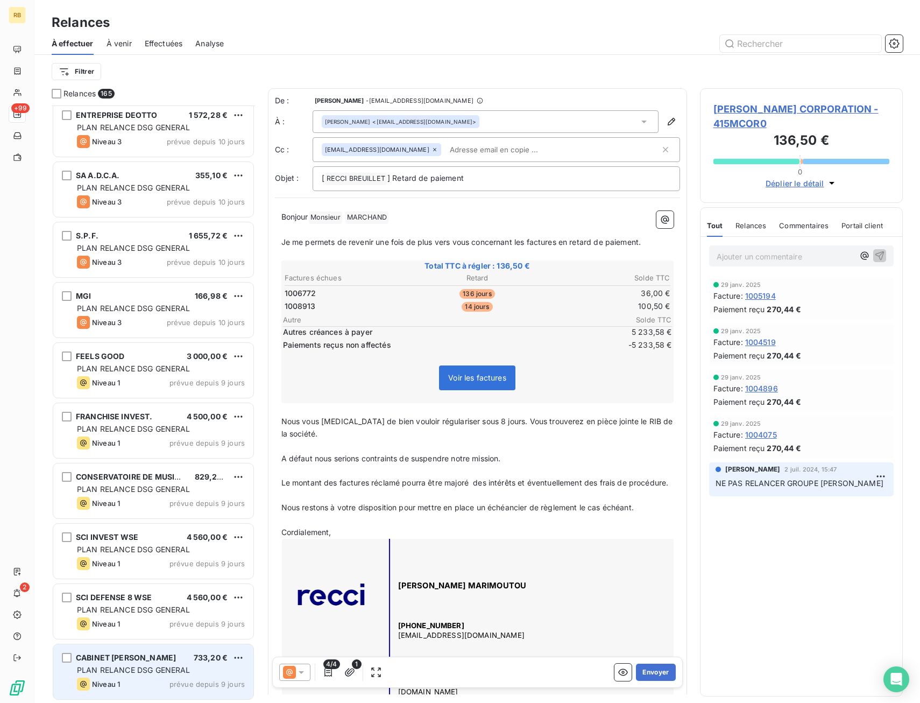
click at [182, 663] on div "CABINET INFIRMIER ALVES 733,20 € PLAN RELANCE DSG GENERAL Niveau 1 prévue depui…" at bounding box center [153, 671] width 200 height 55
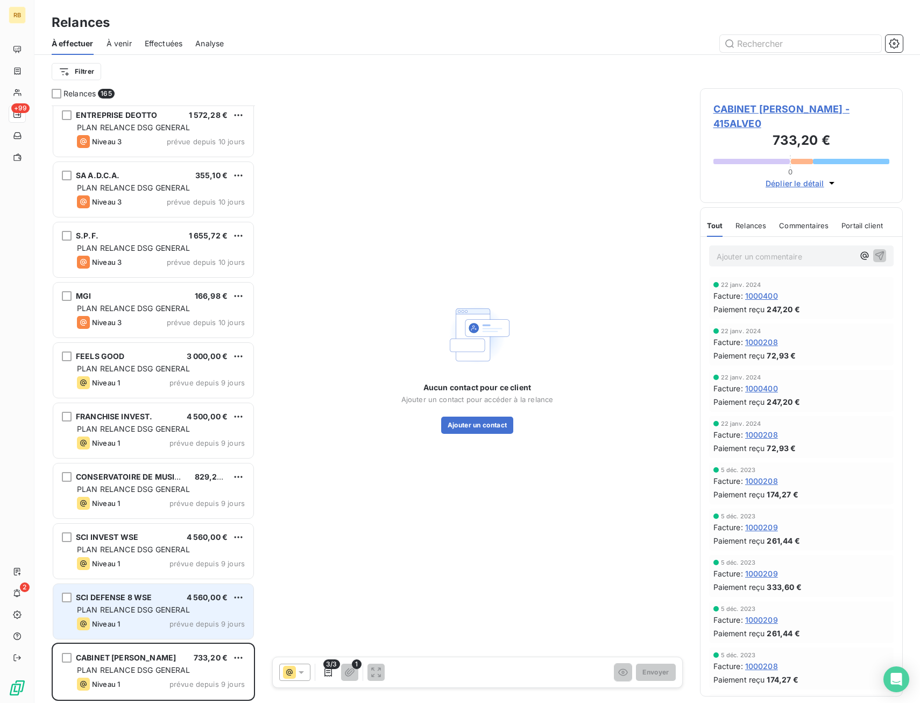
click at [179, 629] on div "Niveau 1 prévue depuis 9 jours" at bounding box center [161, 623] width 168 height 13
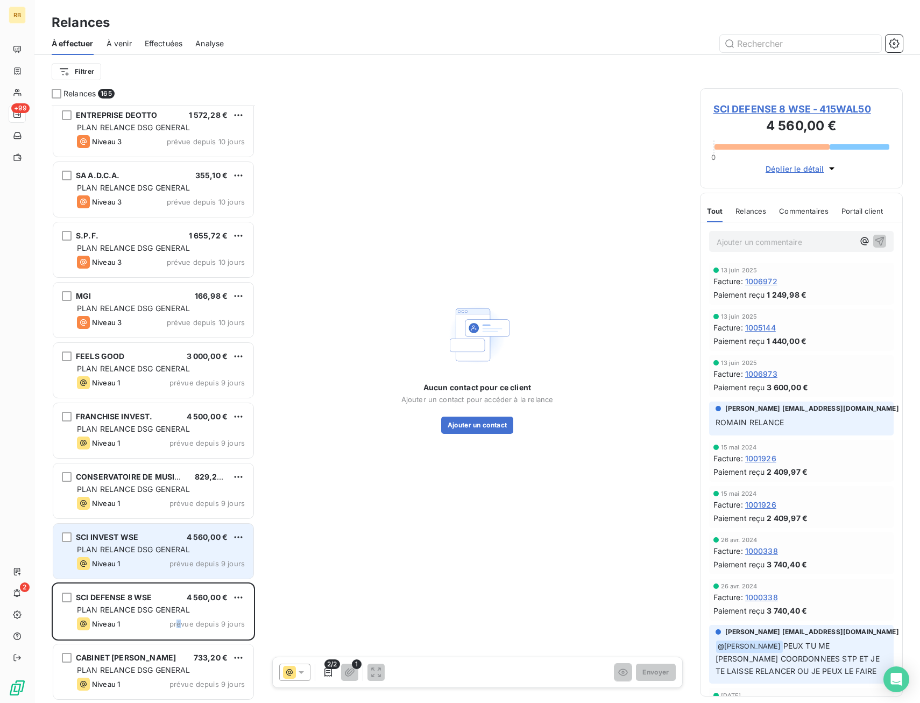
drag, startPoint x: 177, startPoint y: 630, endPoint x: 174, endPoint y: 558, distance: 71.1
click at [169, 541] on div "SCI INVEST WSE 4 560,00 €" at bounding box center [161, 537] width 168 height 10
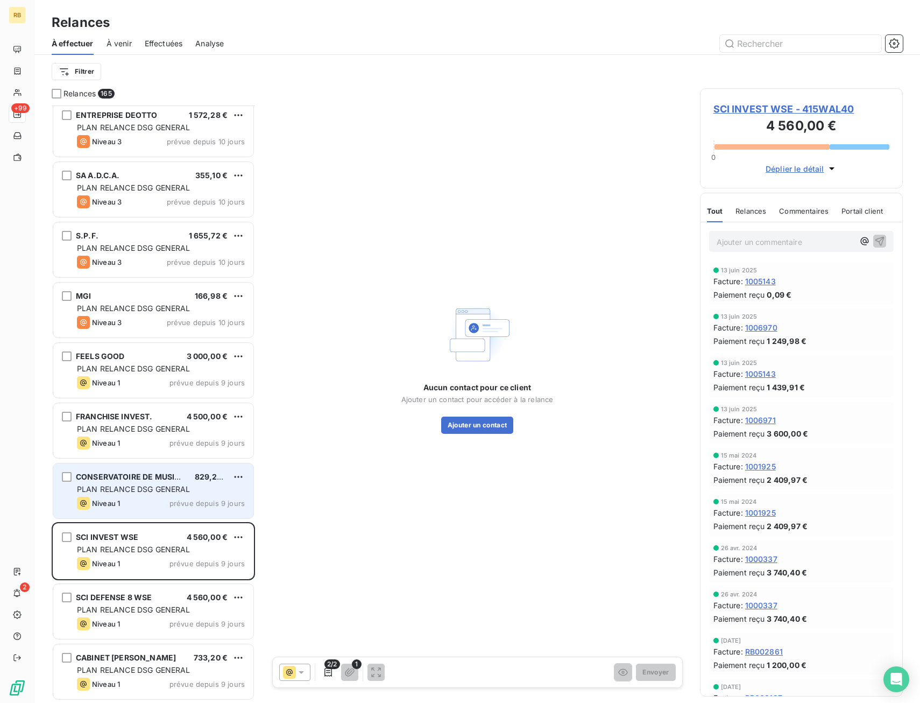
click at [165, 499] on div "Niveau 1 prévue depuis 9 jours" at bounding box center [161, 503] width 168 height 13
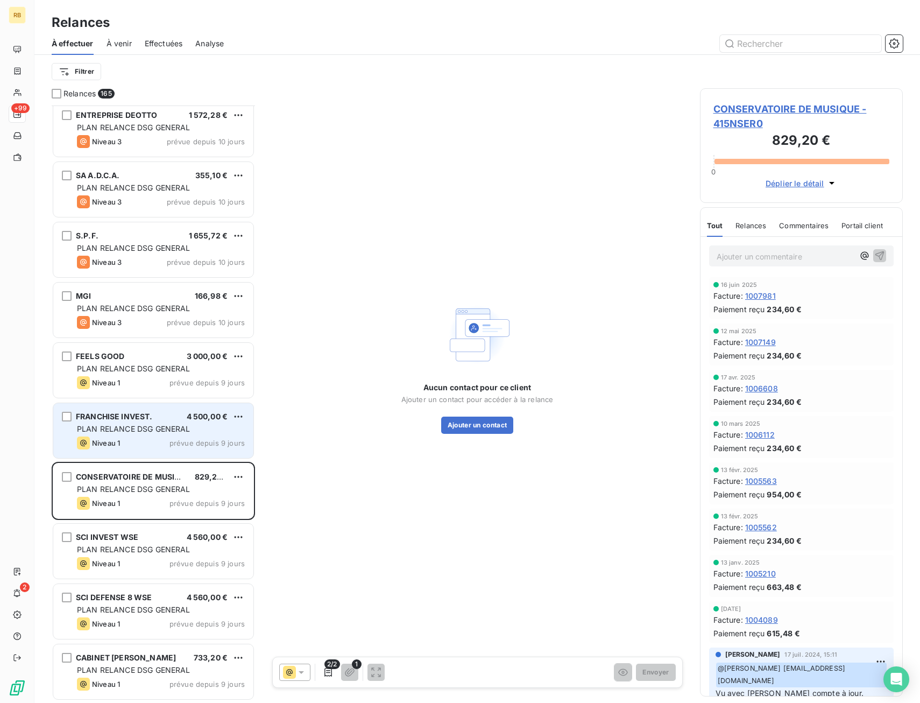
click at [165, 424] on span "PLAN RELANCE DSG GENERAL" at bounding box center [134, 428] width 114 height 9
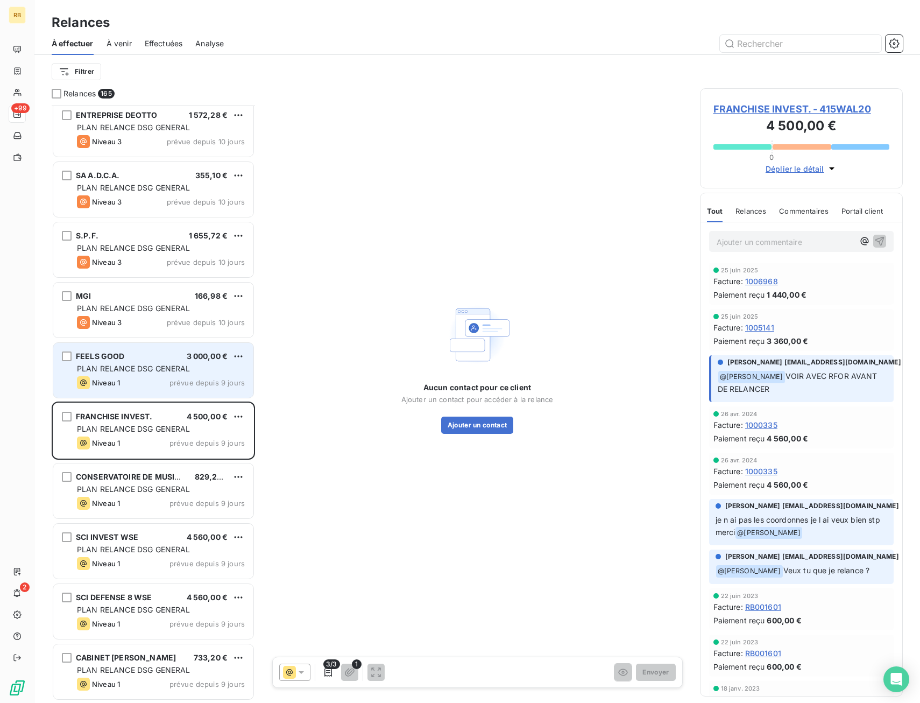
click at [163, 373] on div "PLAN RELANCE DSG GENERAL" at bounding box center [161, 368] width 168 height 11
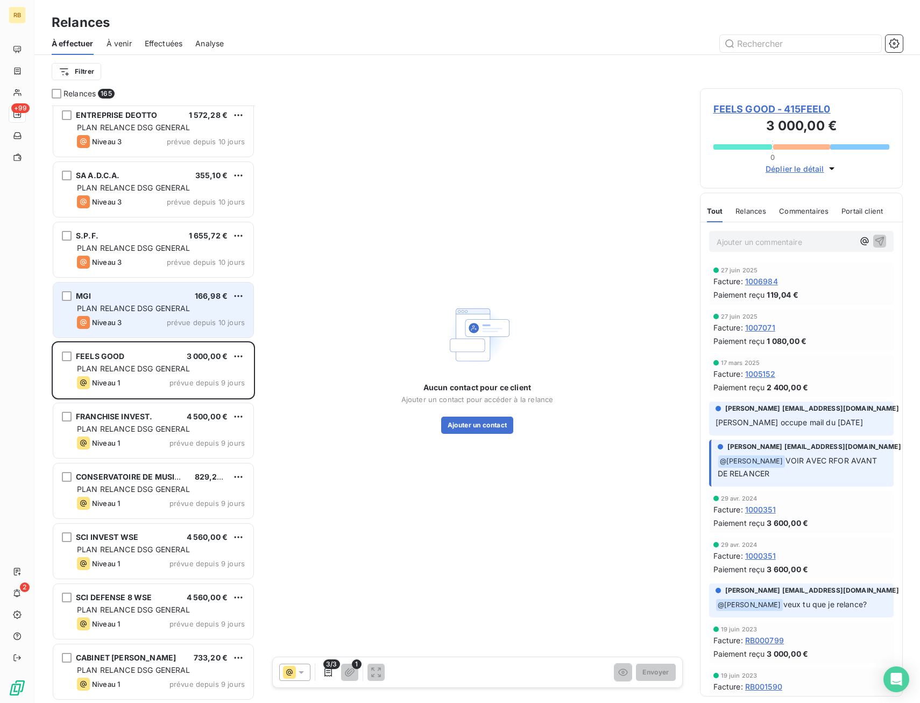
click at [161, 318] on div "Niveau 3 prévue depuis 10 jours" at bounding box center [161, 322] width 168 height 13
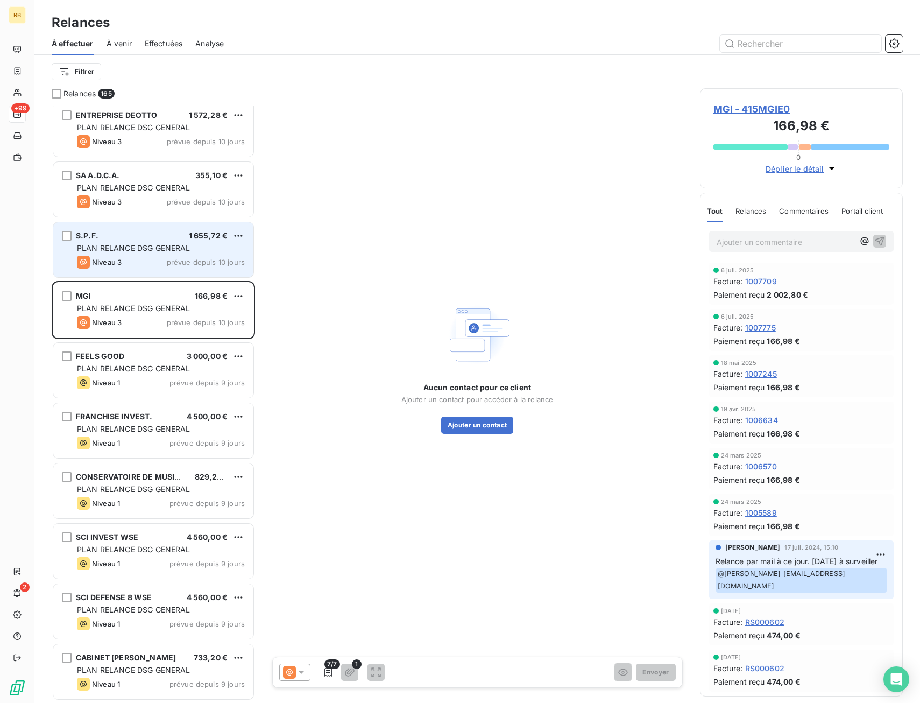
click at [161, 266] on div "Niveau 3 prévue depuis 10 jours" at bounding box center [161, 262] width 168 height 13
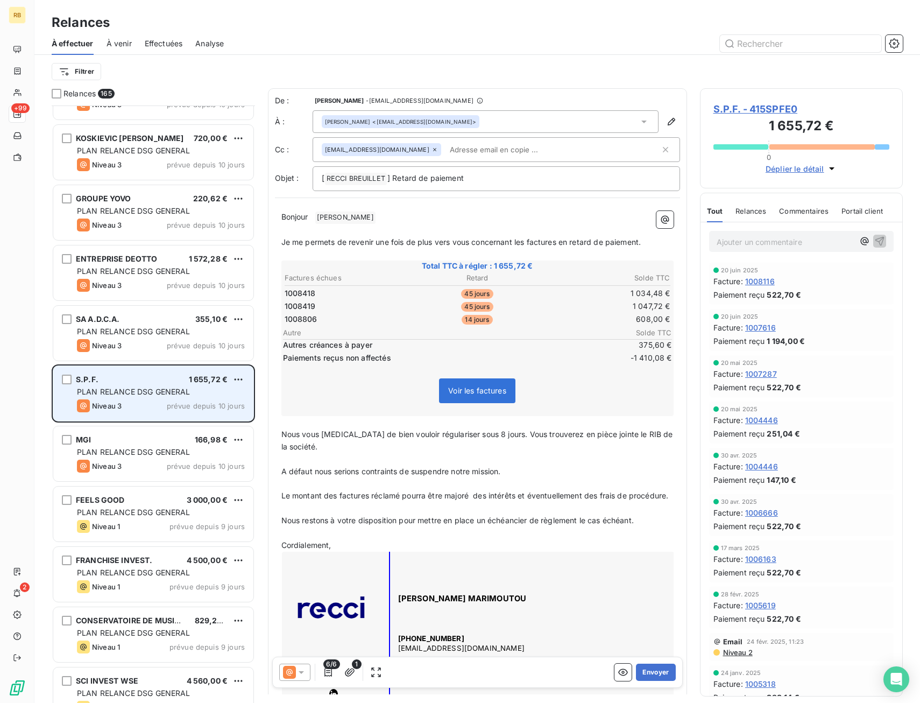
scroll to position [9185, 0]
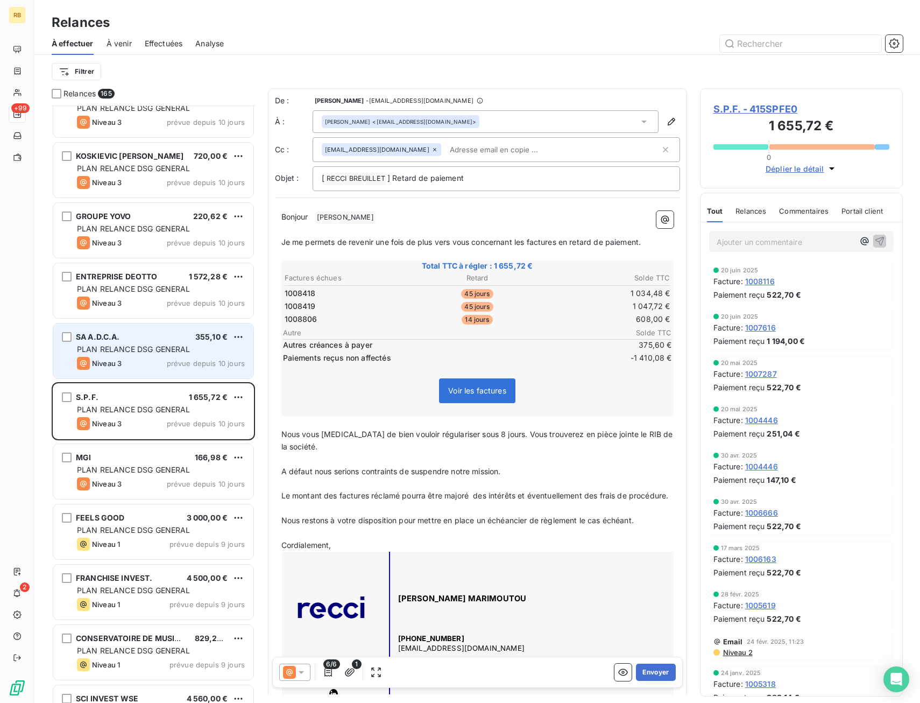
click at [168, 331] on div "SA A.D.C.A. 355,10 € PLAN RELANCE DSG GENERAL Niveau 3 prévue depuis 10 jours" at bounding box center [153, 350] width 200 height 55
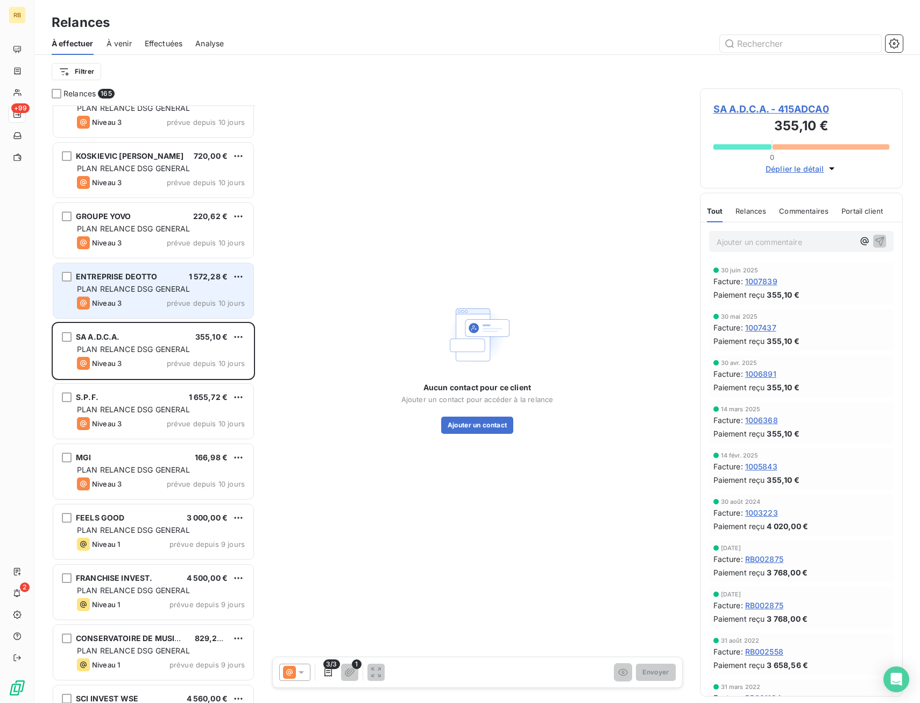
click at [168, 316] on div "ENTREPRISE DEOTTO 1 572,28 € PLAN RELANCE DSG GENERAL Niveau 3 prévue depuis 10…" at bounding box center [153, 290] width 200 height 55
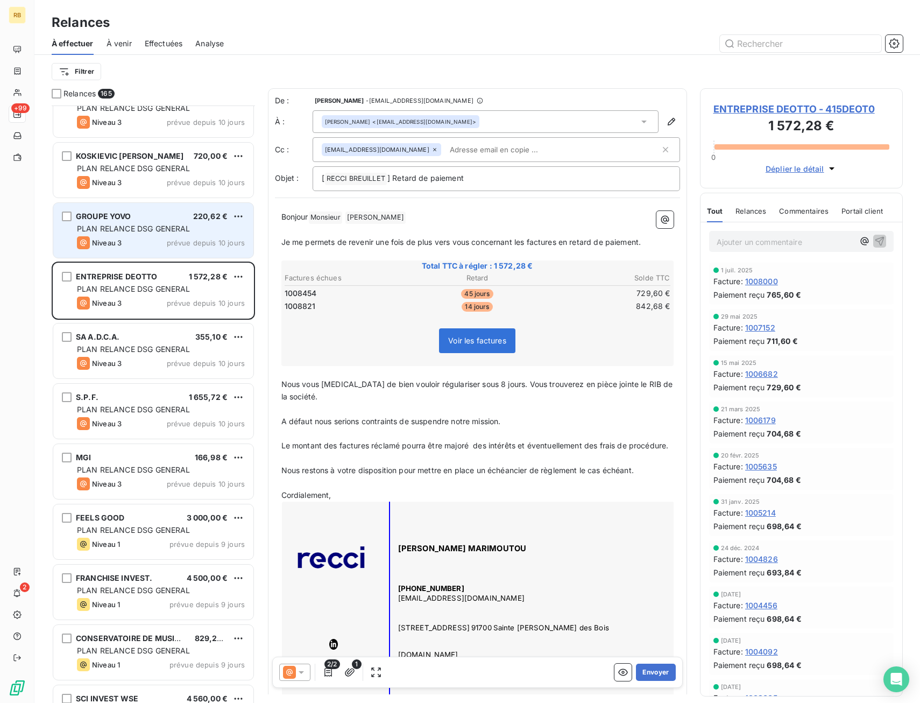
click at [173, 237] on div "Niveau 3 prévue depuis 10 jours" at bounding box center [161, 242] width 168 height 13
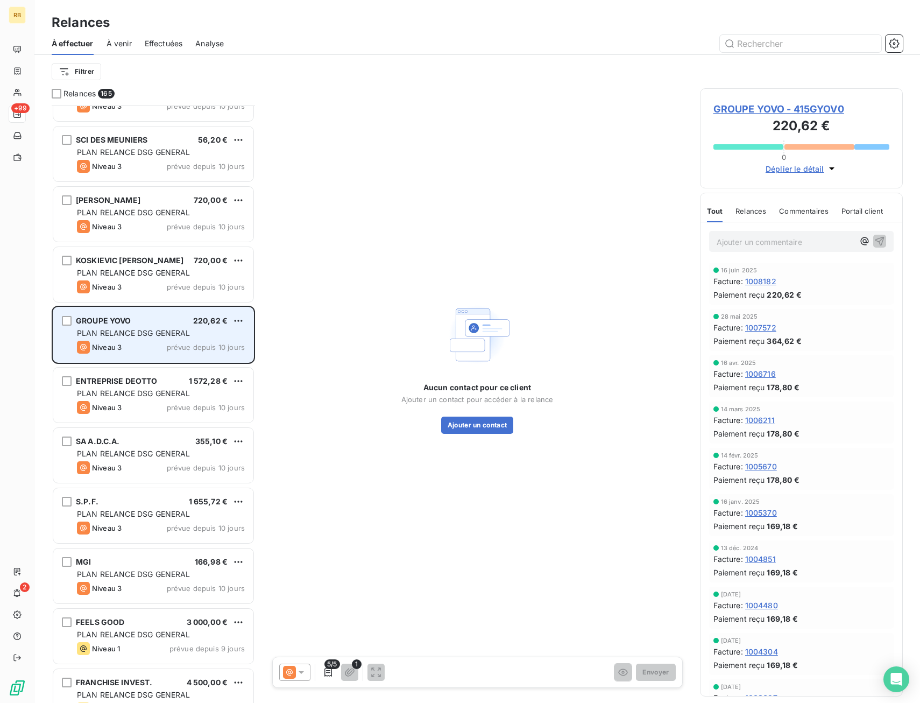
scroll to position [9023, 0]
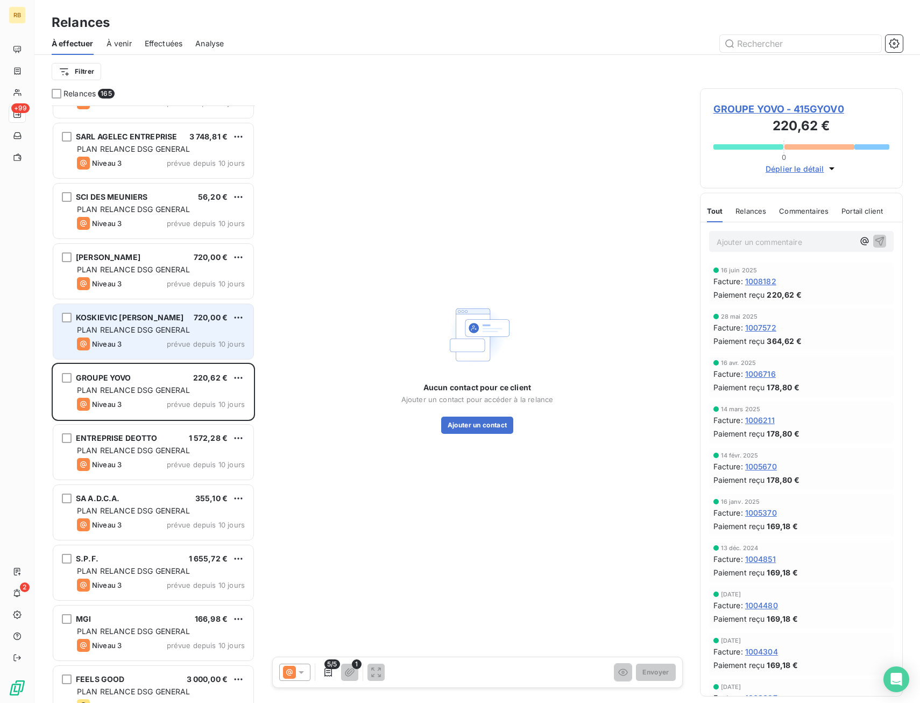
click at [168, 333] on span "PLAN RELANCE DSG GENERAL" at bounding box center [134, 329] width 114 height 9
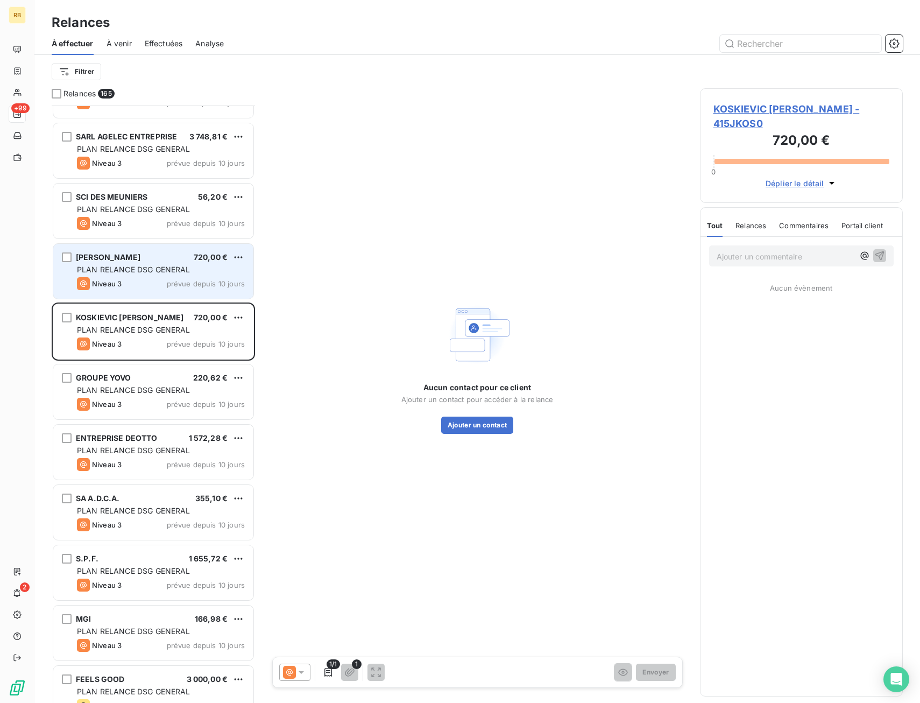
click at [171, 281] on span "prévue depuis 10 jours" at bounding box center [206, 283] width 78 height 9
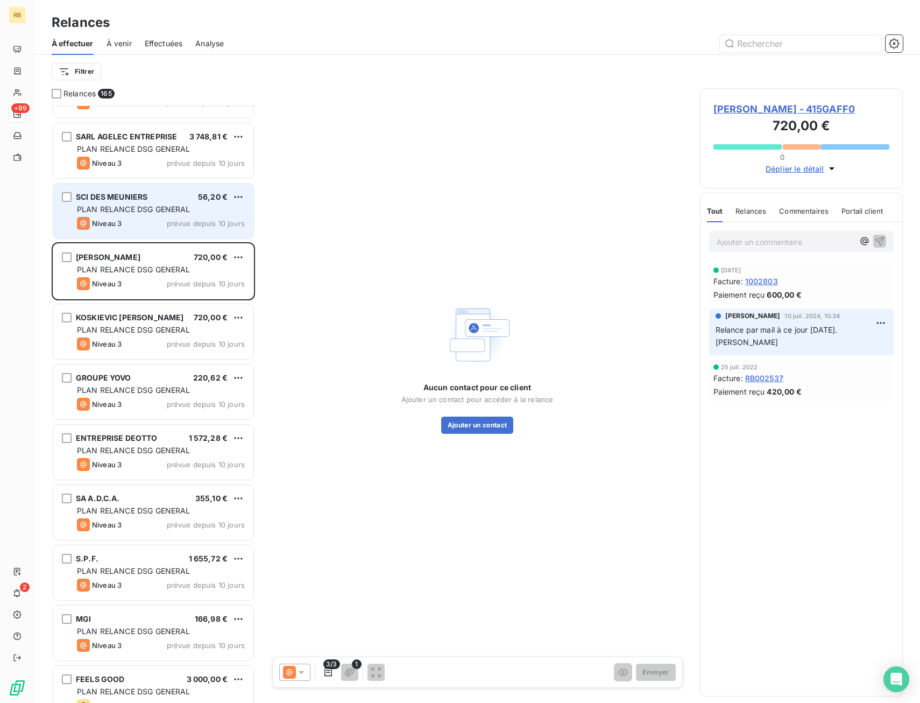
click at [175, 220] on span "prévue depuis 10 jours" at bounding box center [206, 223] width 78 height 9
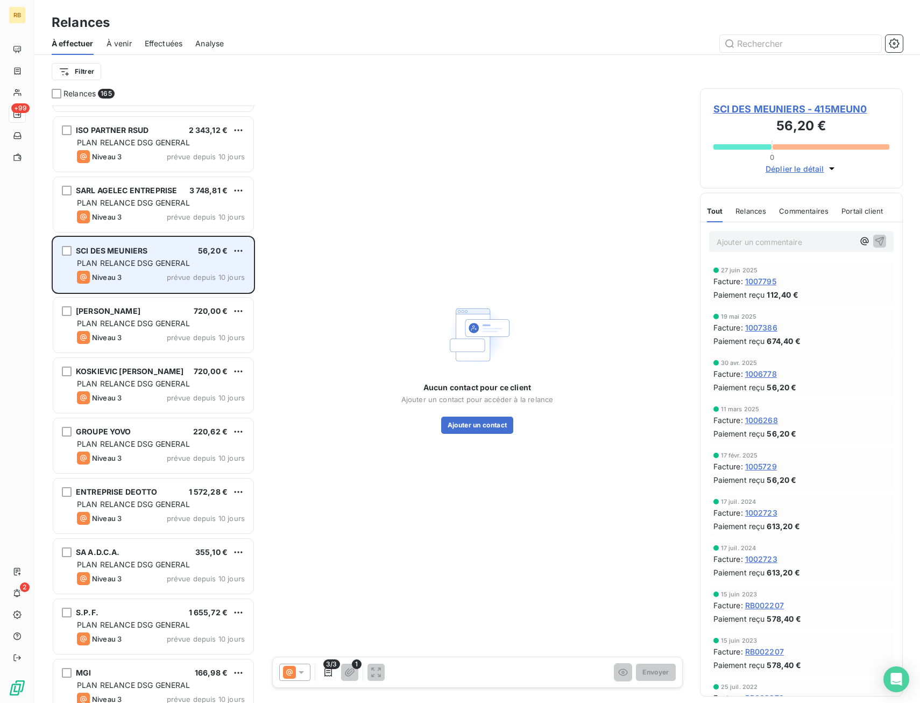
click at [183, 221] on span "prévue depuis 10 jours" at bounding box center [206, 217] width 78 height 9
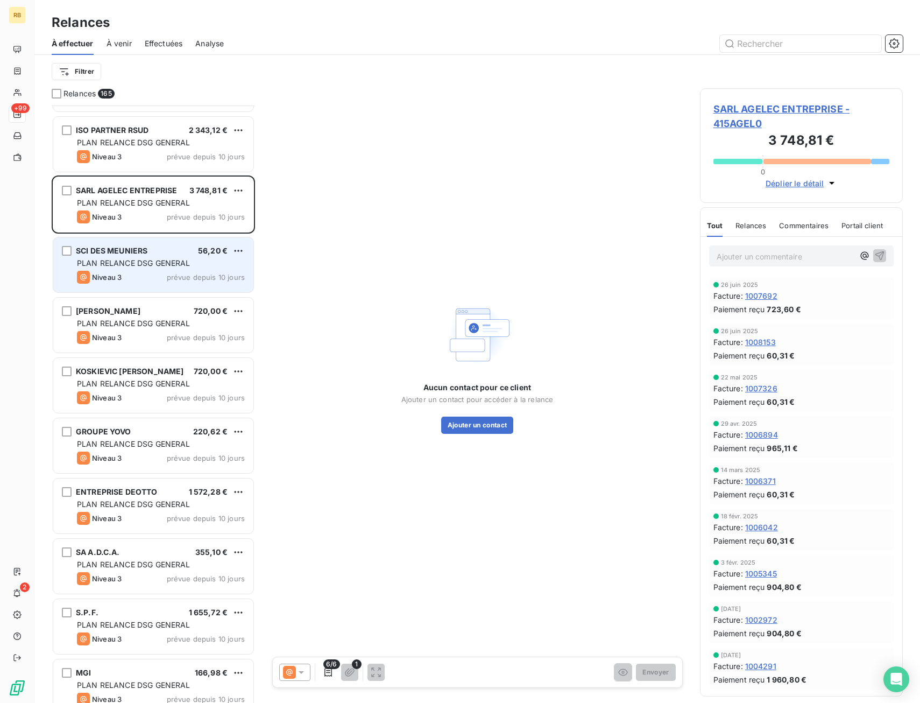
scroll to position [8862, 0]
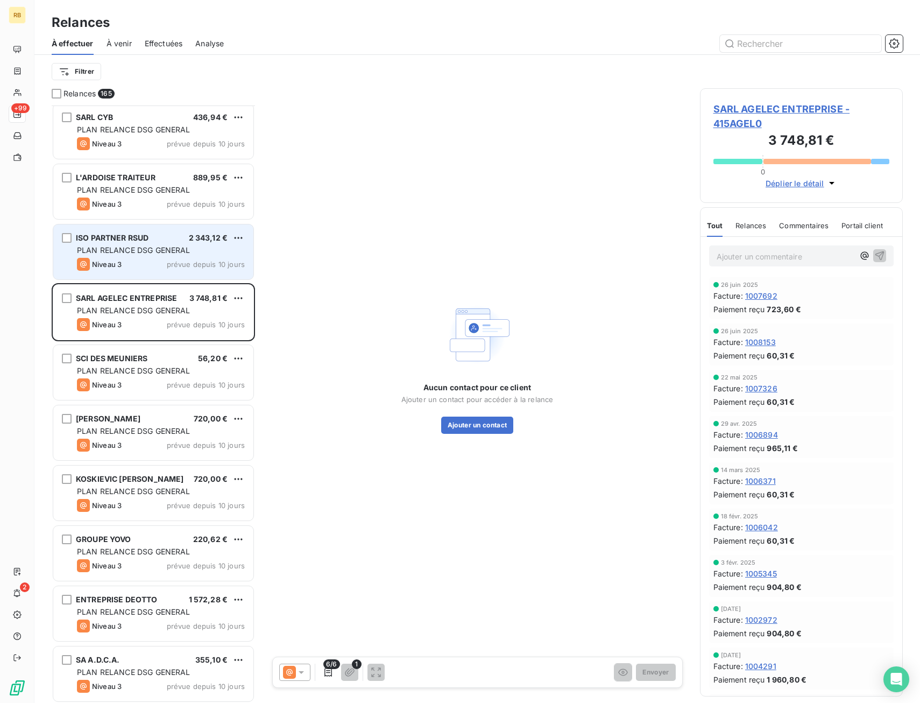
click at [174, 254] on div "PLAN RELANCE DSG GENERAL" at bounding box center [161, 250] width 168 height 11
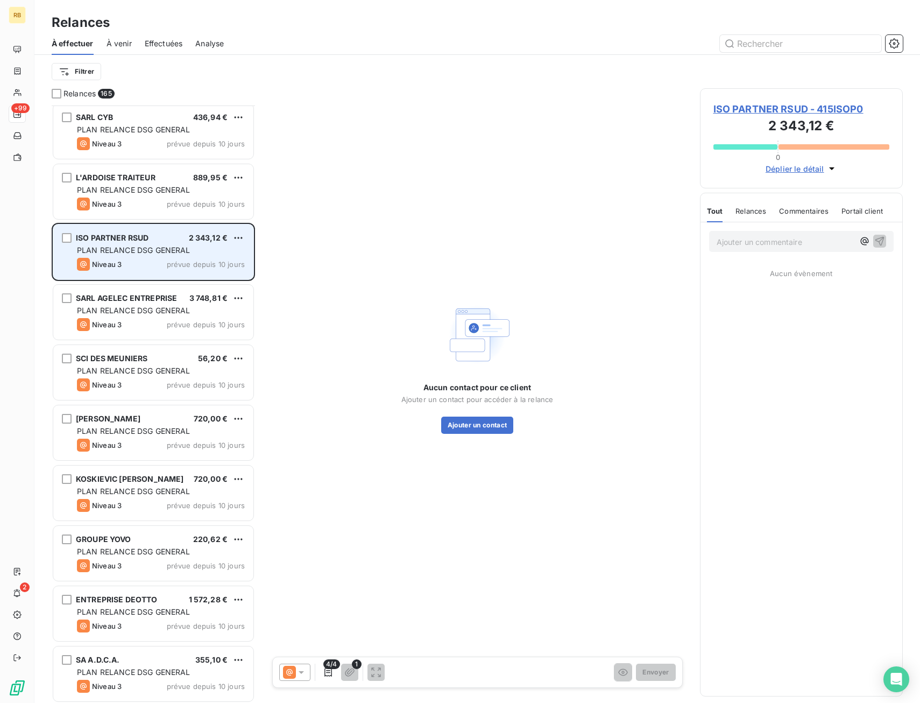
scroll to position [8754, 0]
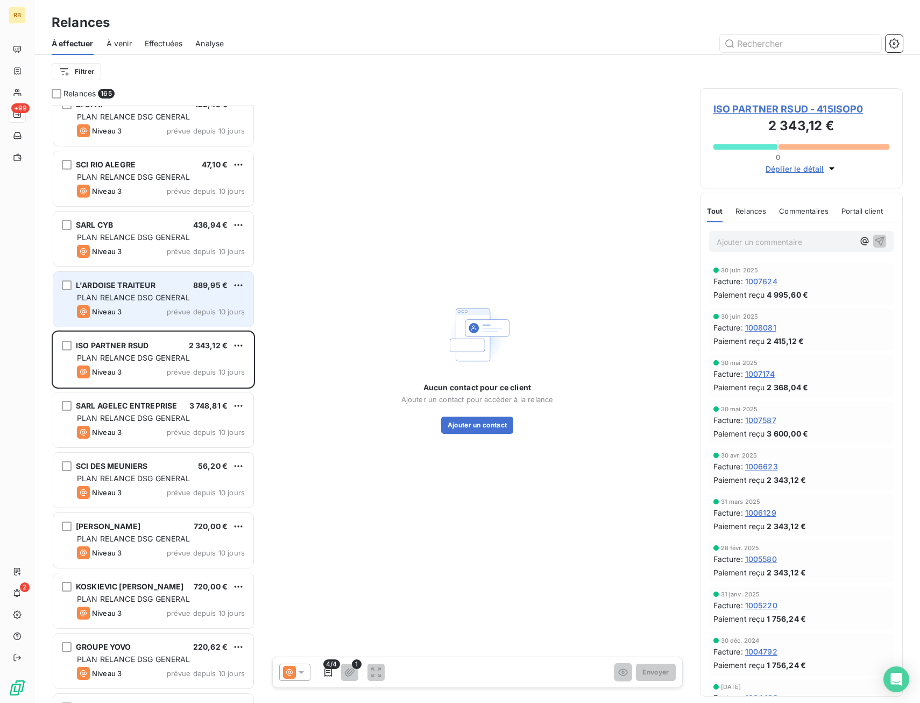
click at [169, 300] on span "PLAN RELANCE DSG GENERAL" at bounding box center [134, 297] width 114 height 9
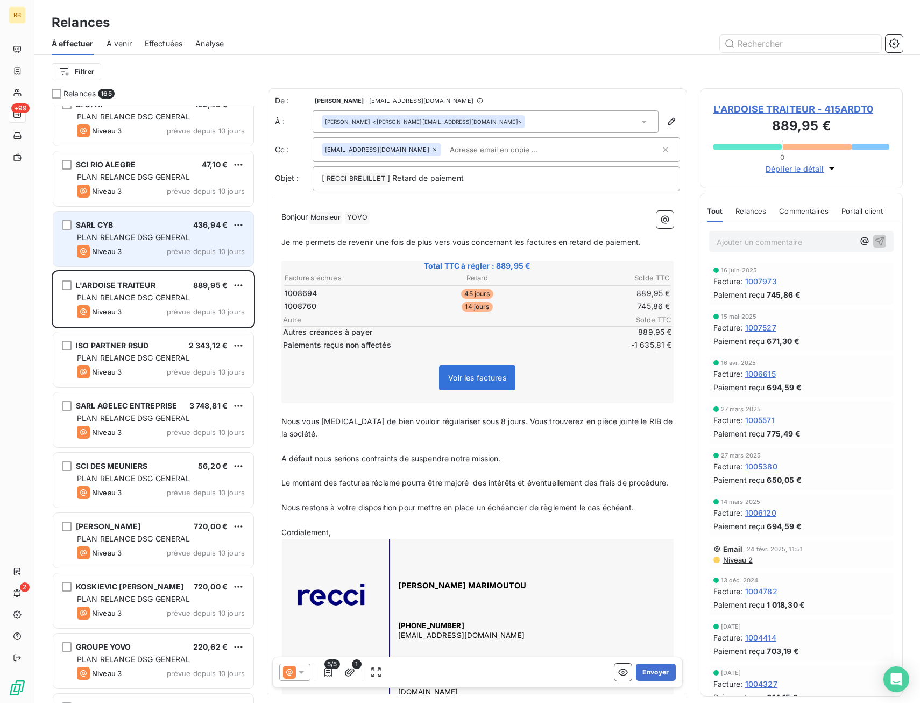
click at [177, 247] on span "prévue depuis 10 jours" at bounding box center [206, 251] width 78 height 9
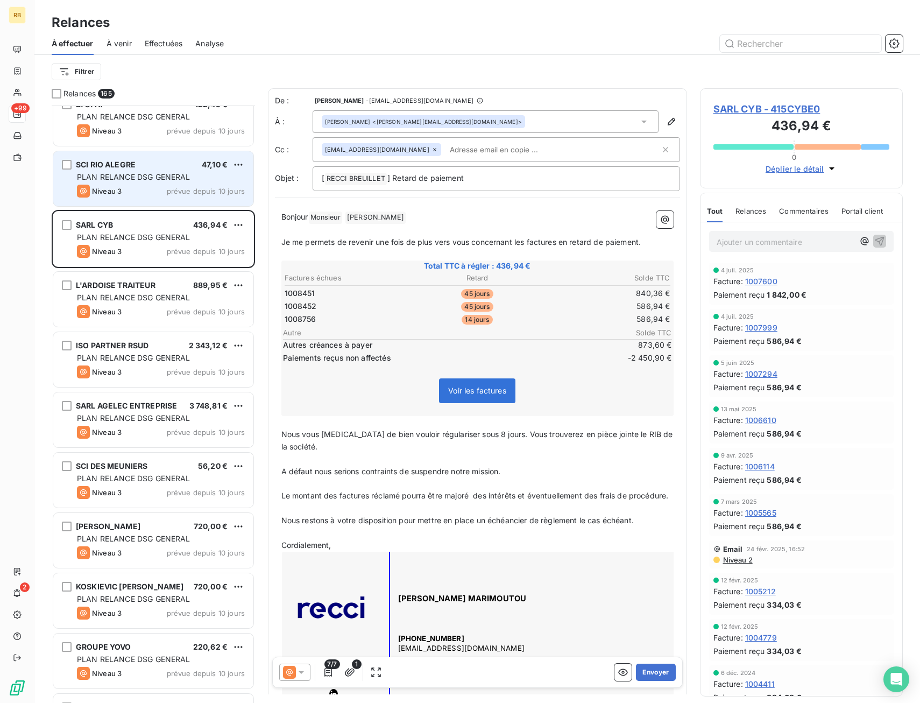
click at [187, 193] on span "prévue depuis 10 jours" at bounding box center [206, 191] width 78 height 9
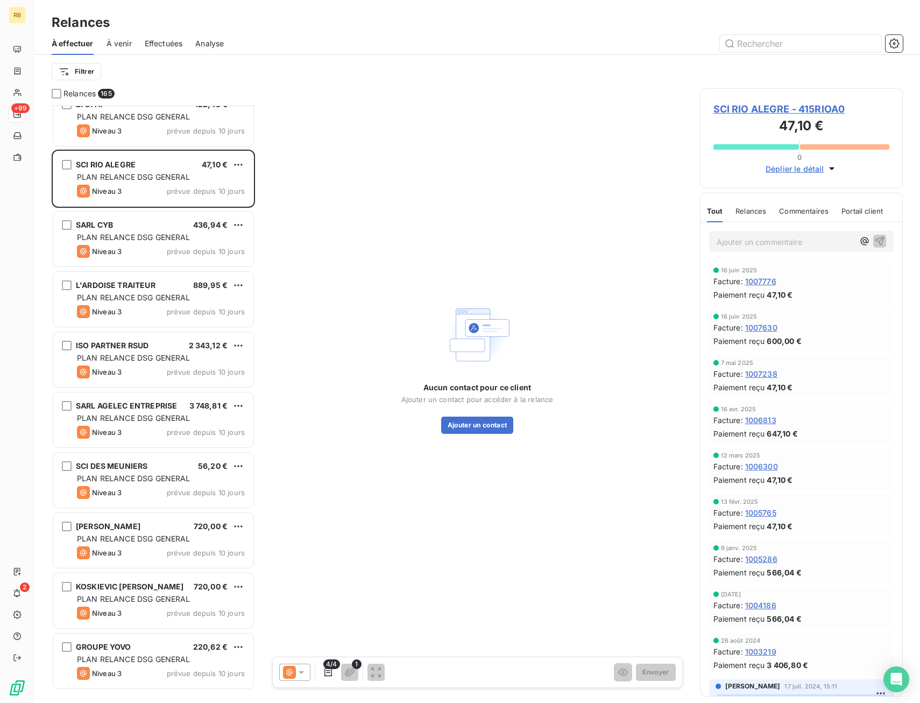
scroll to position [8647, 0]
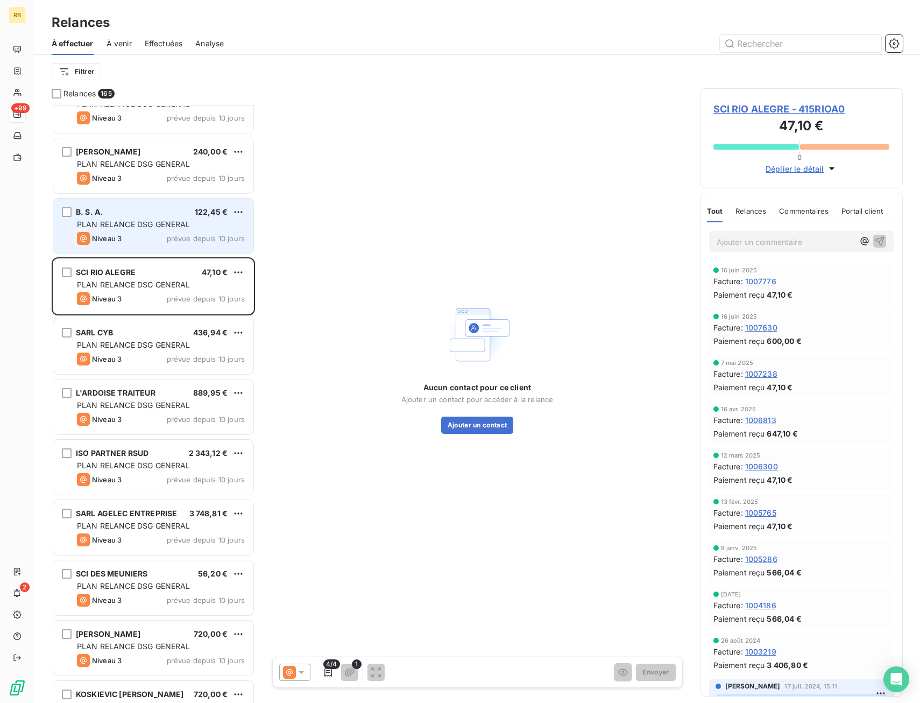
click at [183, 249] on div "B. S. A. 122,45 € PLAN RELANCE DSG GENERAL Niveau 3 prévue depuis 10 jours" at bounding box center [153, 226] width 200 height 55
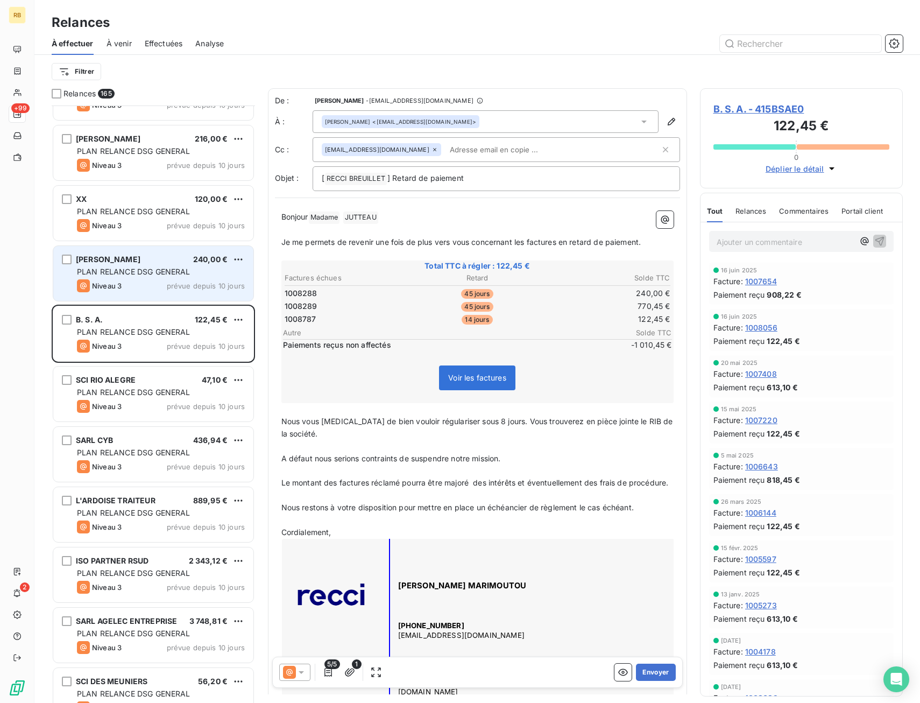
click at [182, 275] on span "PLAN RELANCE DSG GENERAL" at bounding box center [134, 271] width 114 height 9
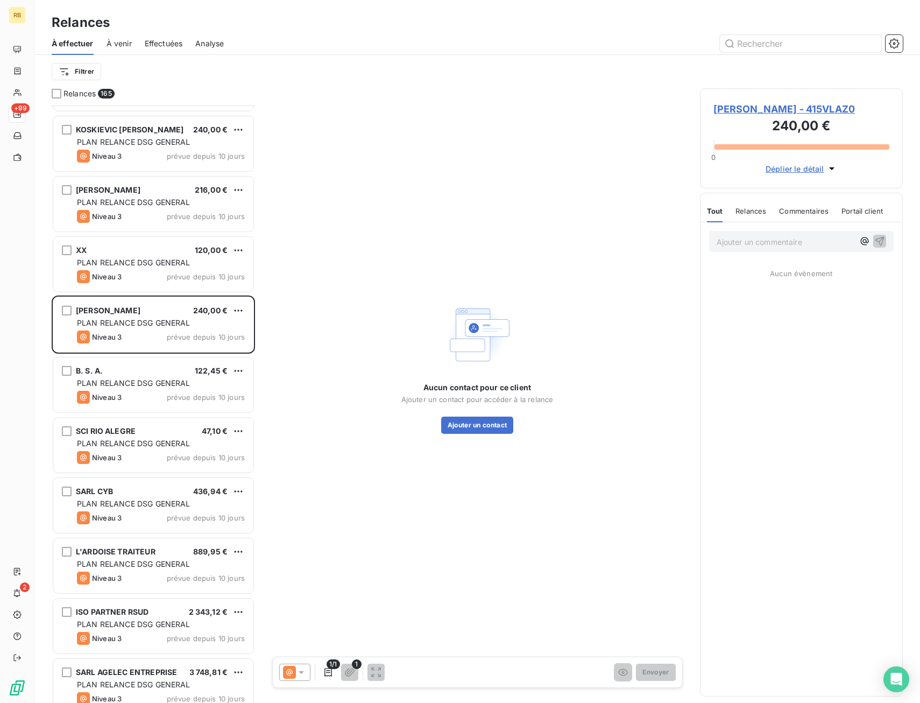
scroll to position [8485, 0]
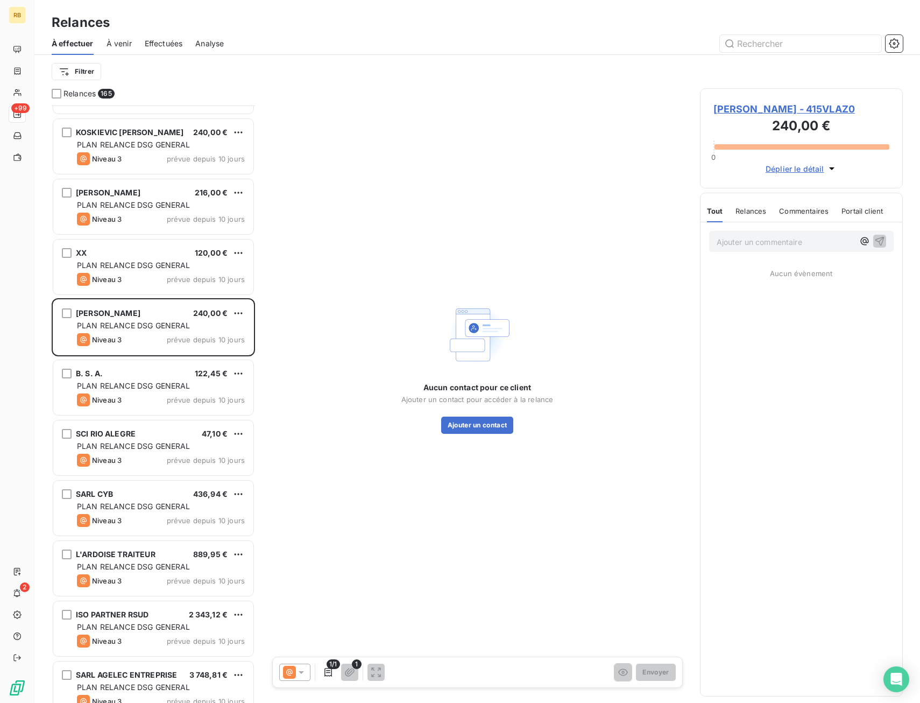
click at [183, 296] on div "XX 120,00 € PLAN RELANCE DSG GENERAL Niveau 3 prévue depuis 10 jours" at bounding box center [153, 268] width 203 height 60
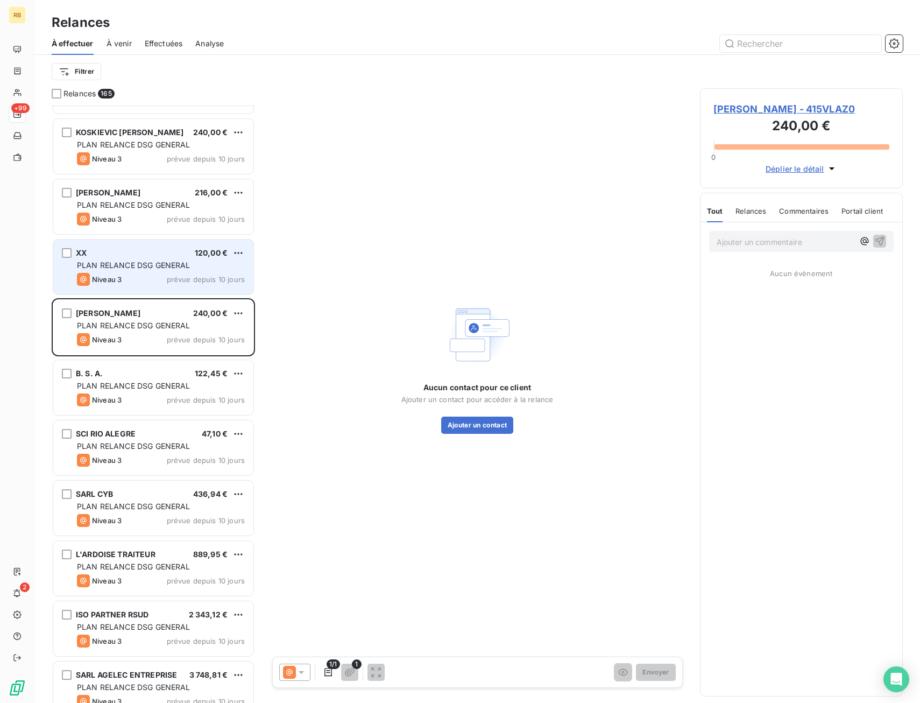
click at [185, 272] on div "XX 120,00 € PLAN RELANCE DSG GENERAL Niveau 3 prévue depuis 10 jours" at bounding box center [153, 266] width 200 height 55
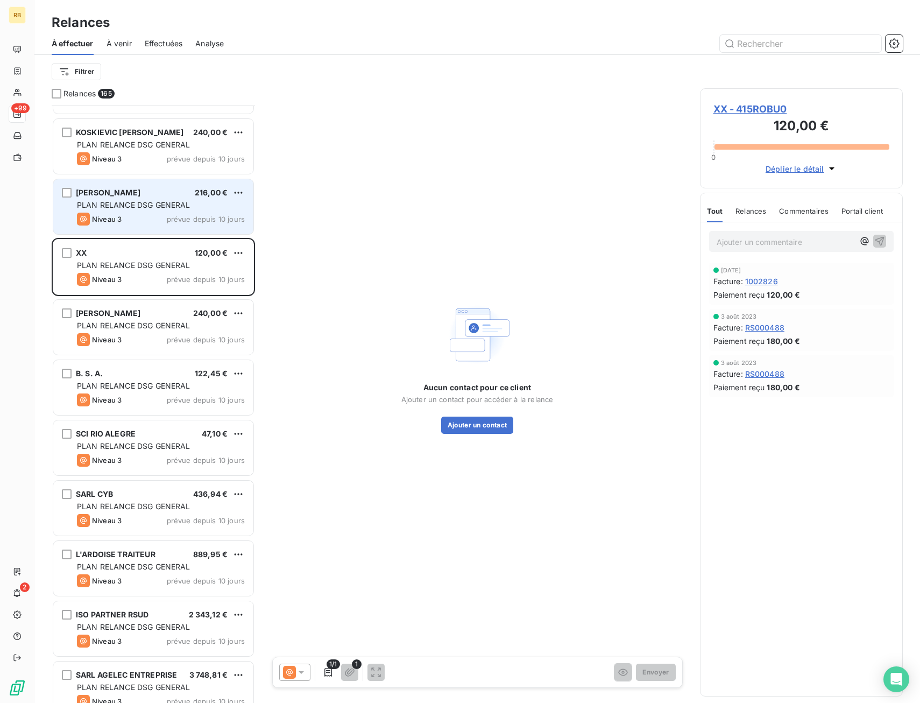
click at [178, 219] on span "prévue depuis 10 jours" at bounding box center [206, 219] width 78 height 9
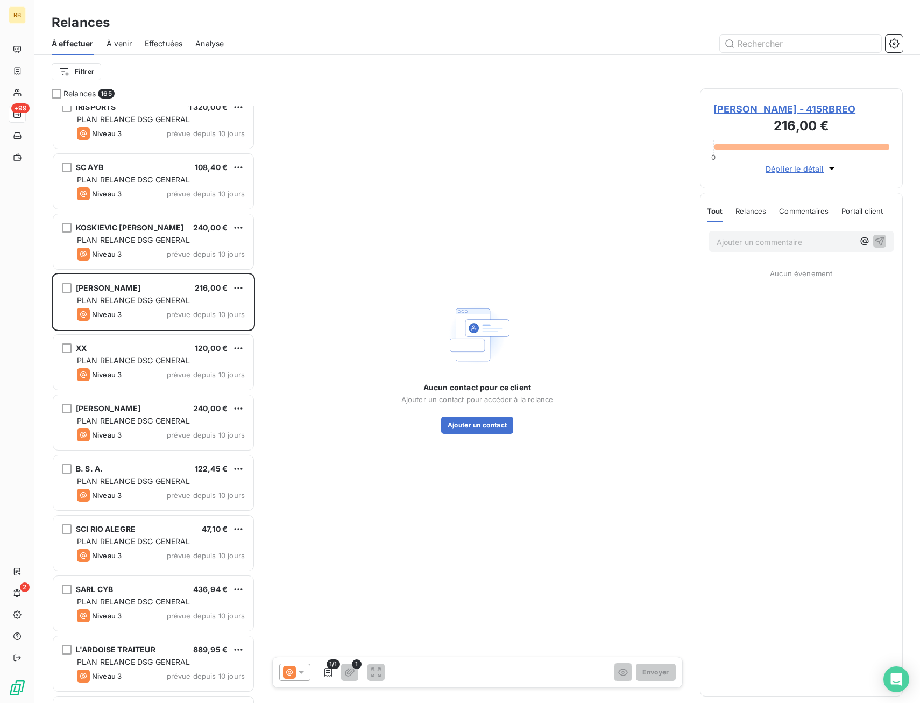
scroll to position [8378, 0]
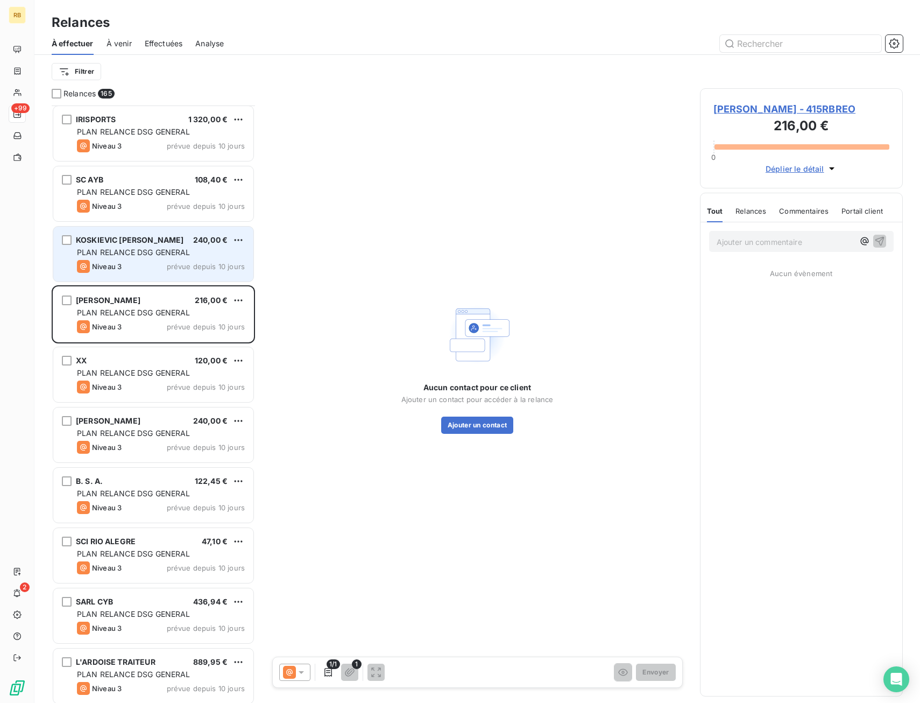
click at [171, 249] on span "PLAN RELANCE DSG GENERAL" at bounding box center [134, 251] width 114 height 9
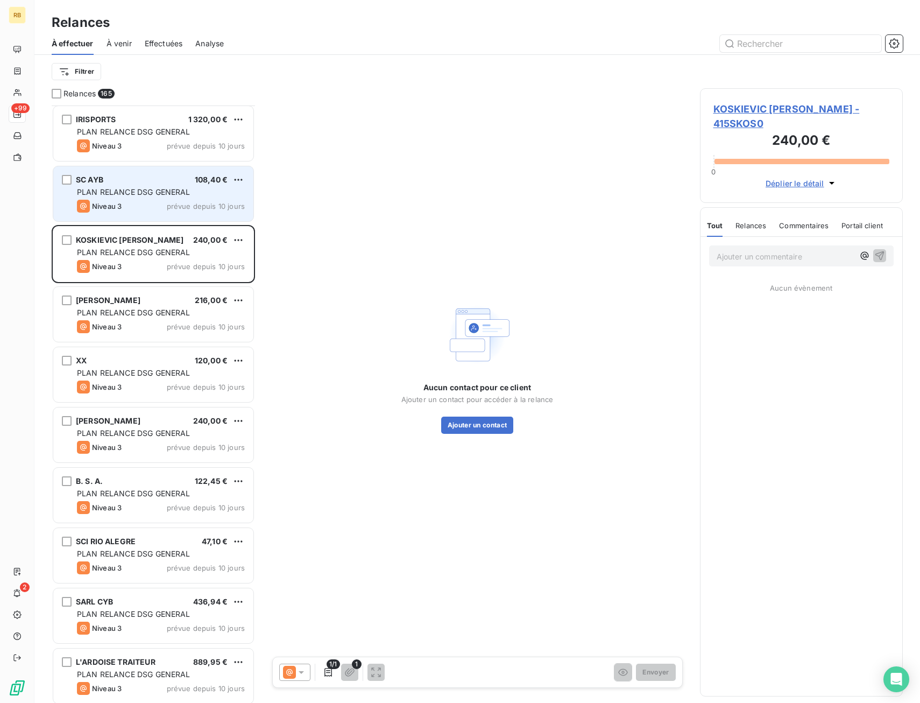
click at [176, 209] on span "prévue depuis 10 jours" at bounding box center [206, 206] width 78 height 9
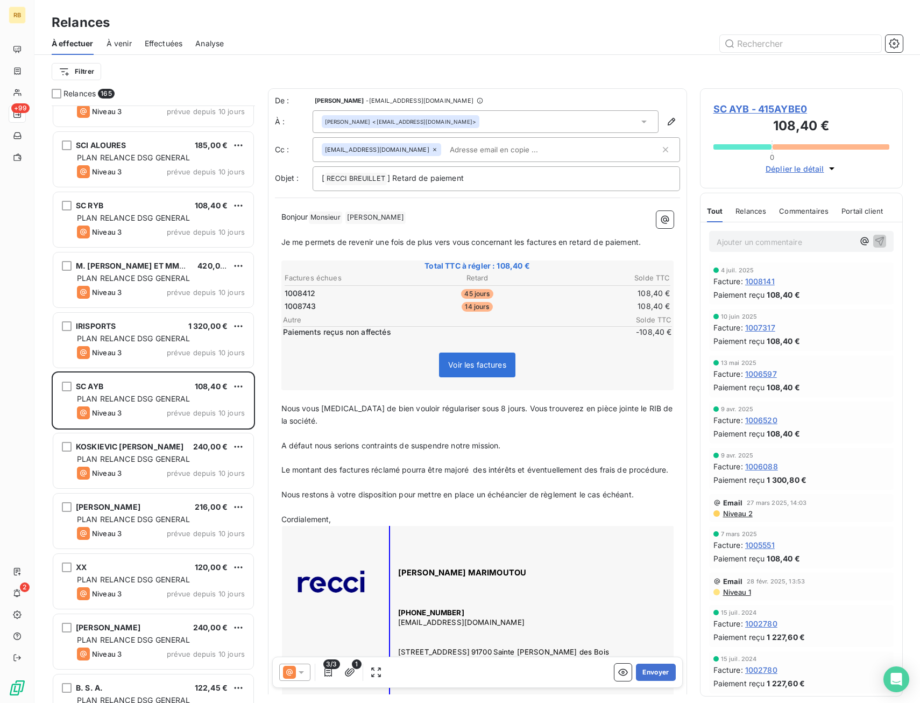
scroll to position [8163, 0]
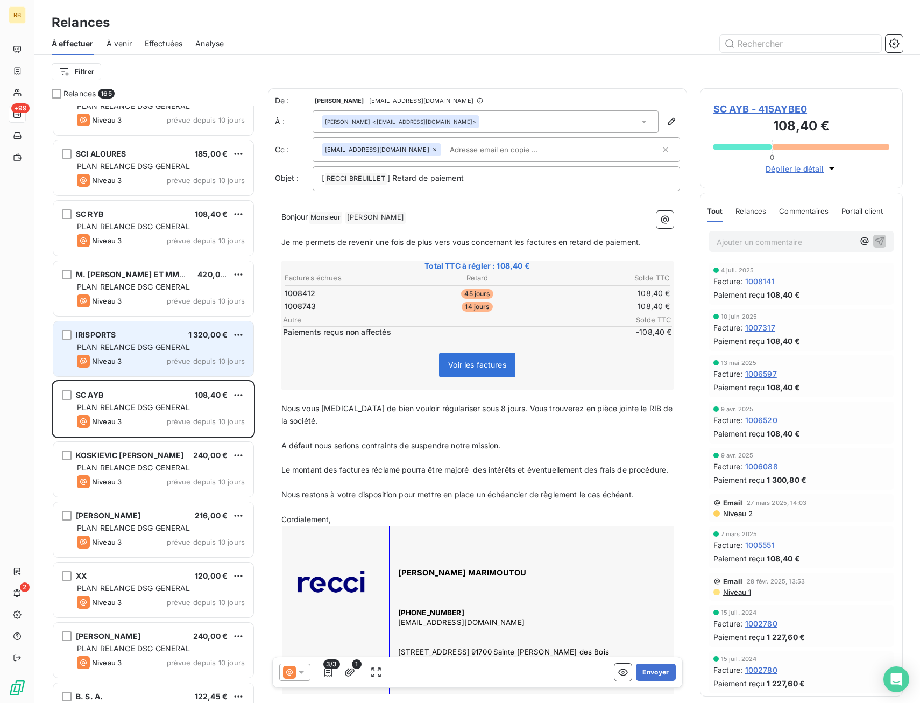
click at [123, 351] on span "PLAN RELANCE DSG GENERAL" at bounding box center [134, 346] width 114 height 9
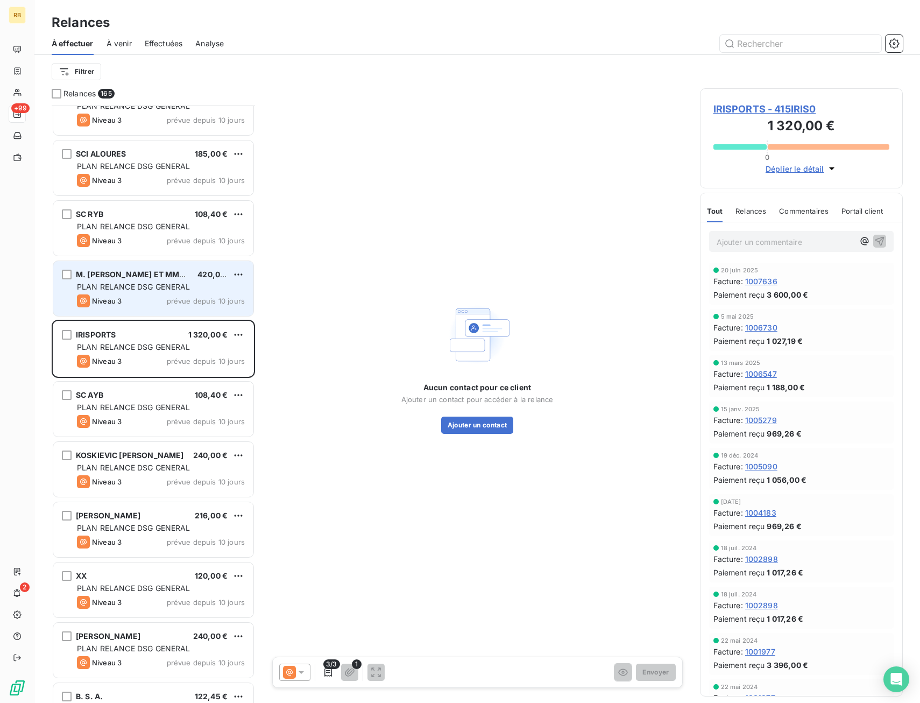
click at [125, 293] on div "M. COLLE JOEL ET MME COLL 420,00 € PLAN RELANCE DSG GENERAL Niveau 3 prévue dep…" at bounding box center [153, 288] width 200 height 55
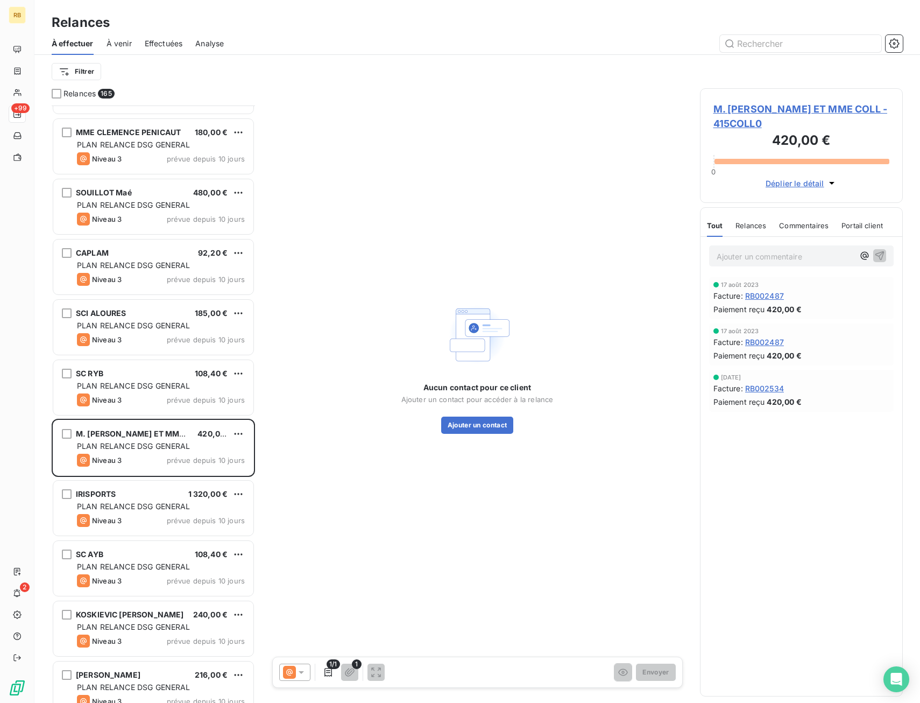
scroll to position [7947, 0]
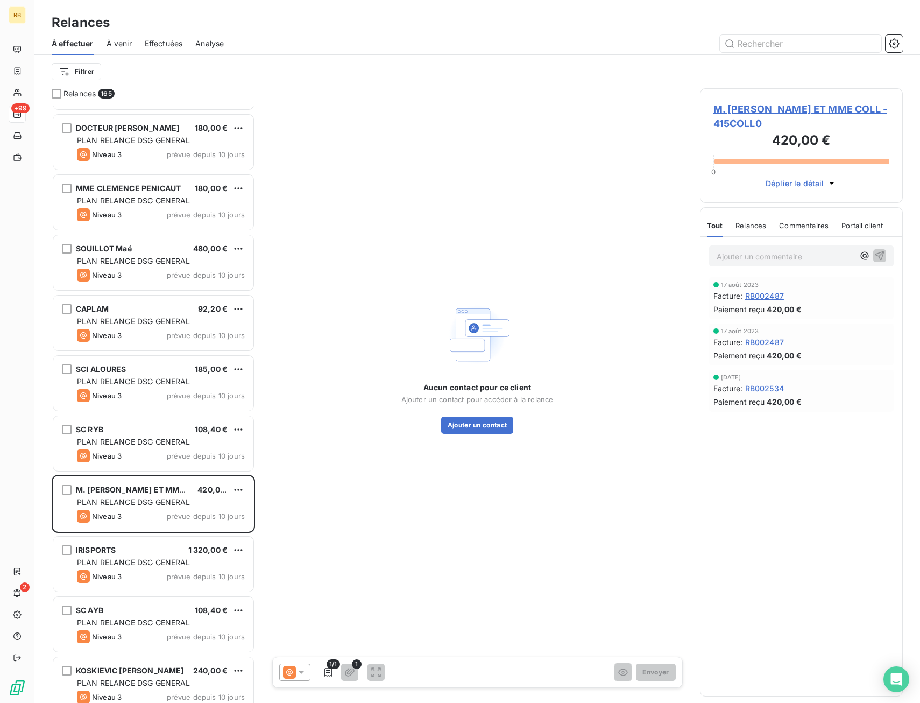
click at [150, 292] on div "SOUILLOT Maé 480,00 € PLAN RELANCE DSG GENERAL Niveau 3 prévue depuis 10 jours" at bounding box center [153, 264] width 203 height 60
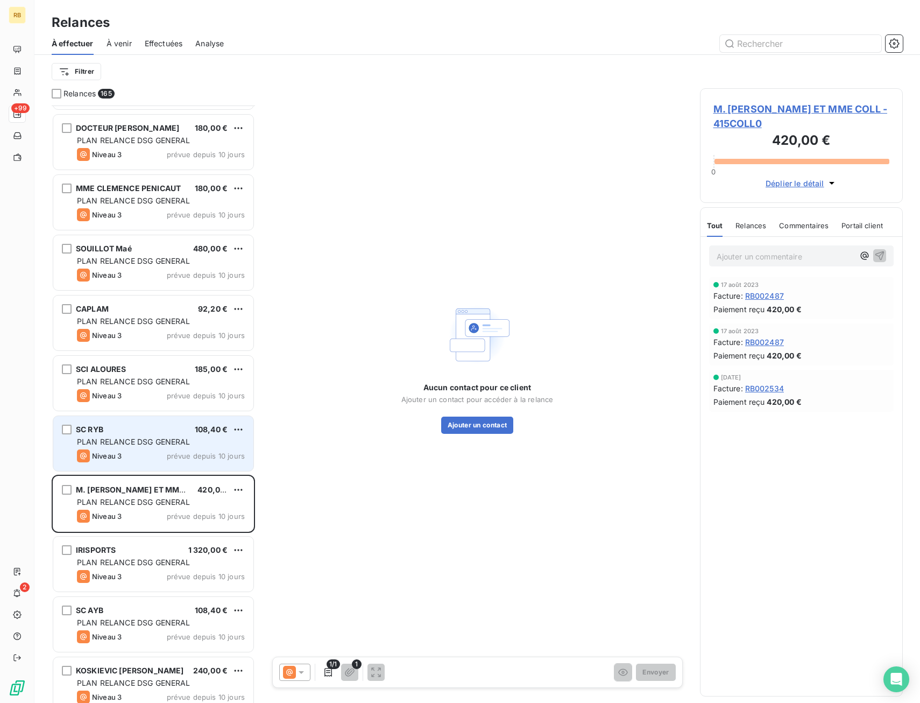
click at [128, 444] on span "PLAN RELANCE DSG GENERAL" at bounding box center [134, 441] width 114 height 9
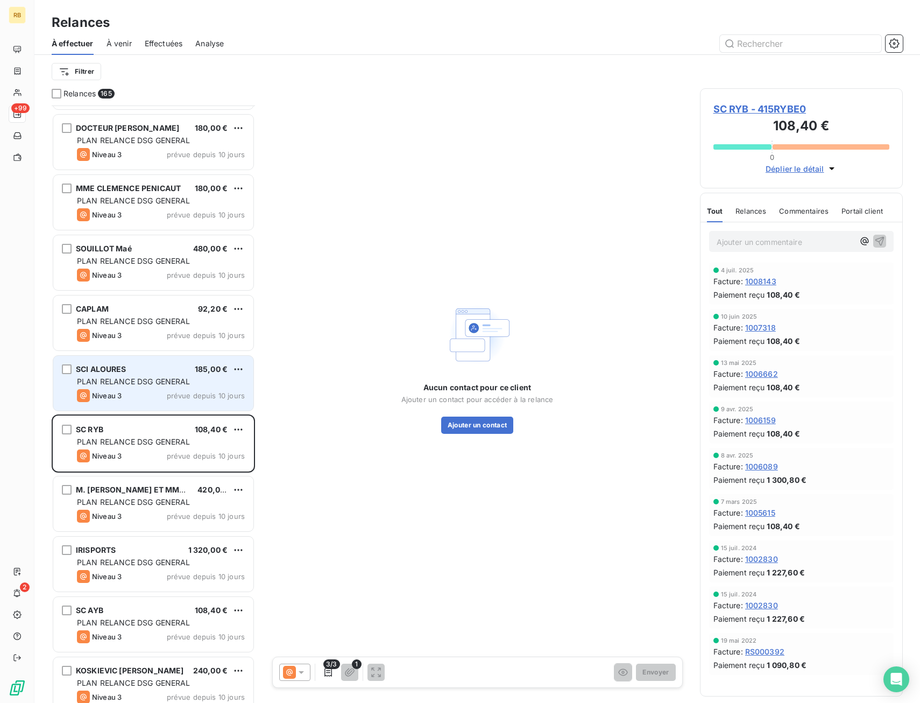
click at [152, 395] on div "Niveau 3 prévue depuis 10 jours" at bounding box center [161, 395] width 168 height 13
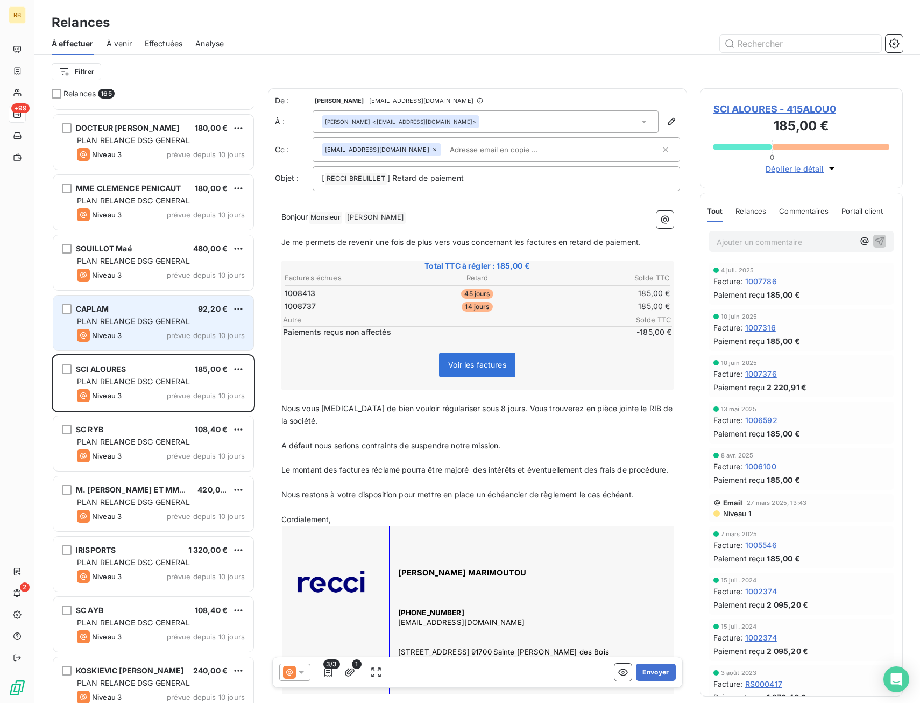
click at [159, 344] on div "CAPLAM 92,20 € PLAN RELANCE DSG GENERAL Niveau 3 prévue depuis 10 jours" at bounding box center [153, 322] width 200 height 55
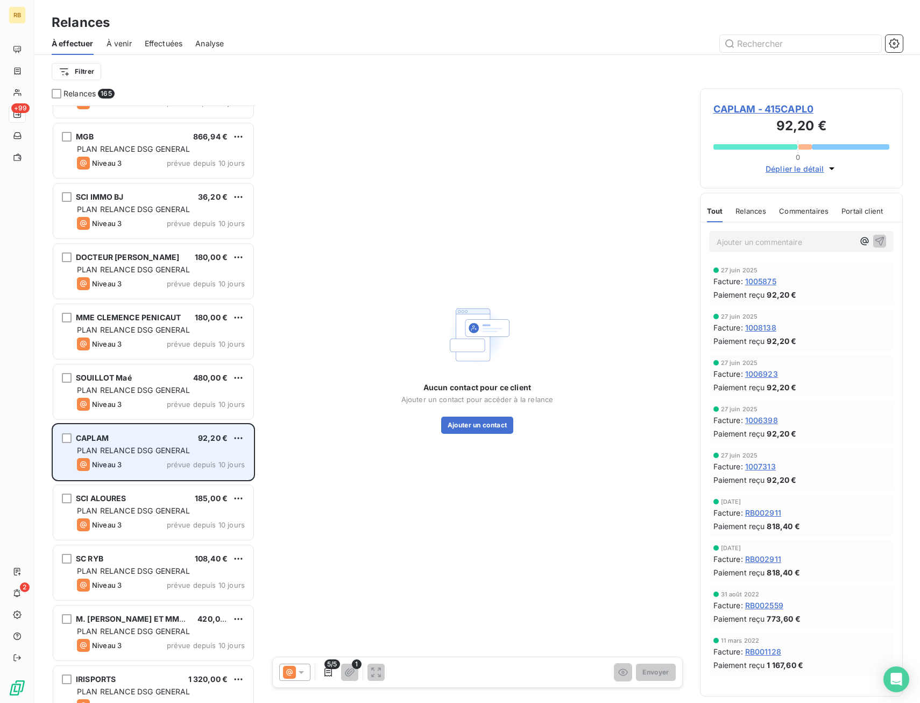
scroll to position [7786, 0]
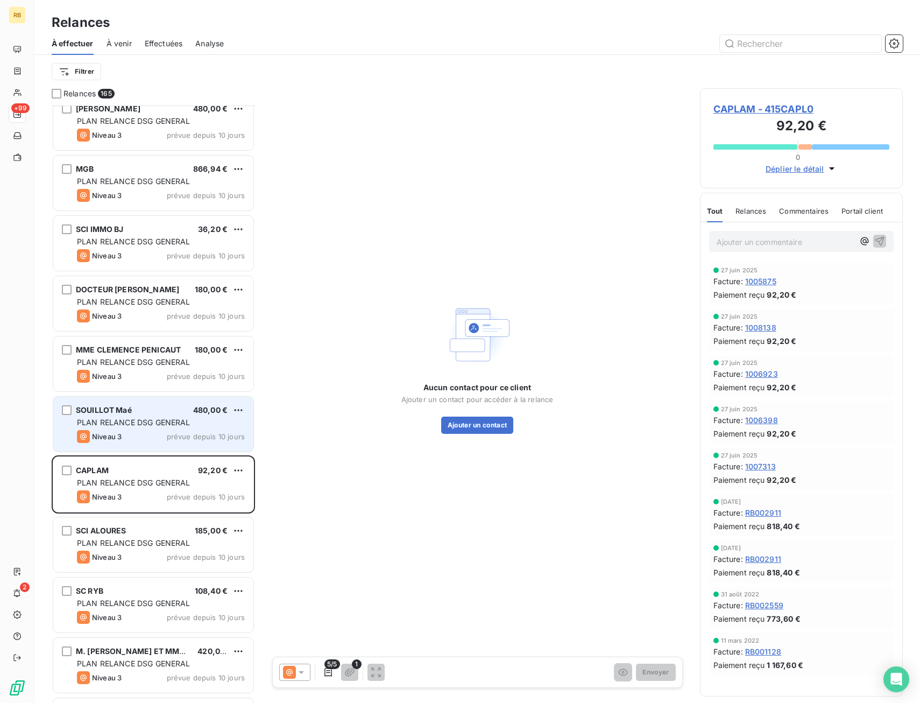
click at [180, 420] on span "PLAN RELANCE DSG GENERAL" at bounding box center [134, 422] width 114 height 9
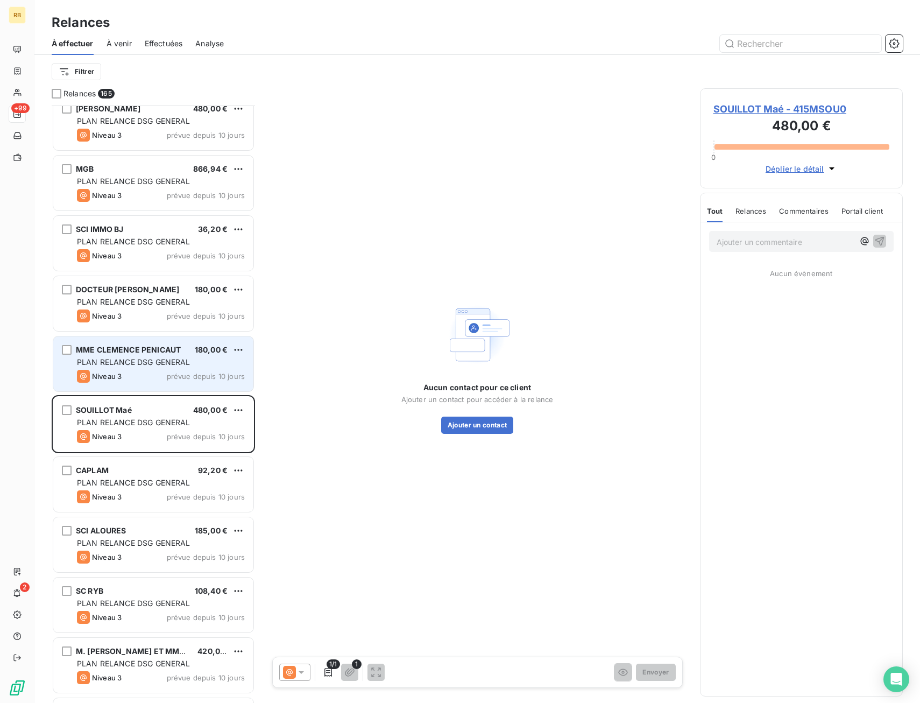
click at [172, 370] on div "Niveau 3 prévue depuis 10 jours" at bounding box center [161, 376] width 168 height 13
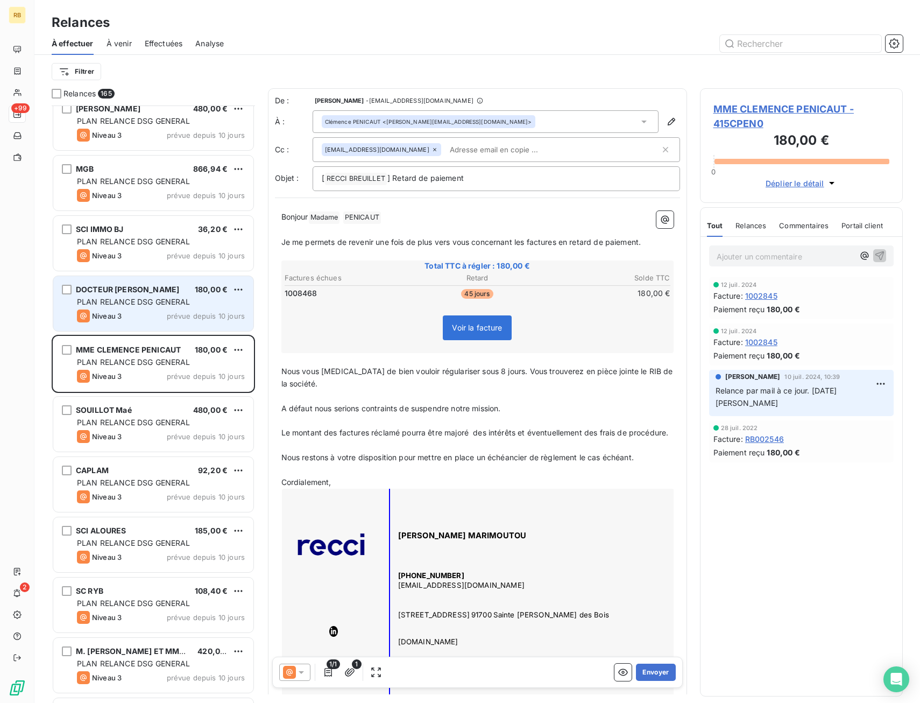
click at [174, 331] on div "DOCTEUR JOLY PASCAL 180,00 € PLAN RELANCE DSG GENERAL Niveau 3 prévue depuis 10…" at bounding box center [153, 303] width 201 height 56
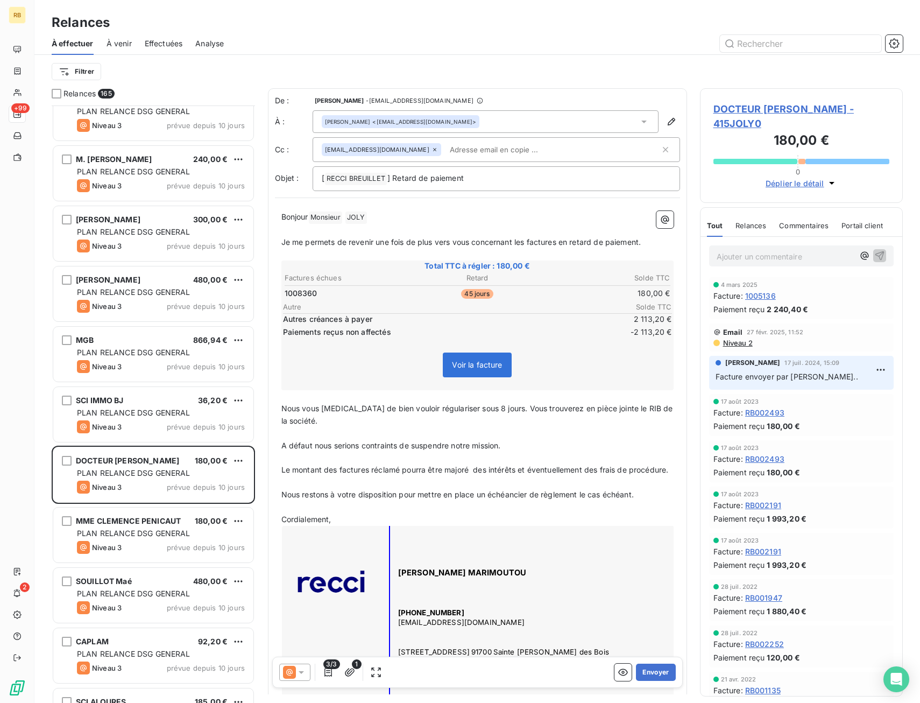
scroll to position [7571, 0]
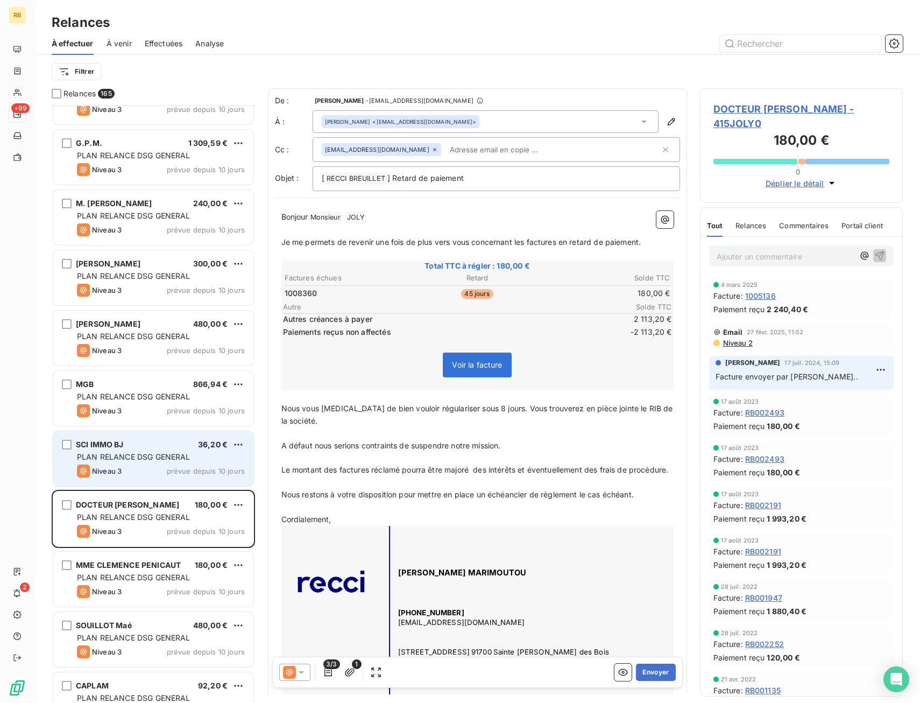
click at [162, 461] on span "PLAN RELANCE DSG GENERAL" at bounding box center [134, 456] width 114 height 9
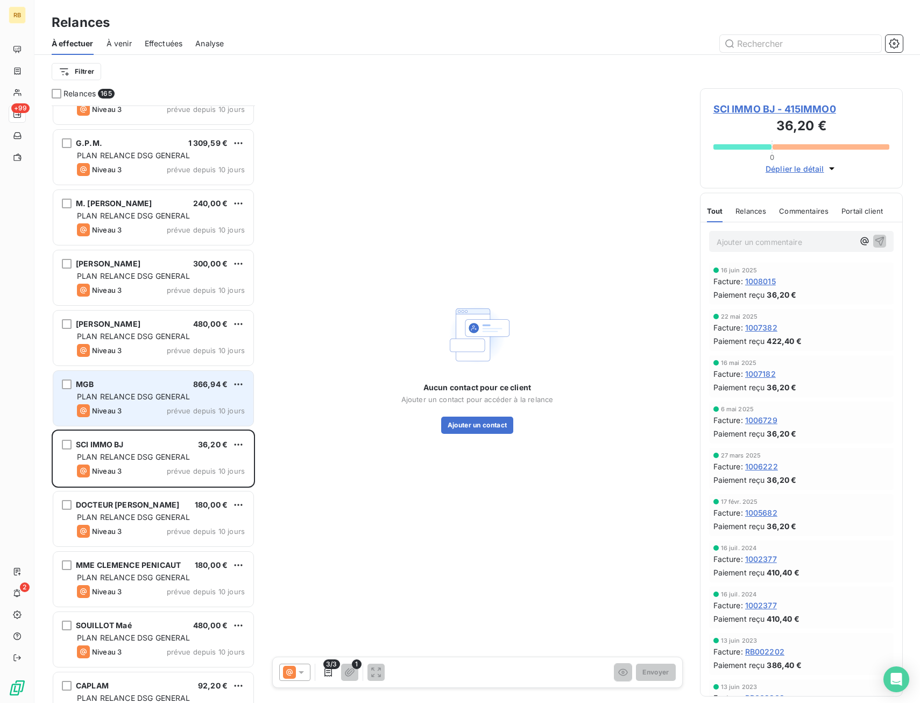
click at [158, 407] on div "Niveau 3 prévue depuis 10 jours" at bounding box center [161, 410] width 168 height 13
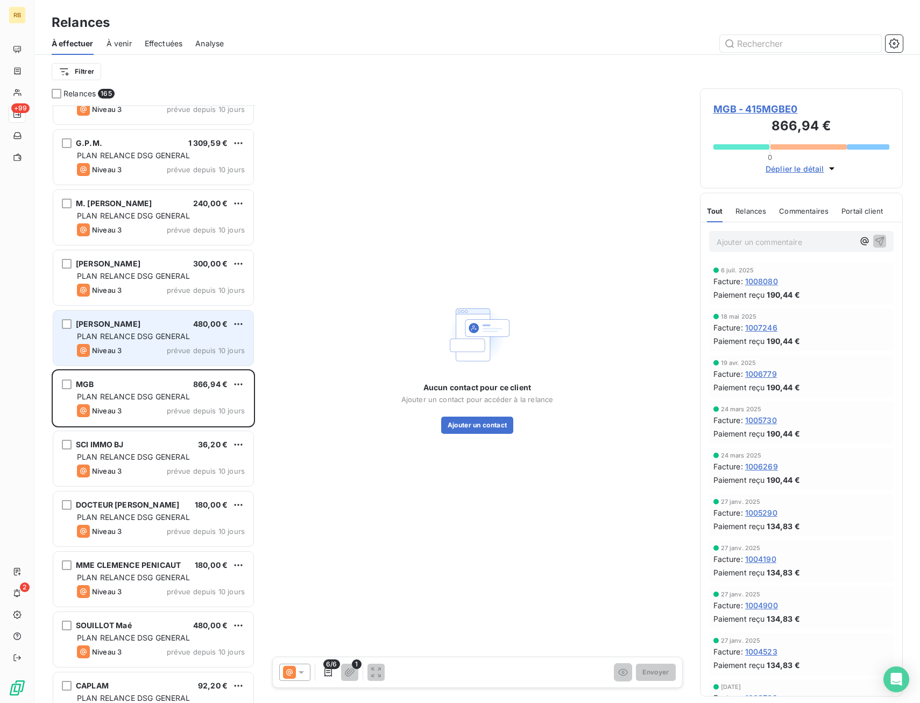
click at [159, 337] on span "PLAN RELANCE DSG GENERAL" at bounding box center [134, 335] width 114 height 9
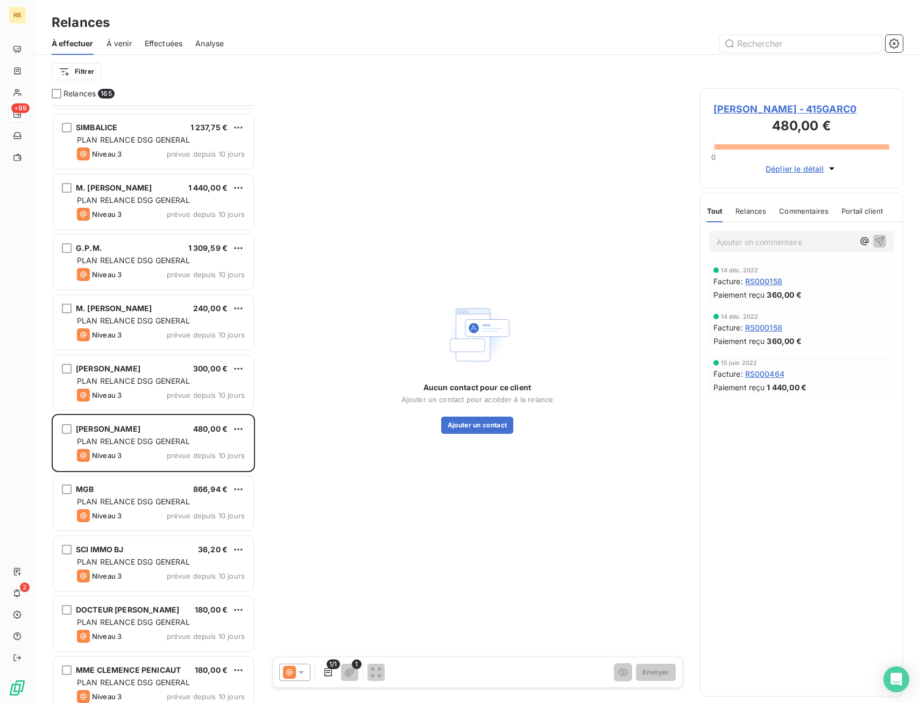
scroll to position [7409, 0]
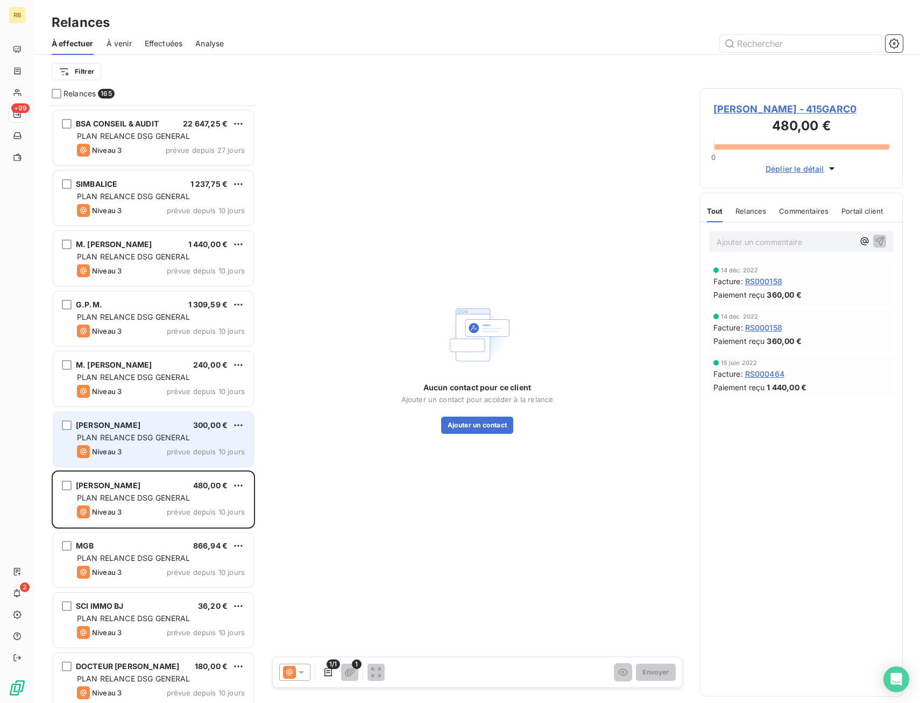
click at [175, 432] on div "JEAN JACQUES PALVADEAU 300,00 € PLAN RELANCE DSG GENERAL Niveau 3 prévue depuis…" at bounding box center [153, 439] width 200 height 55
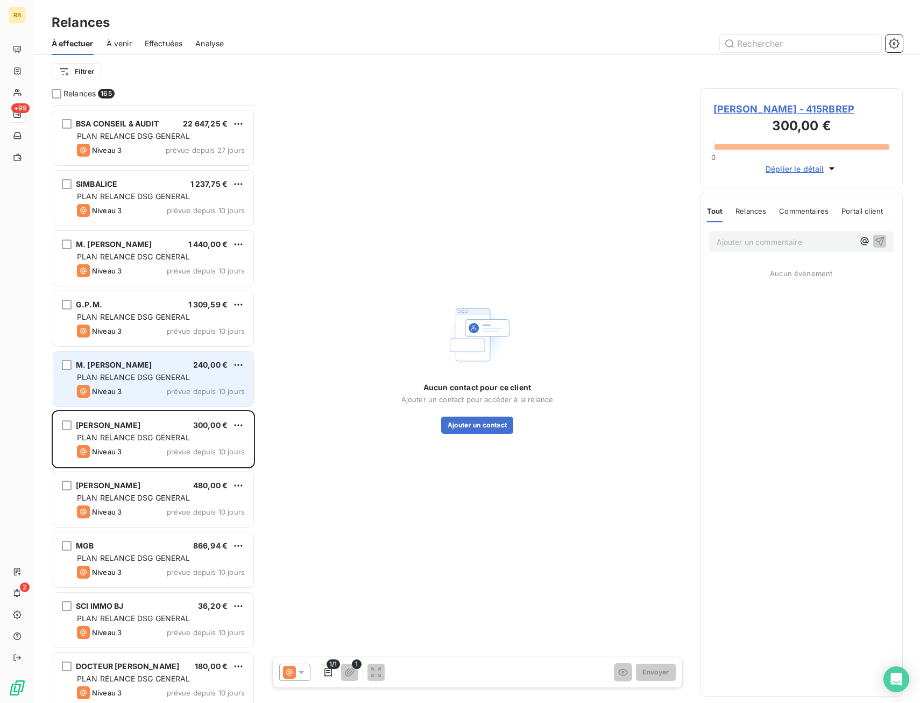
click at [173, 388] on span "prévue depuis 10 jours" at bounding box center [206, 391] width 78 height 9
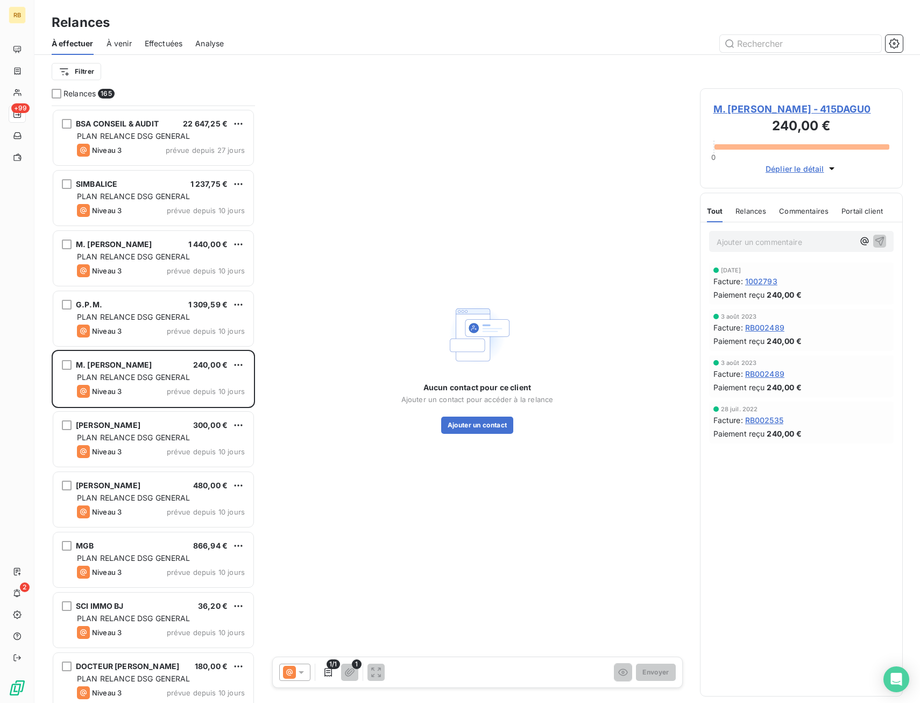
scroll to position [7302, 0]
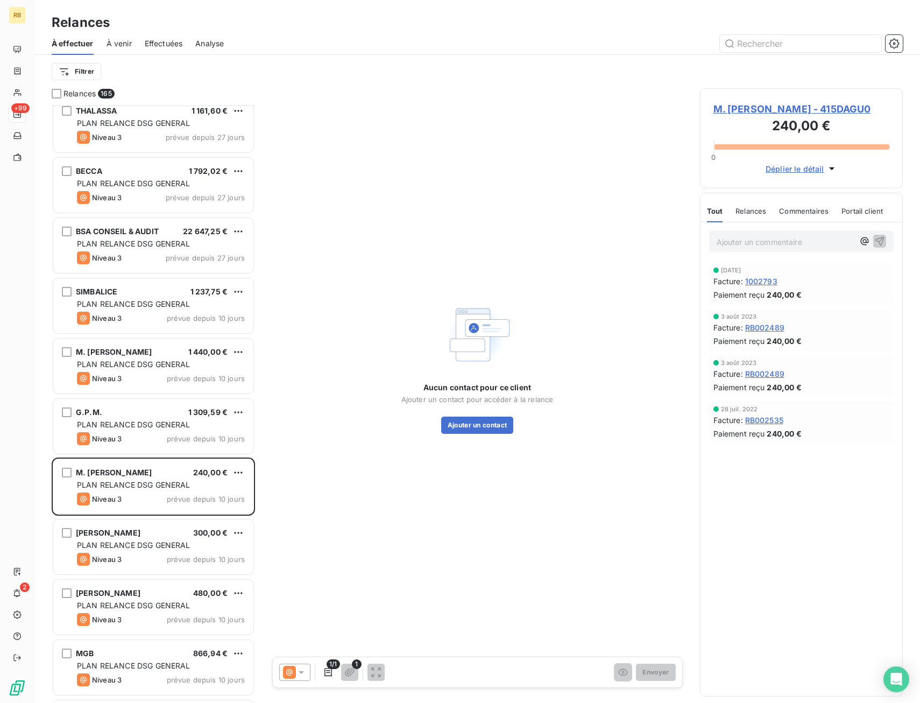
click at [166, 386] on div "M. JEAN-MARIE PALUEL MARM 1 440,00 € PLAN RELANCE DSG GENERAL Niveau 3 prévue d…" at bounding box center [153, 365] width 200 height 55
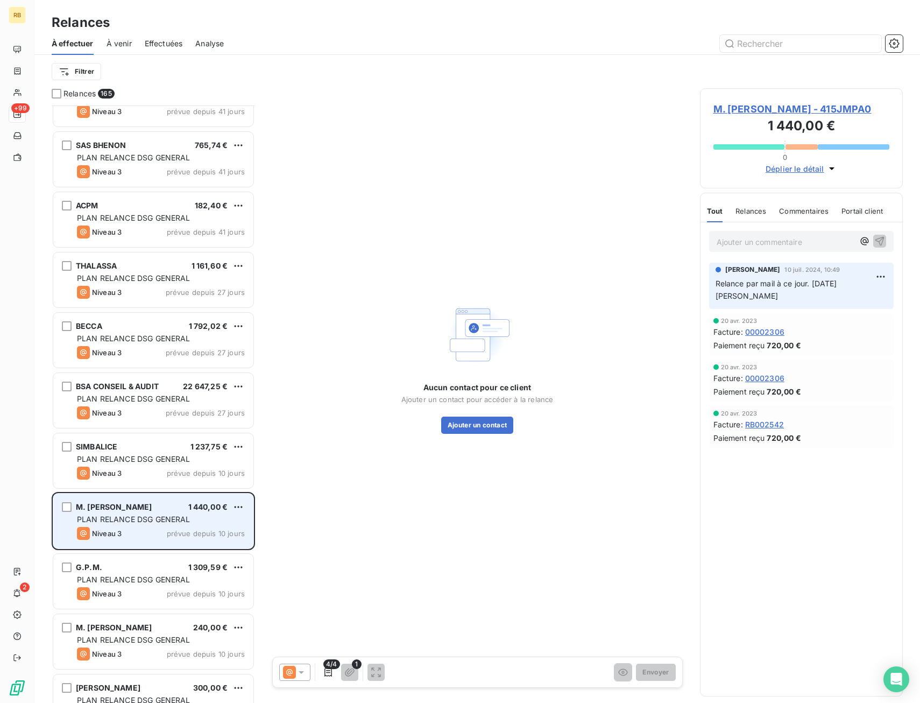
scroll to position [7140, 0]
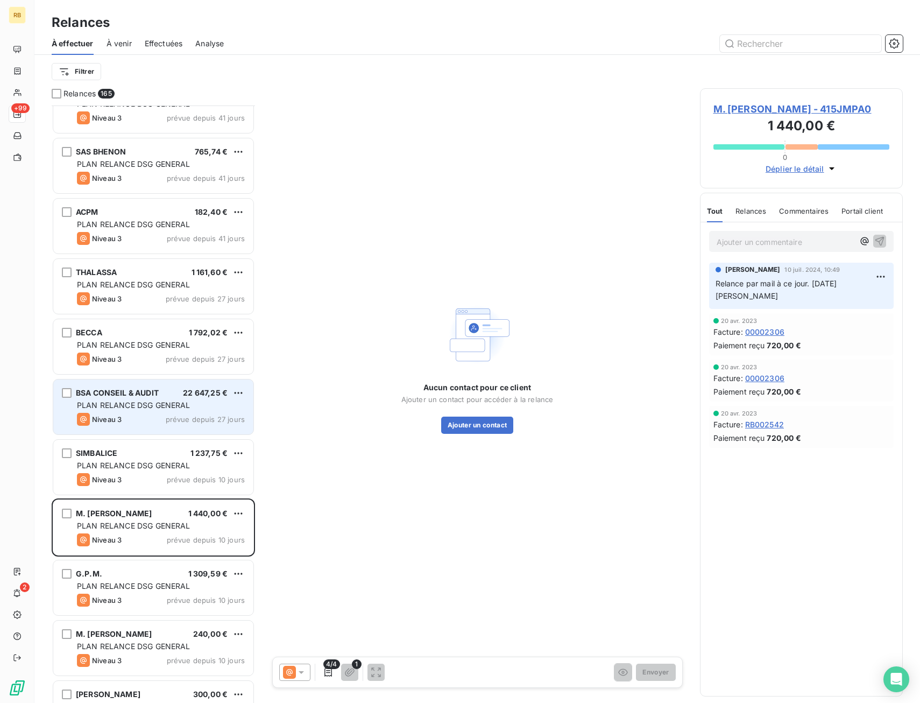
click at [168, 388] on div "BSA CONSEIL & AUDIT 22 647,25 €" at bounding box center [161, 393] width 168 height 10
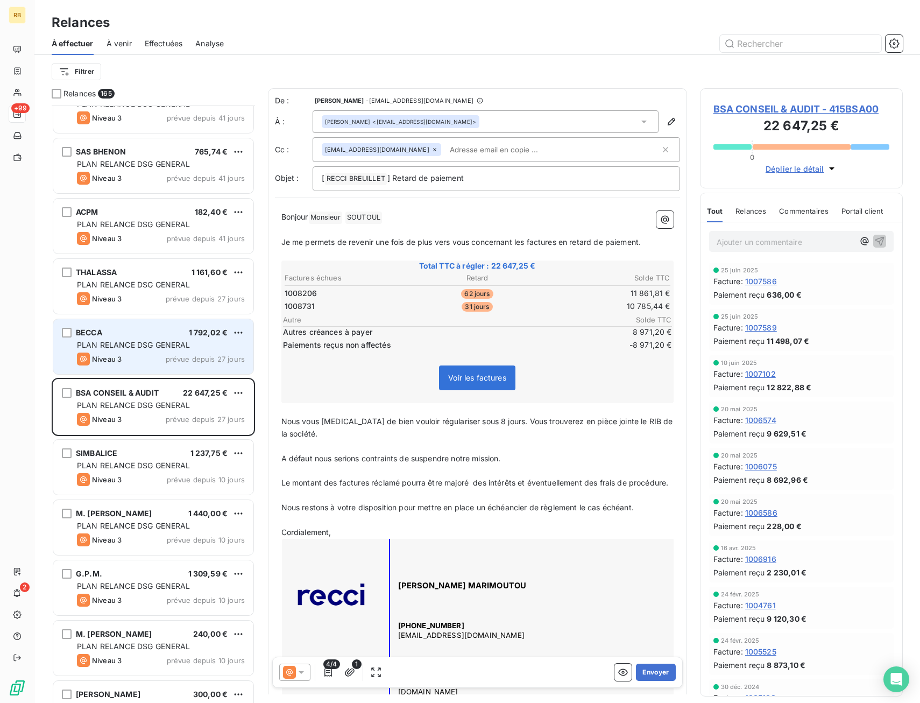
click at [182, 343] on span "PLAN RELANCE DSG GENERAL" at bounding box center [134, 344] width 114 height 9
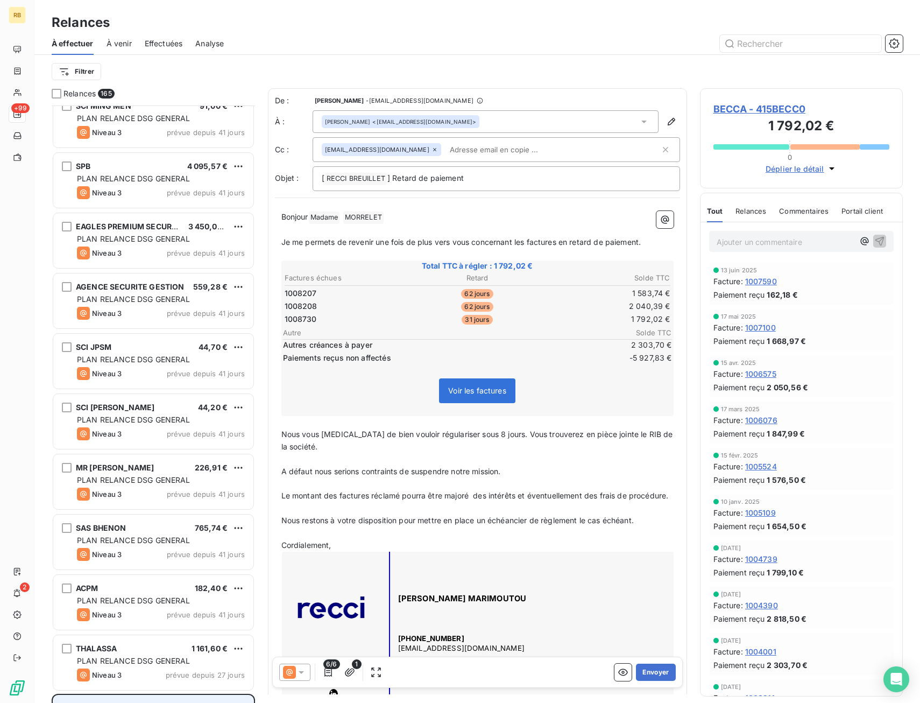
scroll to position [6764, 0]
click at [193, 335] on div "SCI JPSM 44,70 € PLAN RELANCE DSG GENERAL Niveau 3 prévue depuis 41 jours" at bounding box center [153, 361] width 200 height 55
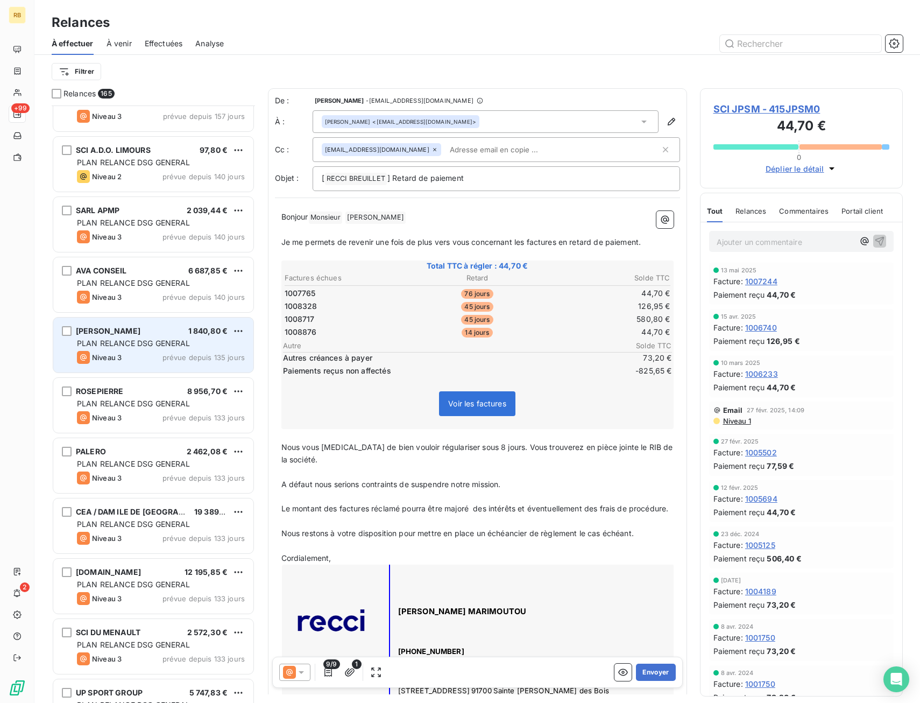
scroll to position [4881, 0]
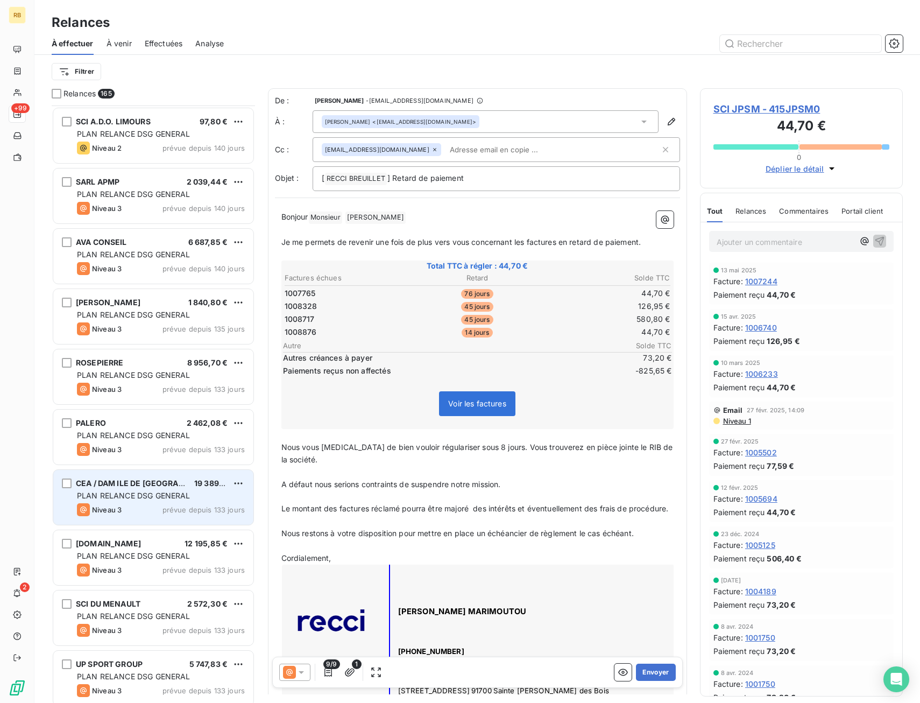
click at [189, 516] on div "CEA / DAM ILE DE FRANCE 19 389,96 € PLAN RELANCE DSG GENERAL Niveau 3 prévue de…" at bounding box center [153, 497] width 200 height 55
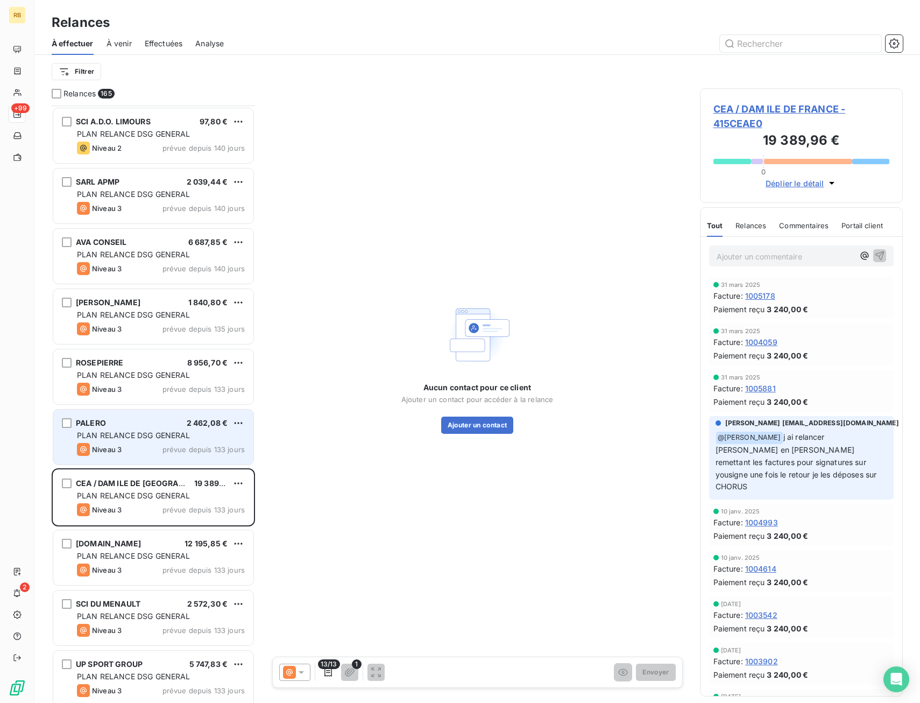
click at [180, 444] on div "Niveau 3 prévue depuis 133 jours" at bounding box center [161, 449] width 168 height 13
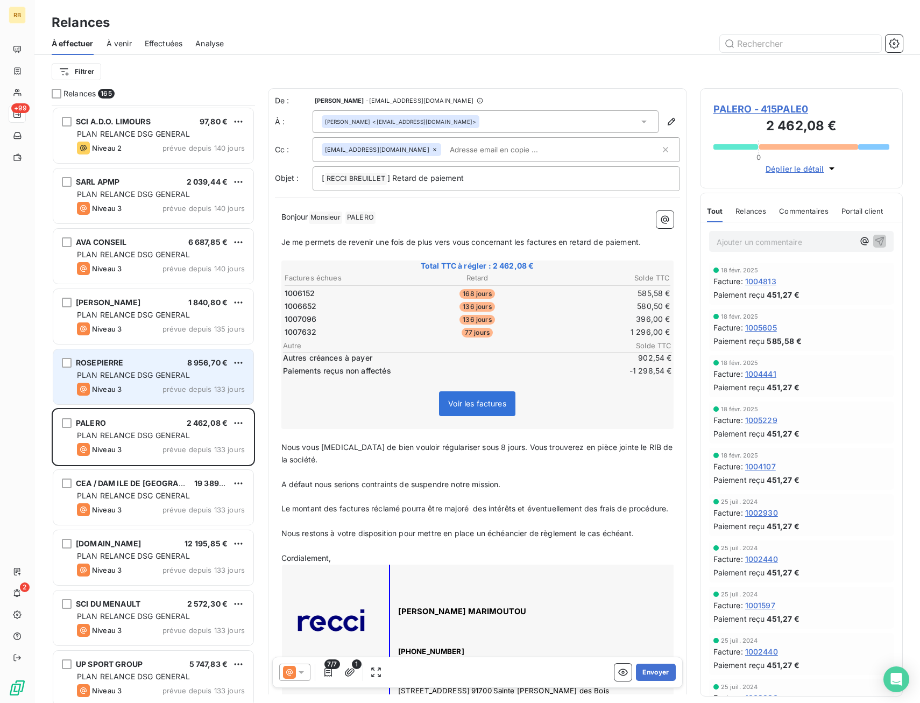
click at [186, 381] on div "ROSEPIERRE 8 956,70 € PLAN RELANCE DSG GENERAL Niveau 3 prévue depuis 133 jours" at bounding box center [153, 376] width 200 height 55
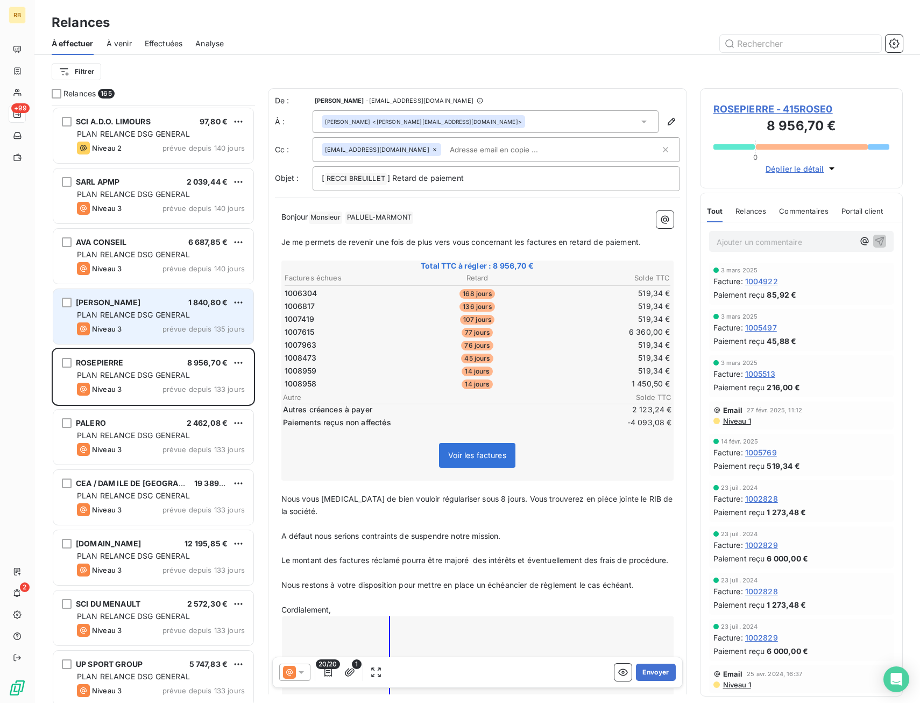
click at [170, 326] on span "prévue depuis 135 jours" at bounding box center [203, 328] width 82 height 9
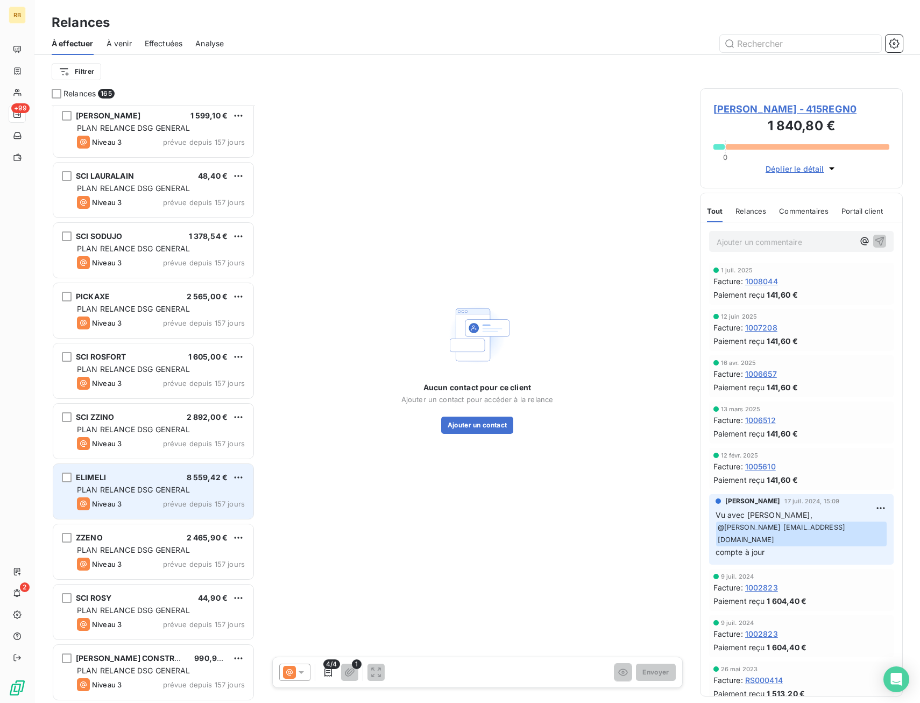
scroll to position [3428, 0]
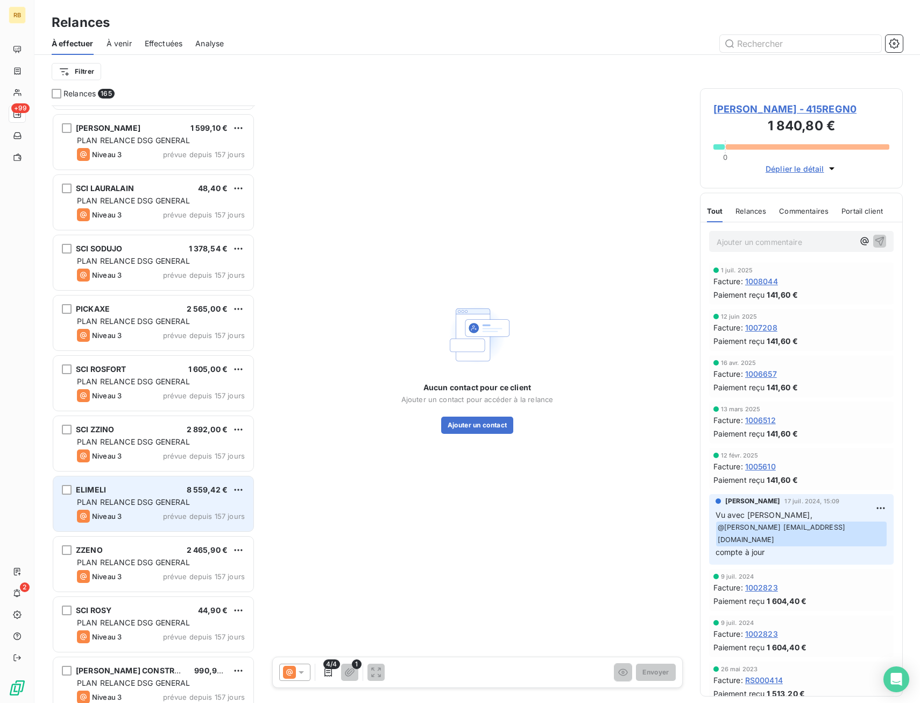
click at [145, 510] on div "Niveau 3 prévue depuis 157 jours" at bounding box center [161, 516] width 168 height 13
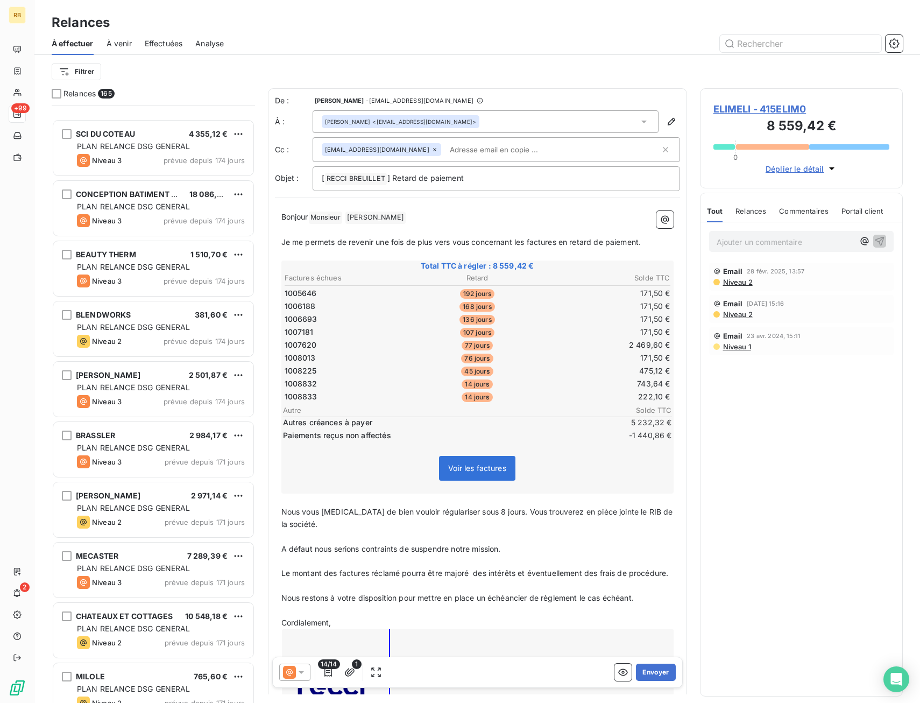
scroll to position [2406, 0]
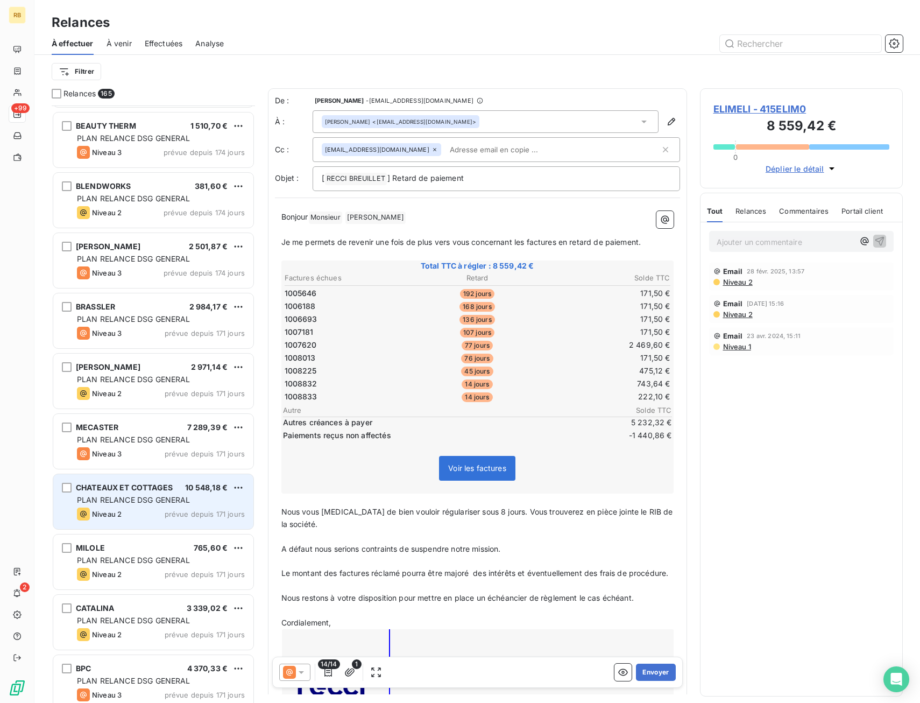
click at [177, 512] on span "prévue depuis 171 jours" at bounding box center [205, 514] width 80 height 9
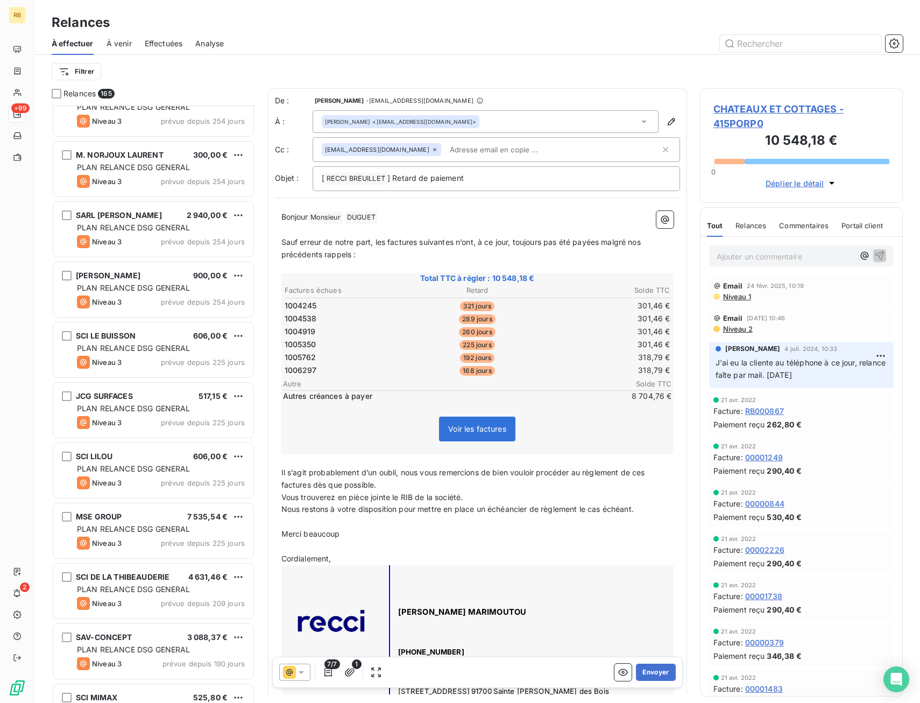
scroll to position [953, 0]
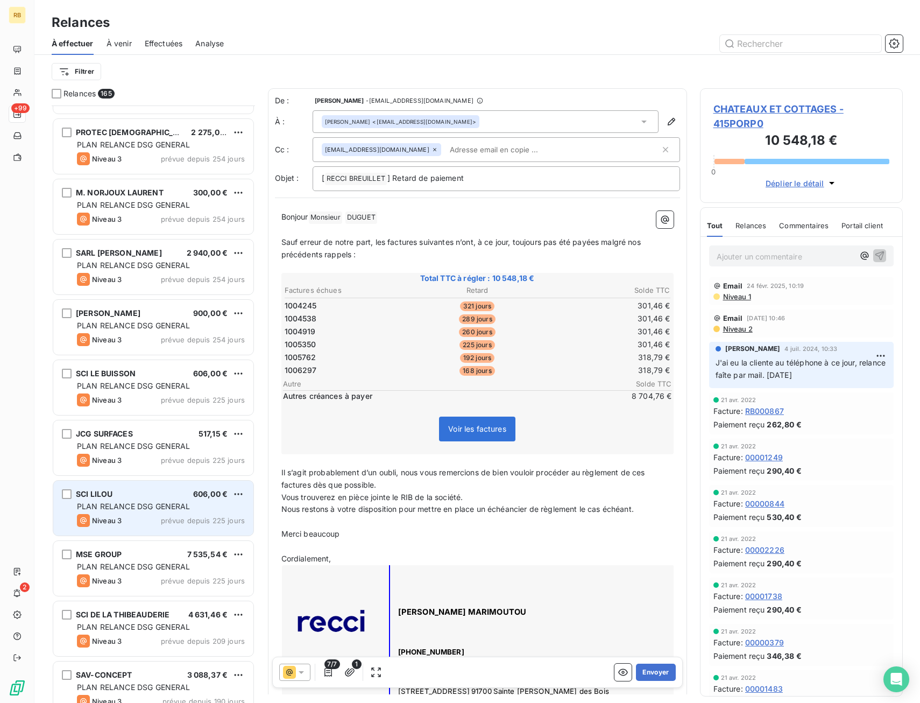
click at [192, 515] on div "Niveau 3 prévue depuis 225 jours" at bounding box center [161, 520] width 168 height 13
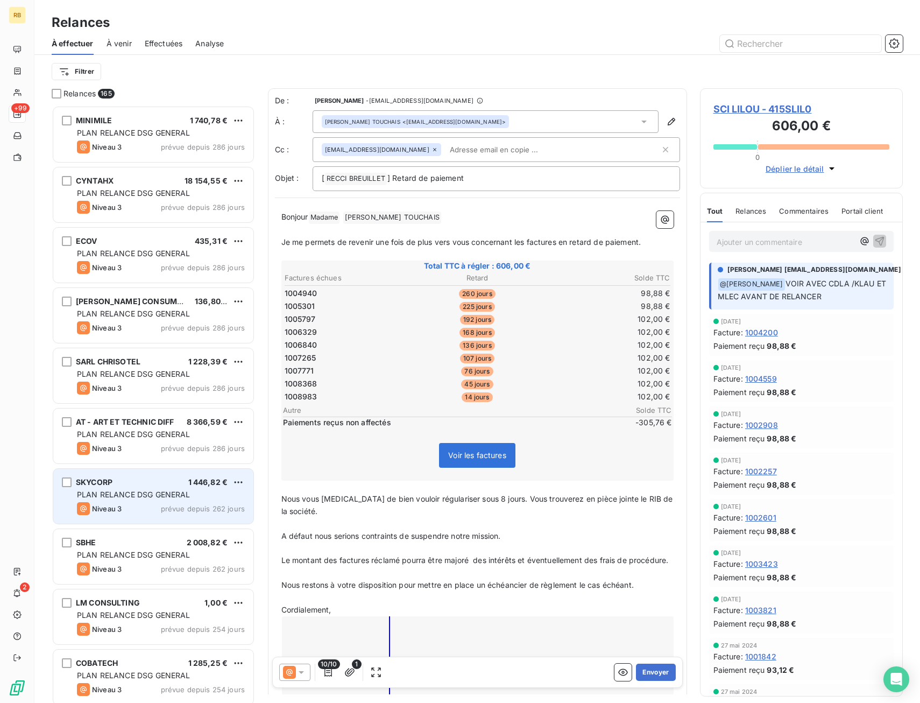
click at [167, 487] on div "SKYCORP 1 446,82 € PLAN RELANCE DSG GENERAL Niveau 3 prévue depuis 262 jours" at bounding box center [153, 496] width 200 height 55
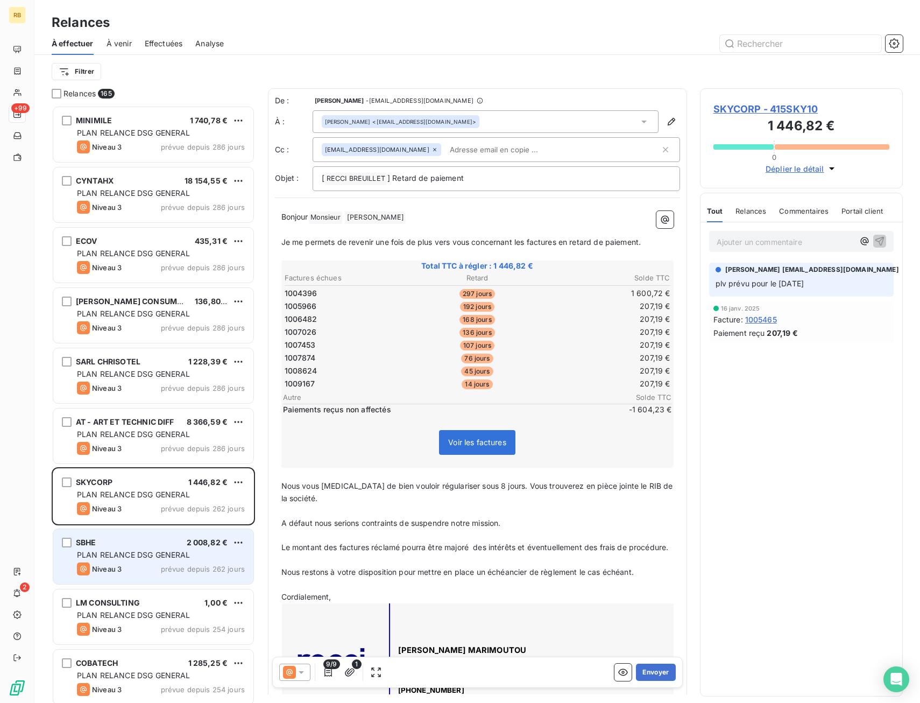
click at [166, 539] on div "SBHE 2 008,82 €" at bounding box center [161, 542] width 168 height 10
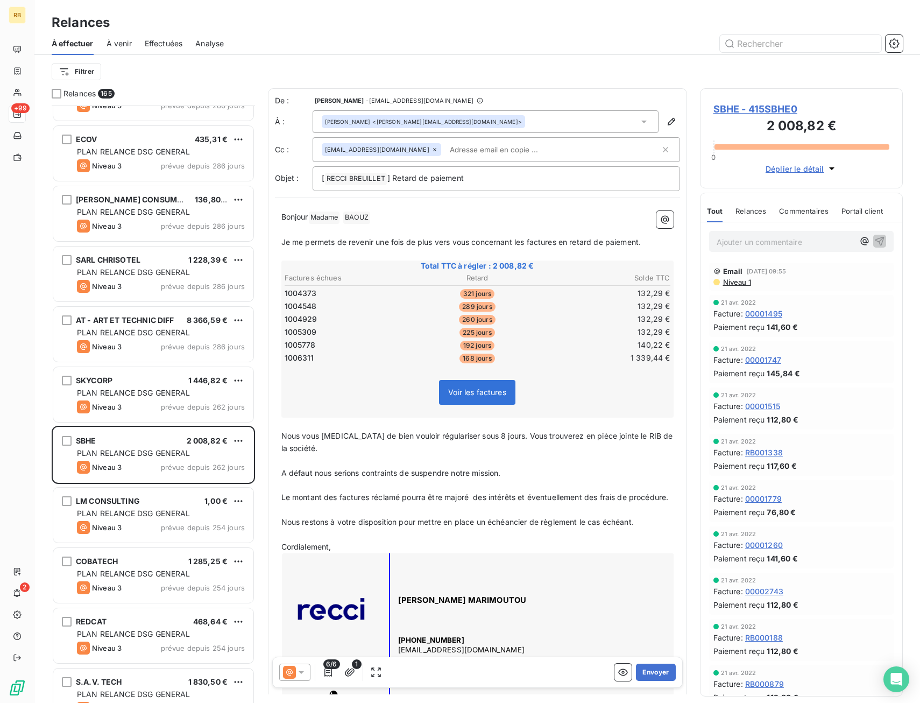
scroll to position [162, 0]
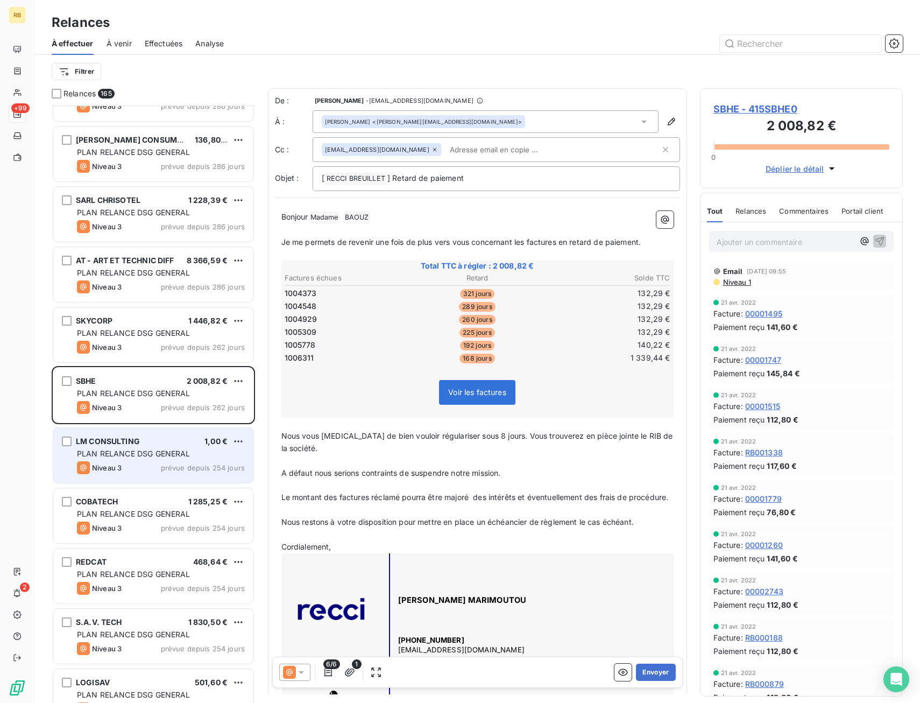
click at [168, 470] on span "prévue depuis 254 jours" at bounding box center [203, 467] width 84 height 9
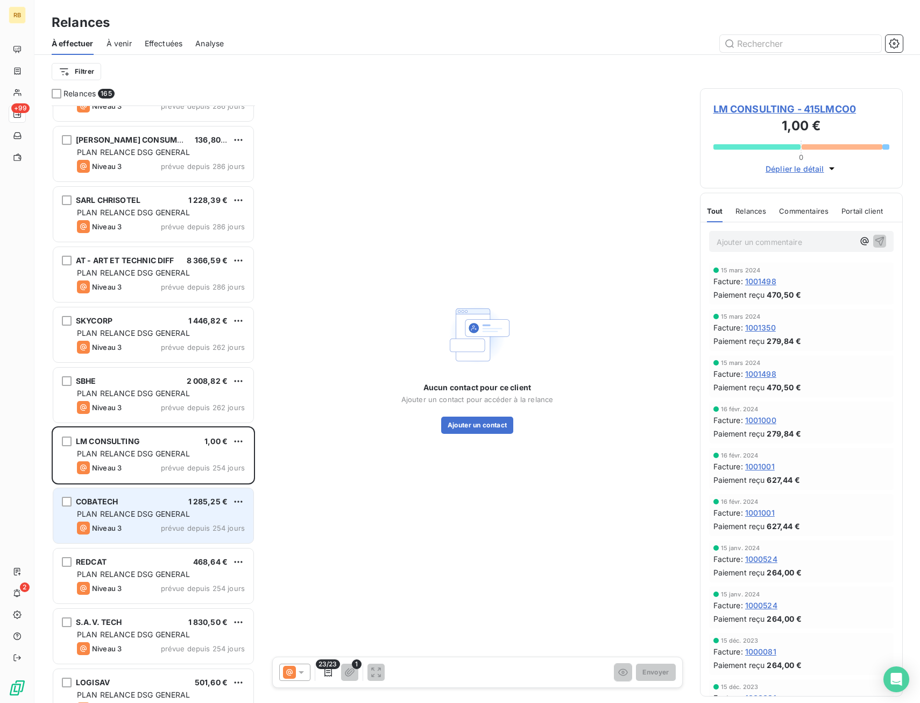
click at [144, 500] on div "COBATECH 1 285,25 €" at bounding box center [161, 502] width 168 height 10
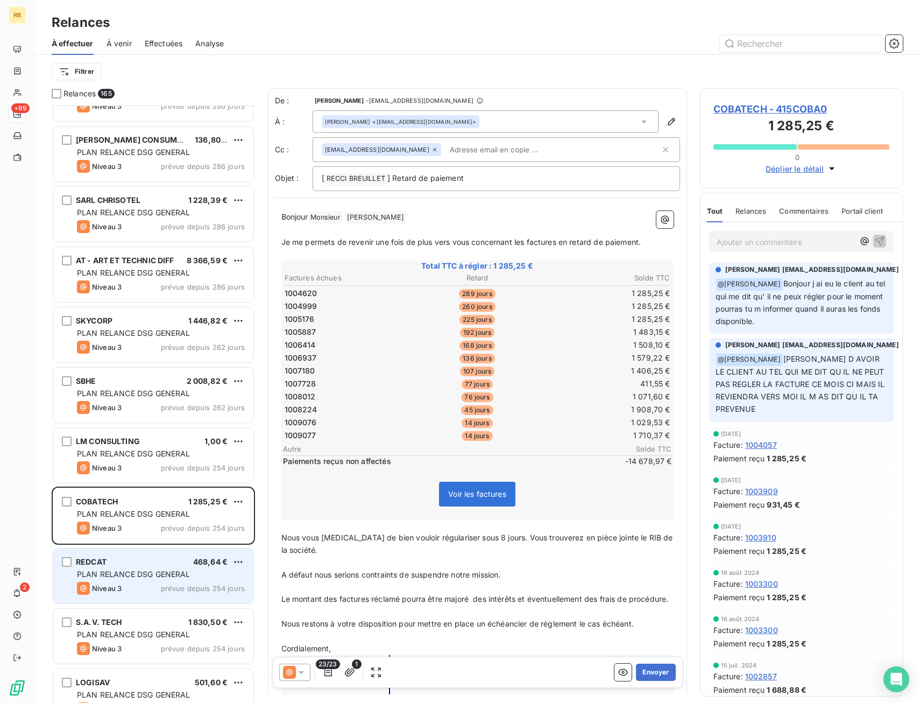
click at [146, 589] on div "Niveau 3 prévue depuis 254 jours" at bounding box center [161, 588] width 168 height 13
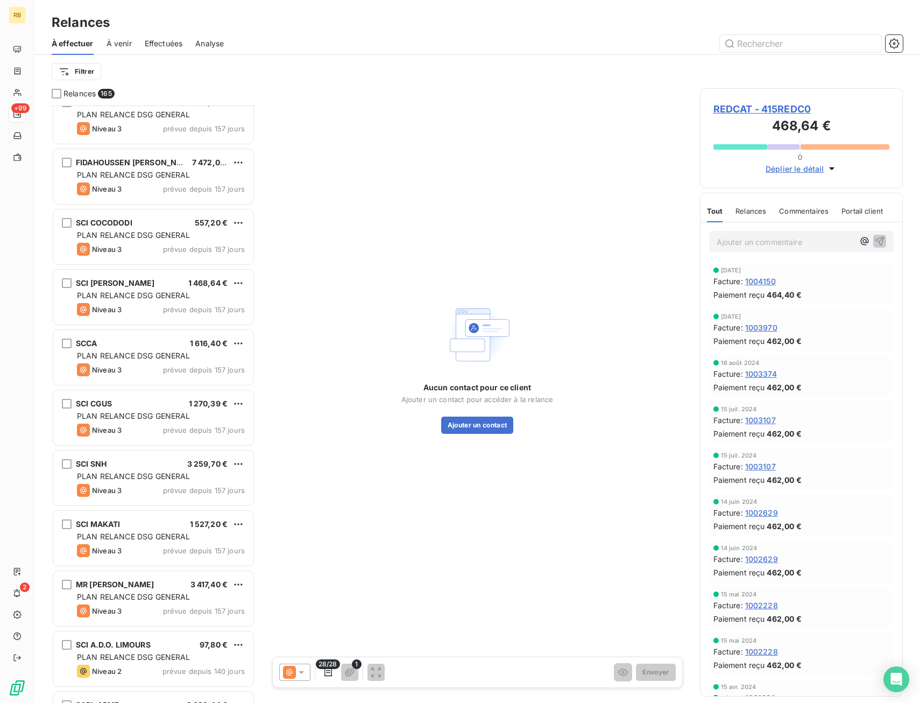
scroll to position [4359, 0]
click at [173, 559] on div "SCI MAKATI 1 527,20 € PLAN RELANCE DSG GENERAL Niveau 3 prévue depuis 157 jours" at bounding box center [153, 537] width 200 height 55
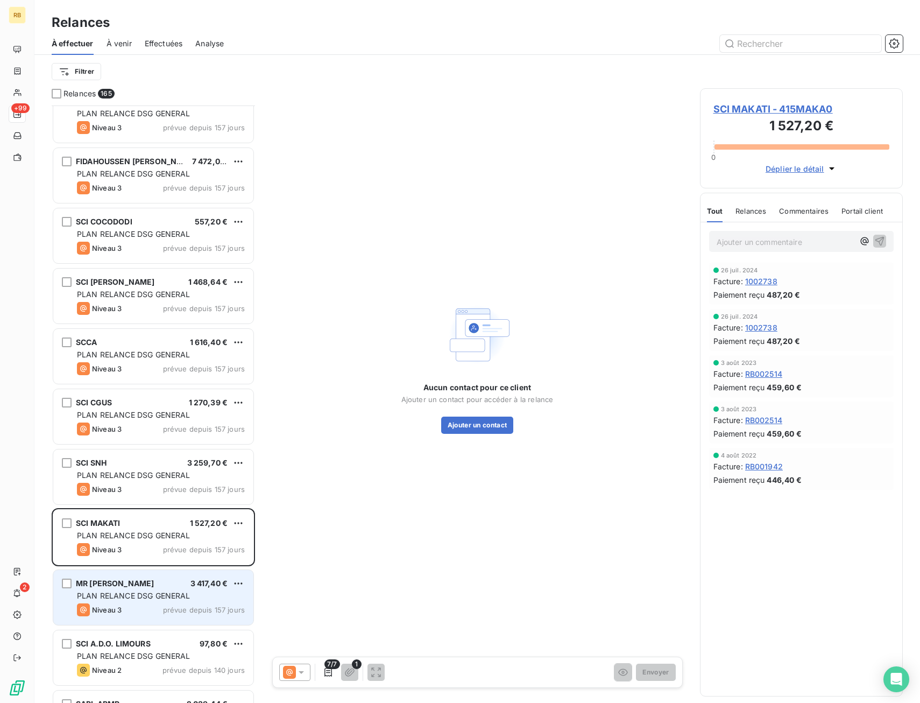
click at [174, 594] on span "PLAN RELANCE DSG GENERAL" at bounding box center [134, 595] width 114 height 9
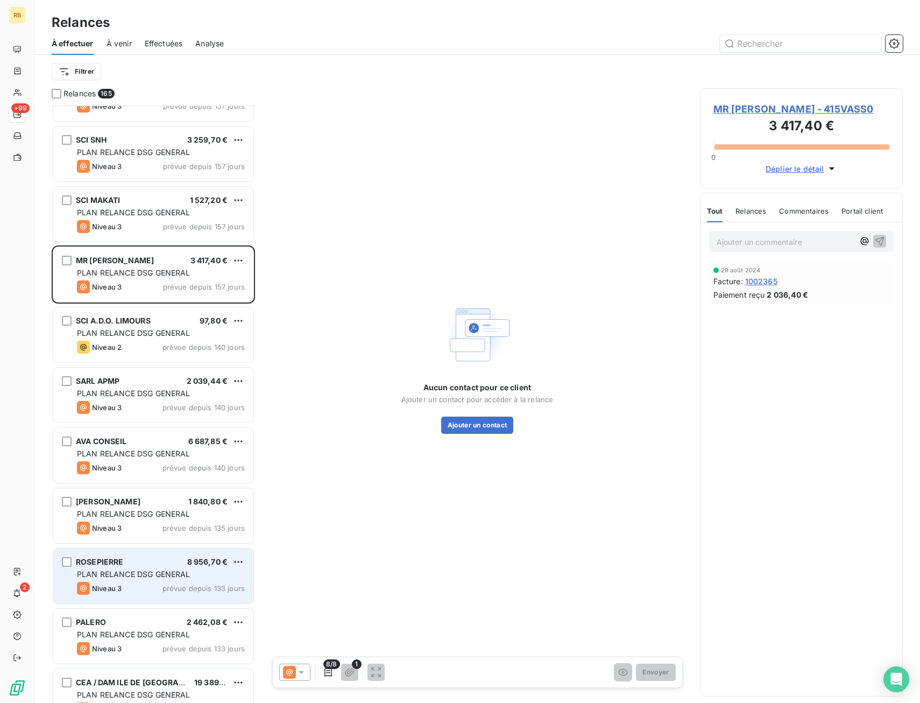
click at [185, 572] on span "PLAN RELANCE DSG GENERAL" at bounding box center [134, 573] width 114 height 9
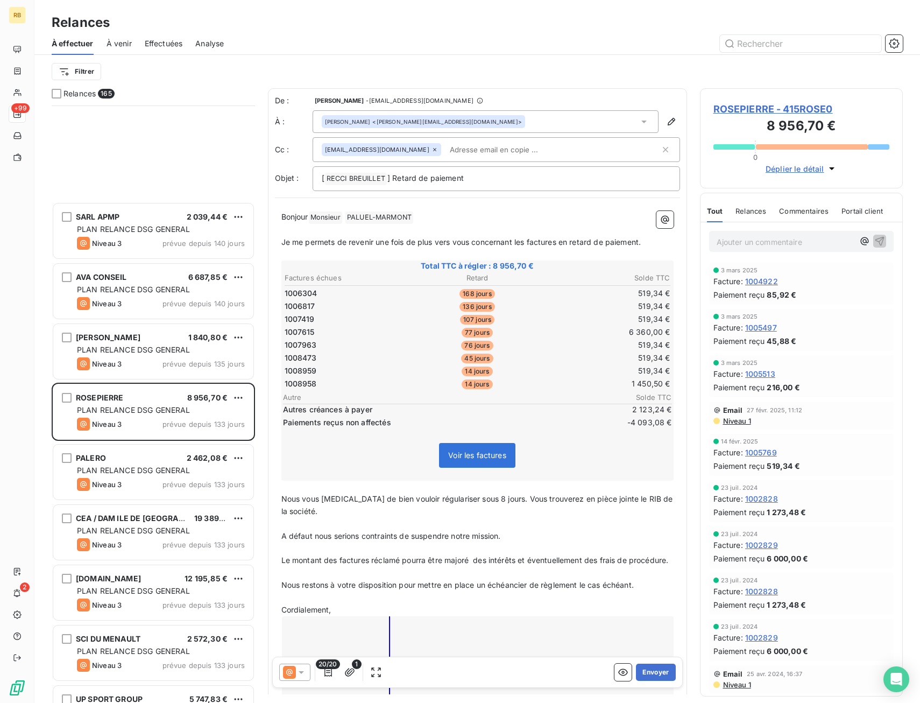
scroll to position [5004, 0]
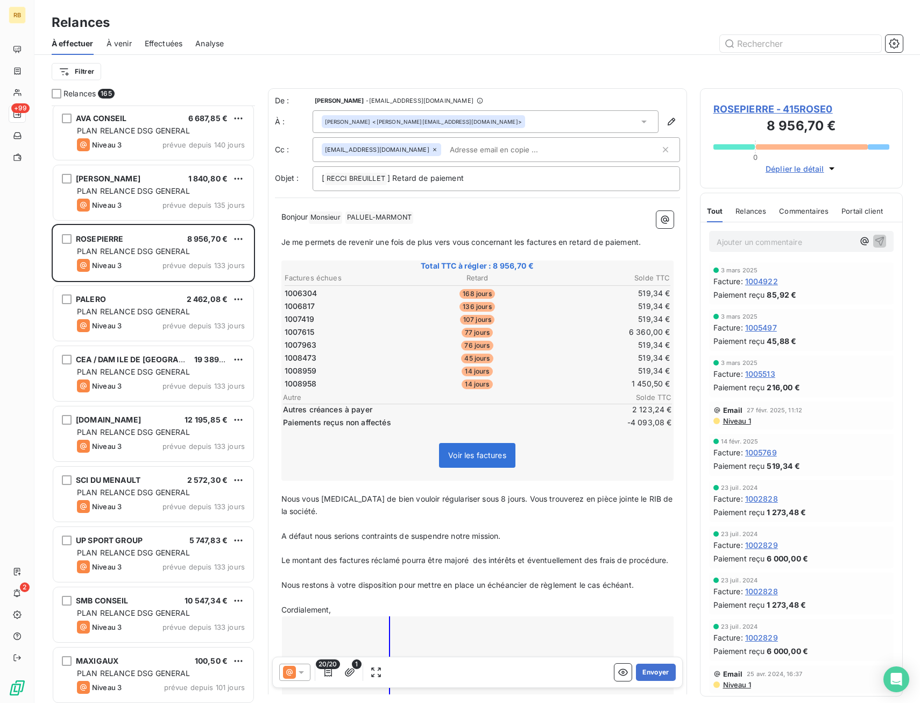
click at [185, 578] on div "SARL APMP 2 039,44 € PLAN RELANCE DSG GENERAL Niveau 3 prévue depuis 140 jours …" at bounding box center [153, 403] width 203 height 597
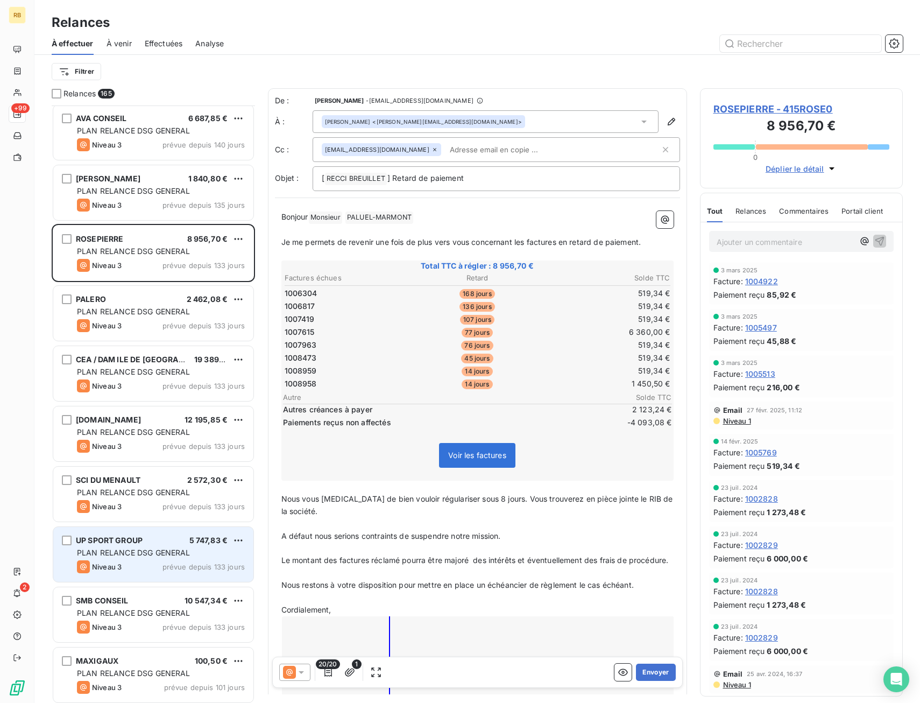
click at [185, 577] on div "UP SPORT GROUP 5 747,83 € PLAN RELANCE DSG GENERAL Niveau 3 prévue depuis 133 j…" at bounding box center [153, 554] width 200 height 55
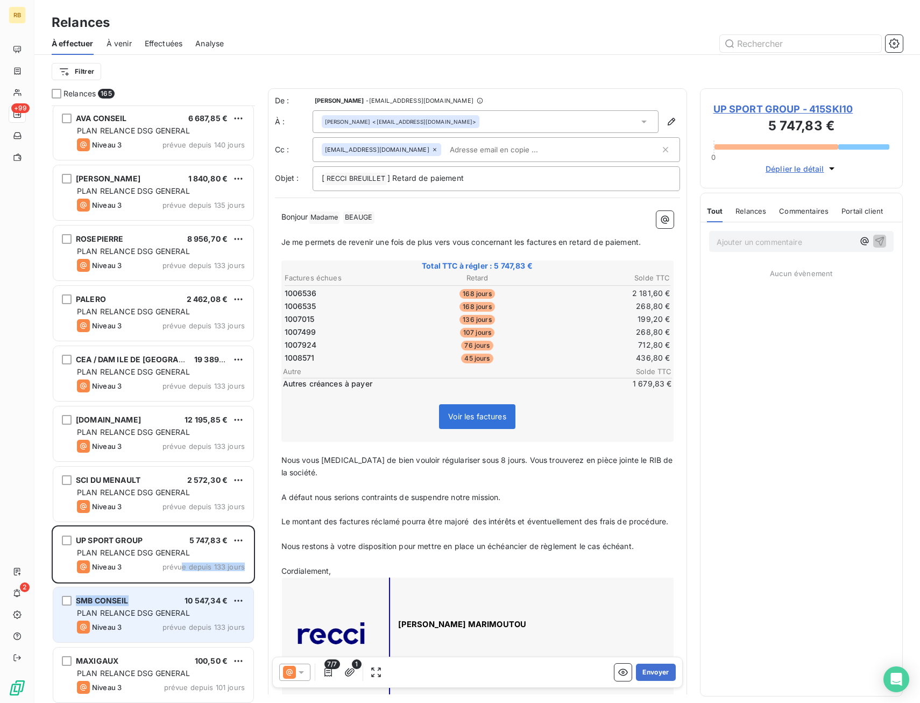
click at [182, 586] on div "SARL APMP 2 039,44 € PLAN RELANCE DSG GENERAL Niveau 3 prévue depuis 140 jours …" at bounding box center [153, 73] width 203 height 9943
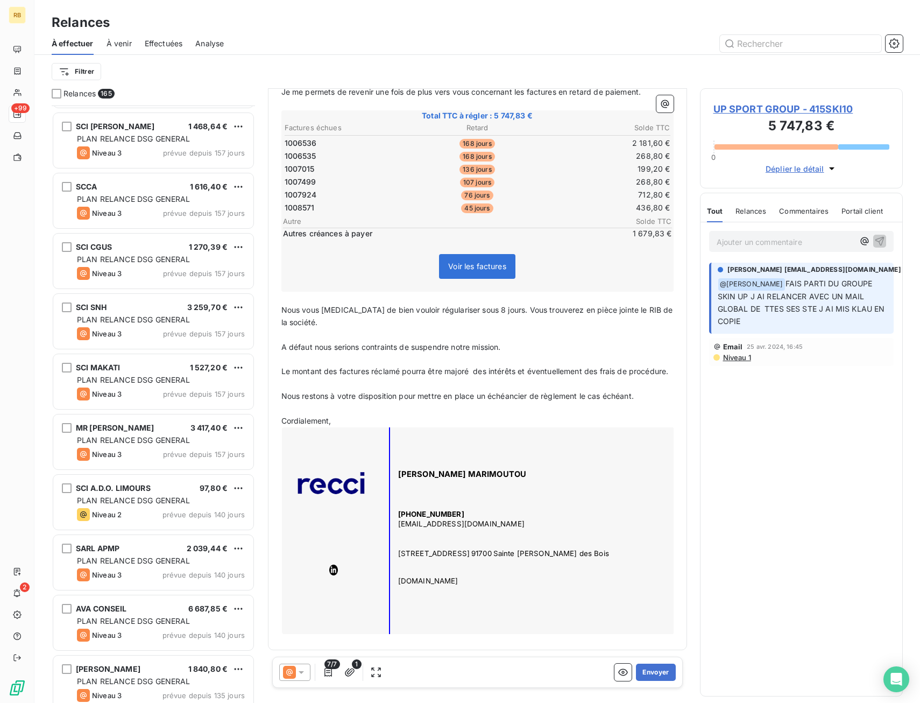
scroll to position [4504, 0]
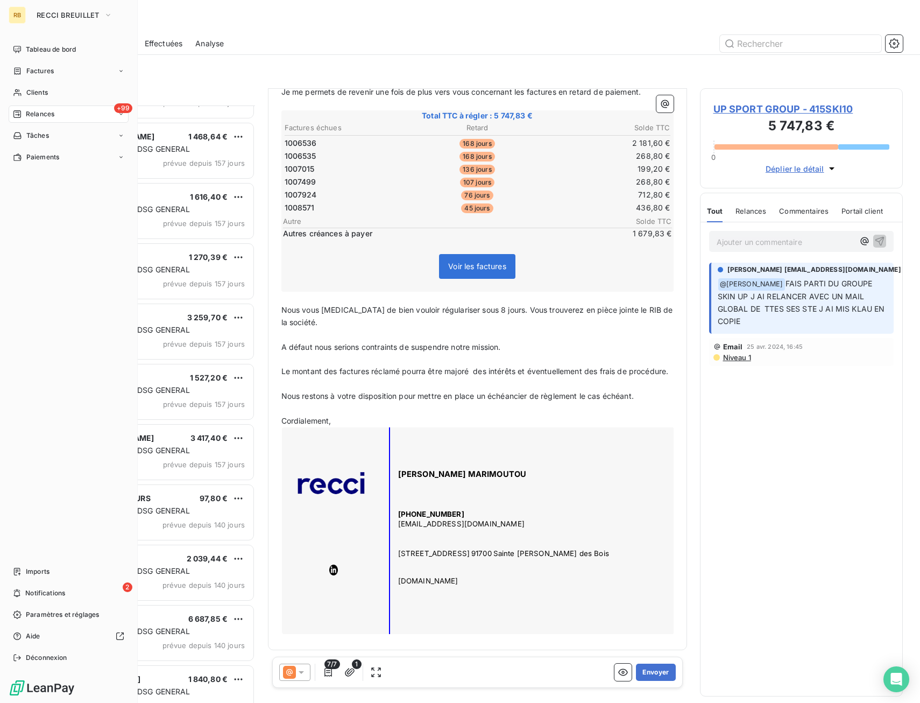
click at [24, 20] on div "RB" at bounding box center [17, 14] width 17 height 17
click at [54, 19] on span "RECCI BREUILLET" at bounding box center [68, 15] width 63 height 9
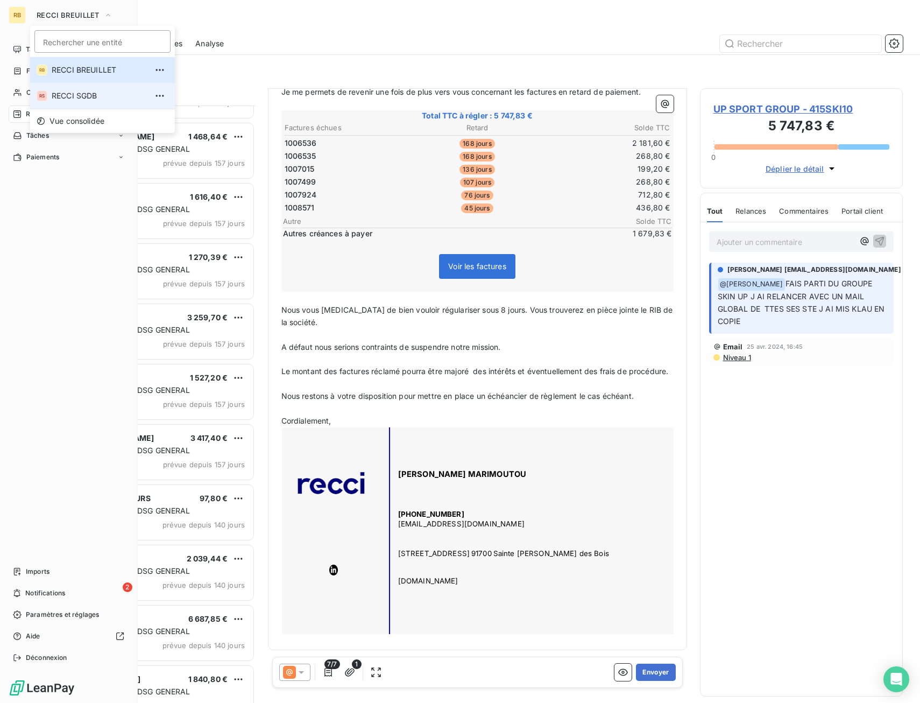
click at [62, 98] on span "RECCI SGDB" at bounding box center [99, 95] width 95 height 11
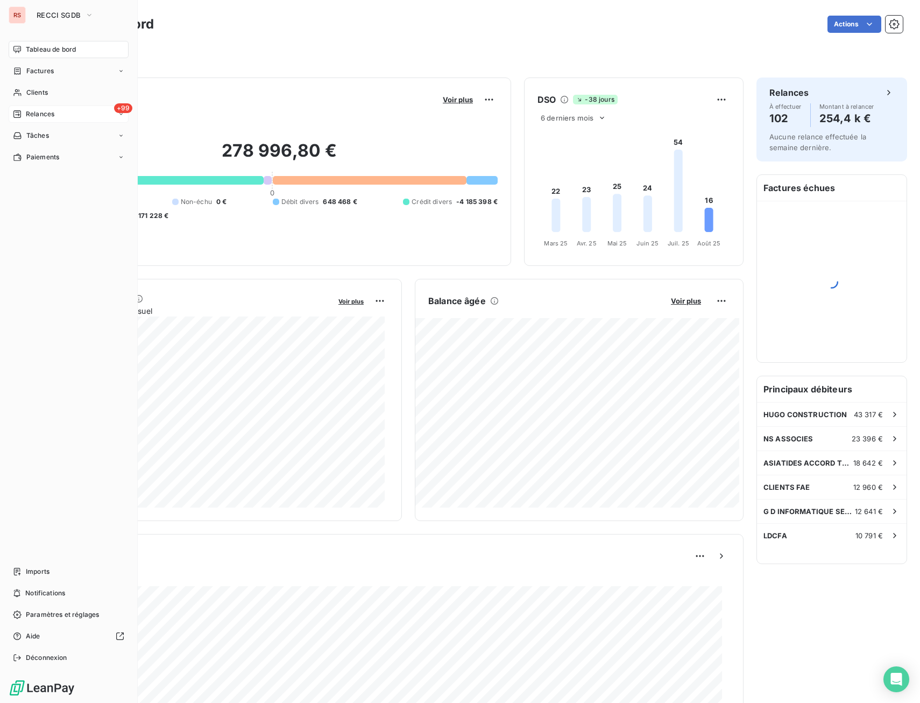
click at [32, 109] on div "+99 Relances" at bounding box center [69, 113] width 120 height 17
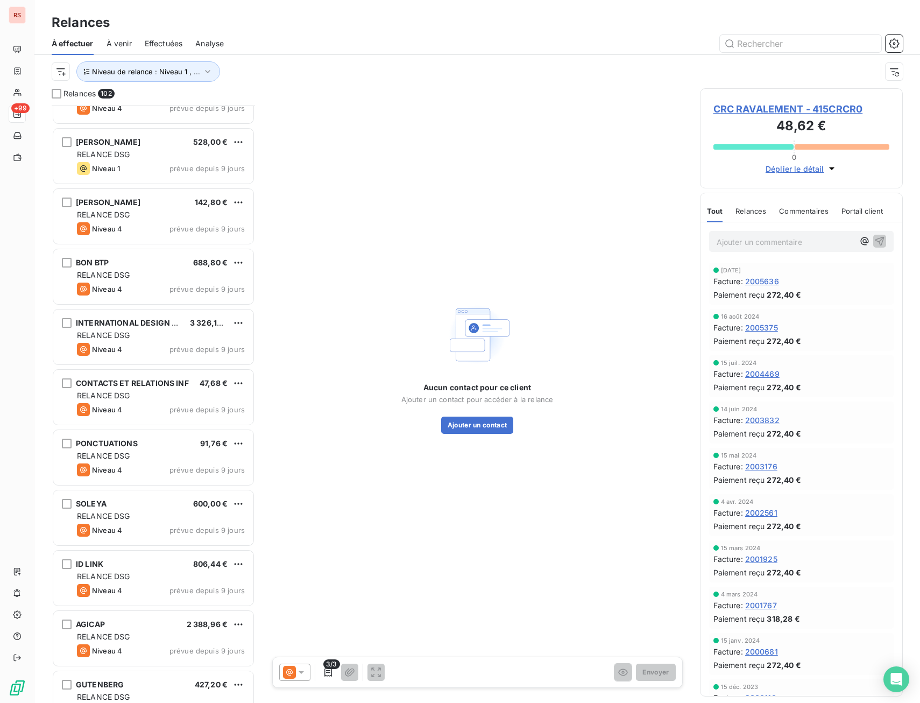
scroll to position [5550, 0]
